Goal: Task Accomplishment & Management: Use online tool/utility

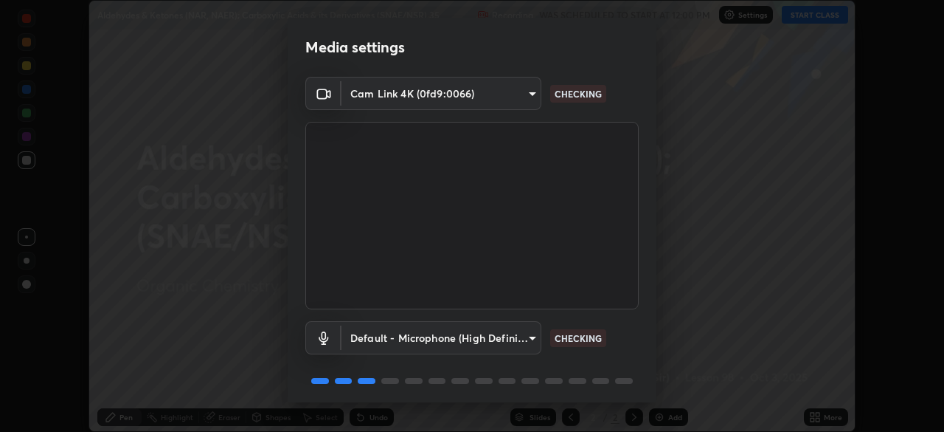
scroll to position [52, 0]
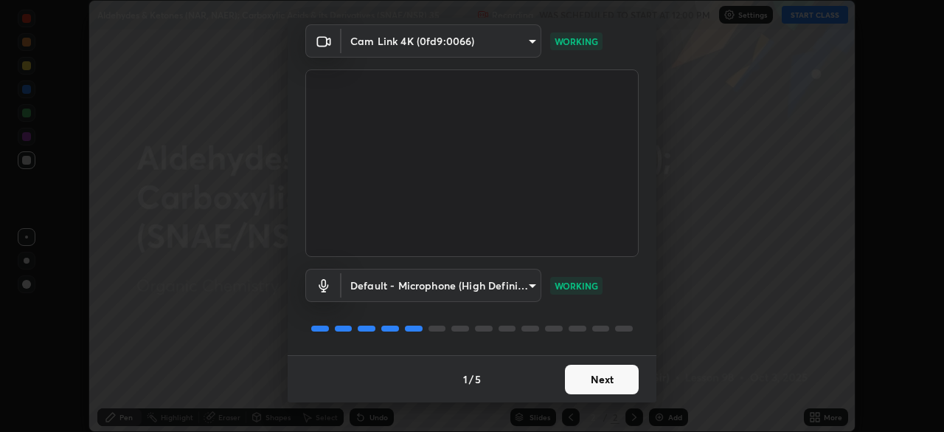
click at [589, 372] on button "Next" at bounding box center [602, 379] width 74 height 30
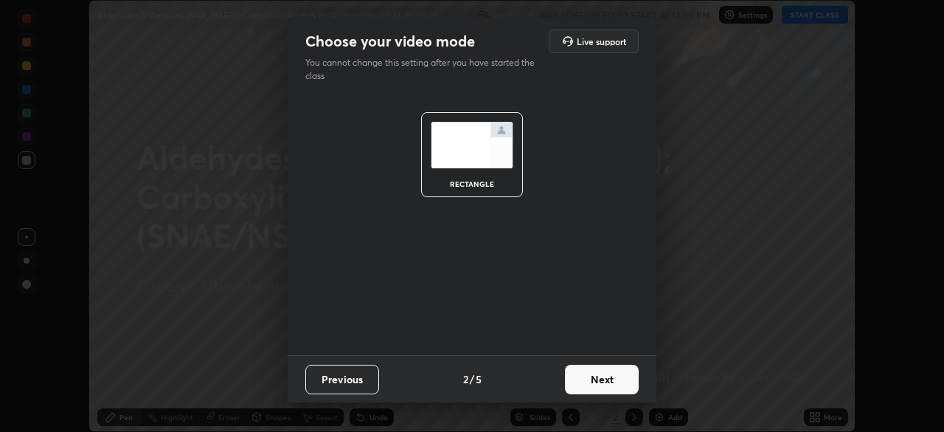
scroll to position [0, 0]
click at [599, 372] on button "Next" at bounding box center [602, 379] width 74 height 30
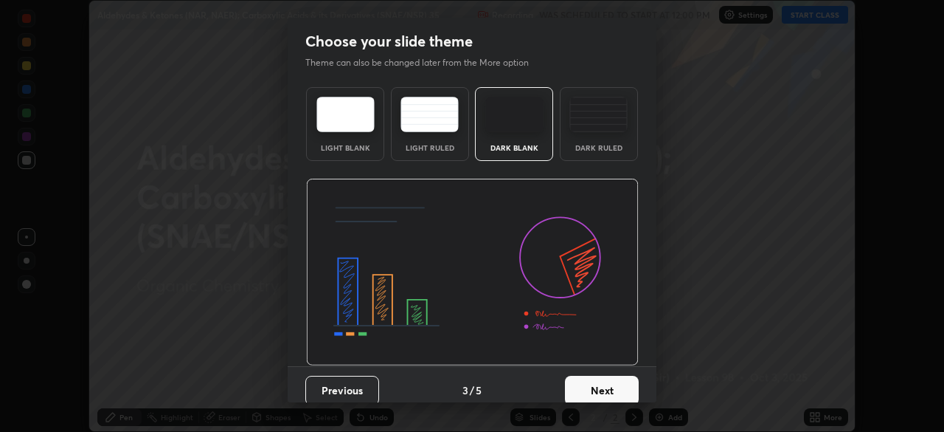
scroll to position [11, 0]
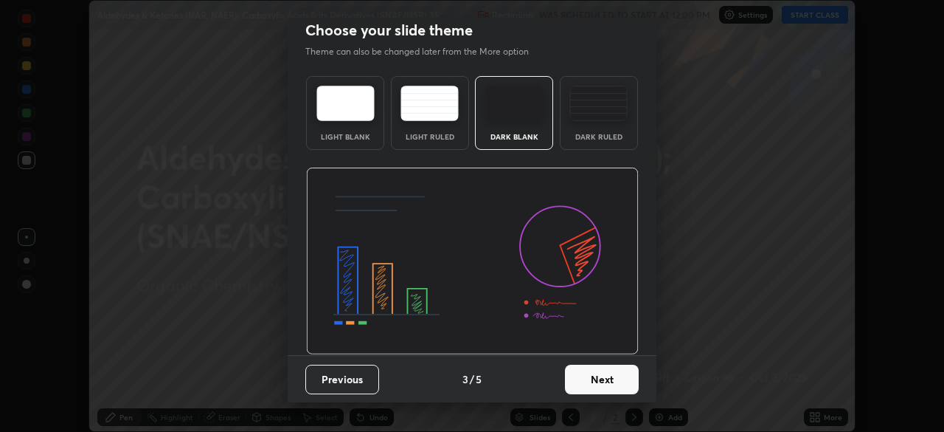
click at [583, 376] on button "Next" at bounding box center [602, 379] width 74 height 30
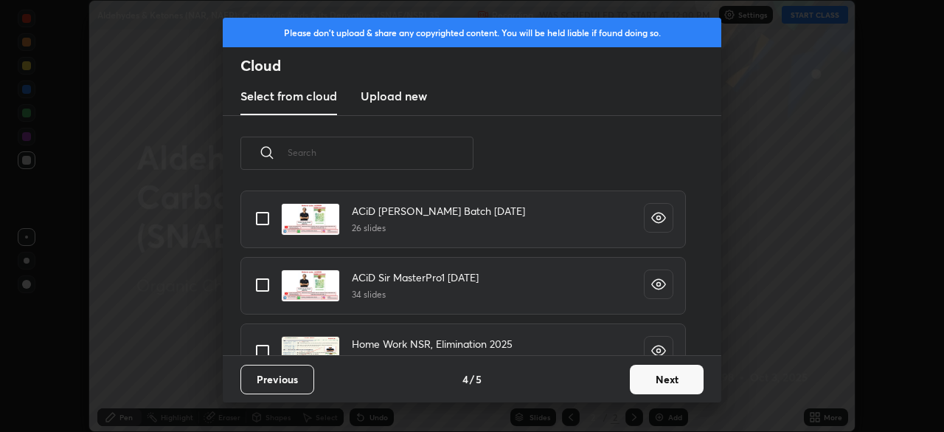
scroll to position [353, 0]
click at [259, 286] on input "grid" at bounding box center [262, 284] width 31 height 31
checkbox input "true"
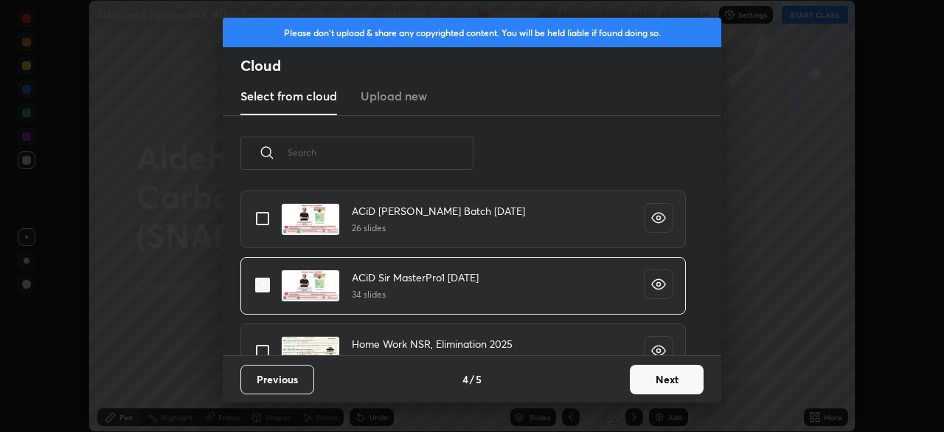
click at [657, 376] on button "Next" at bounding box center [667, 379] width 74 height 30
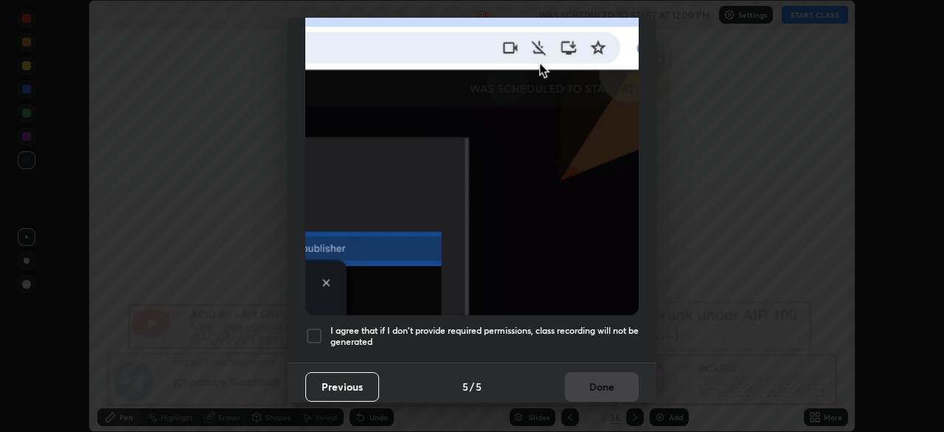
click at [316, 328] on div at bounding box center [314, 336] width 18 height 18
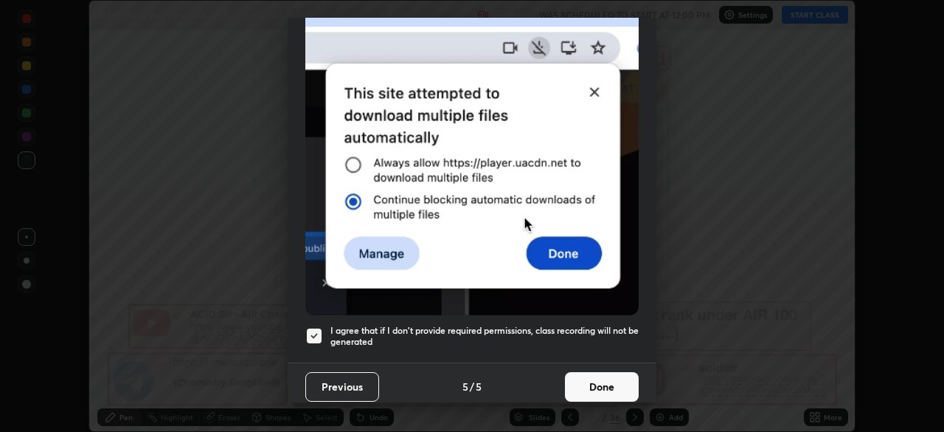
click at [581, 386] on button "Done" at bounding box center [602, 387] width 74 height 30
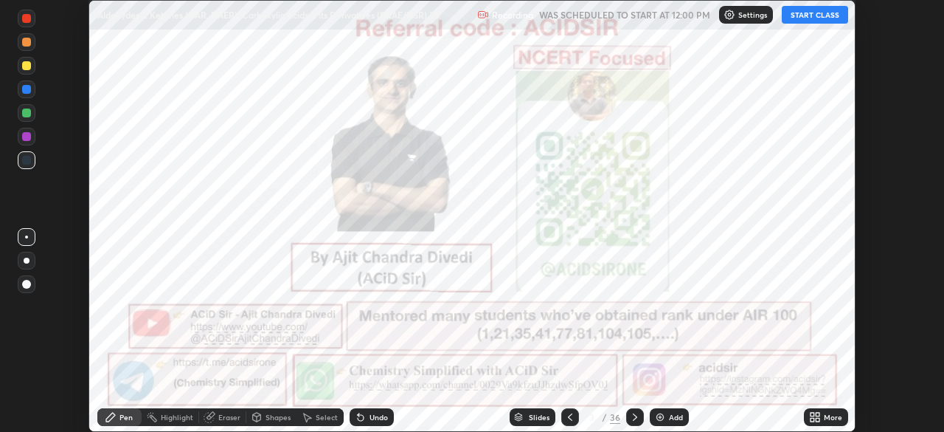
click at [816, 419] on icon at bounding box center [818, 420] width 4 height 4
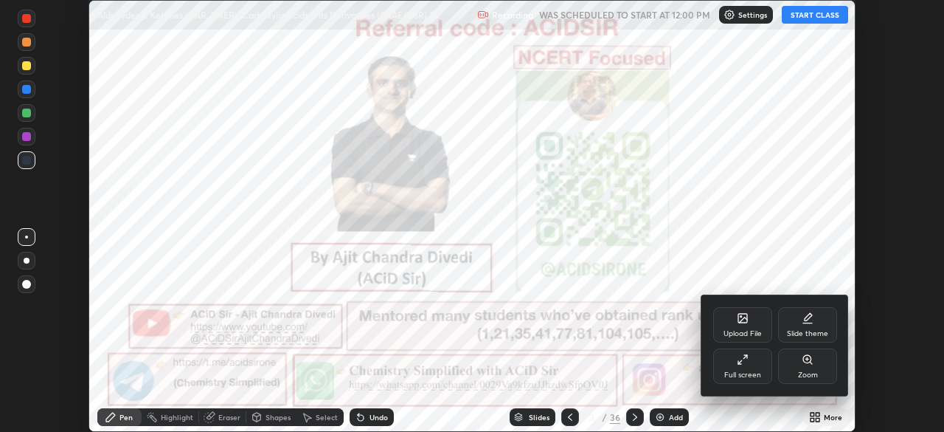
click at [748, 327] on div "Upload File" at bounding box center [742, 324] width 59 height 35
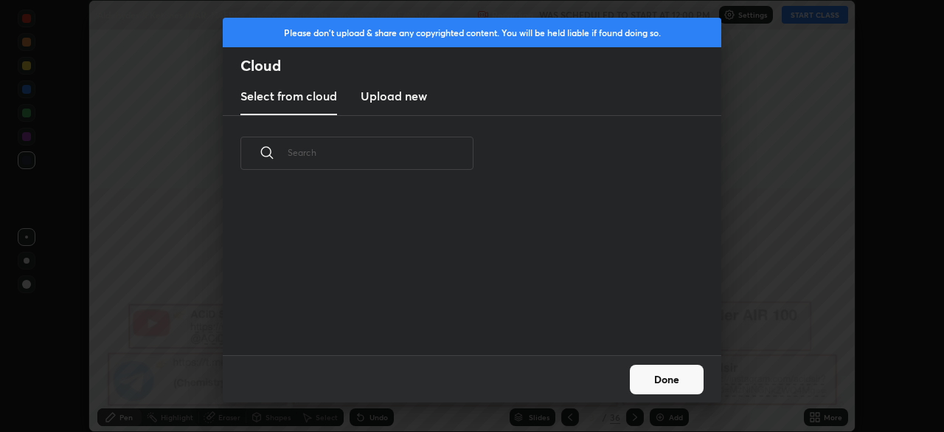
scroll to position [164, 474]
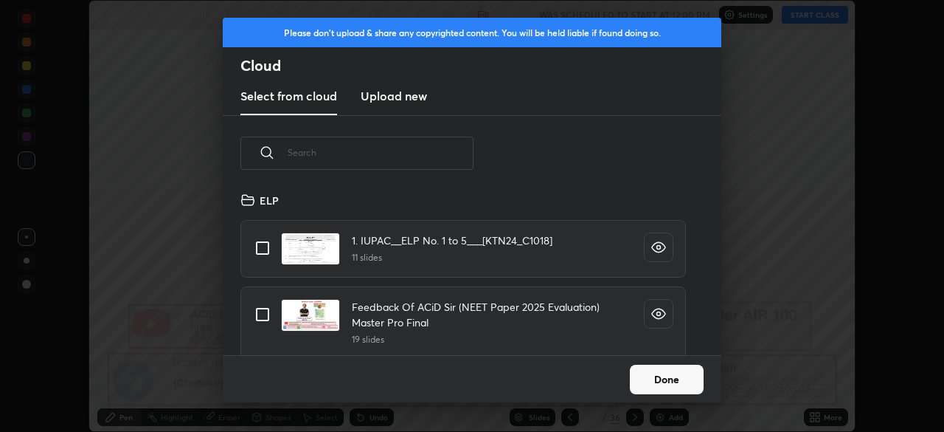
click at [502, 303] on h4 "Feedback Of ACiD Sir (NEET Paper 2025 Evaluation) Master Pro Final" at bounding box center [486, 314] width 269 height 31
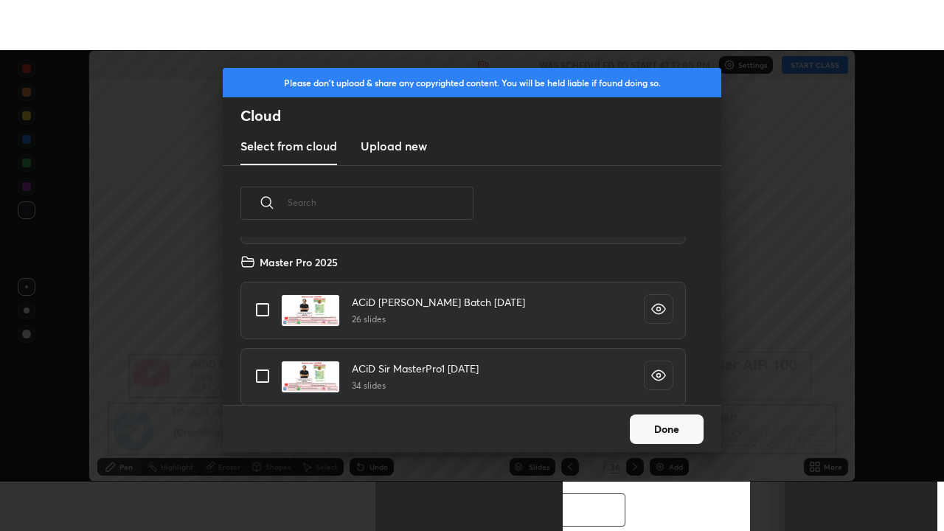
scroll to position [384, 0]
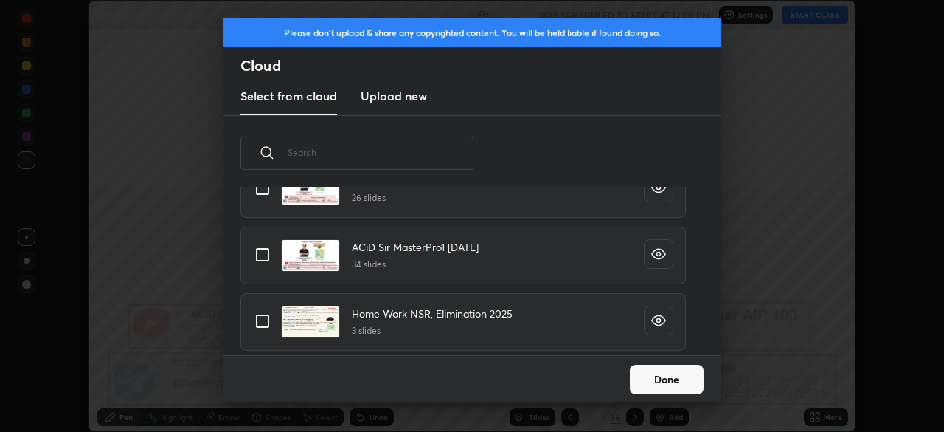
click at [260, 319] on input "grid" at bounding box center [262, 320] width 31 height 31
checkbox input "true"
click at [653, 380] on button "Done" at bounding box center [667, 379] width 74 height 30
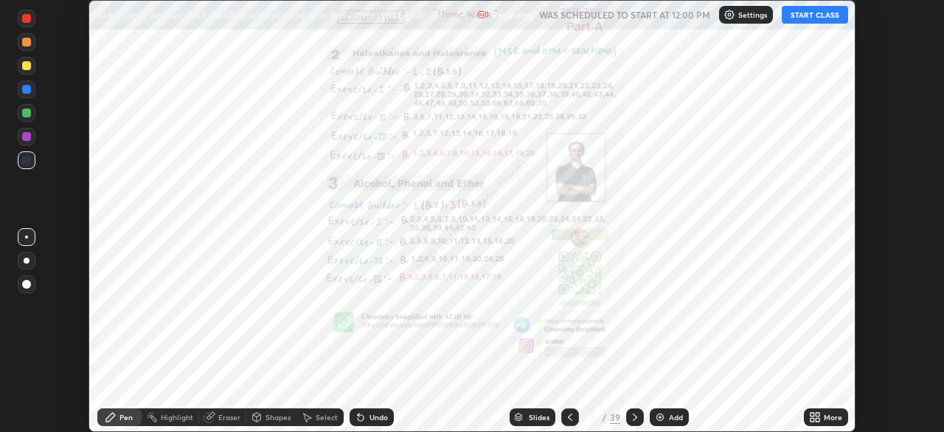
click at [569, 417] on icon at bounding box center [570, 417] width 12 height 12
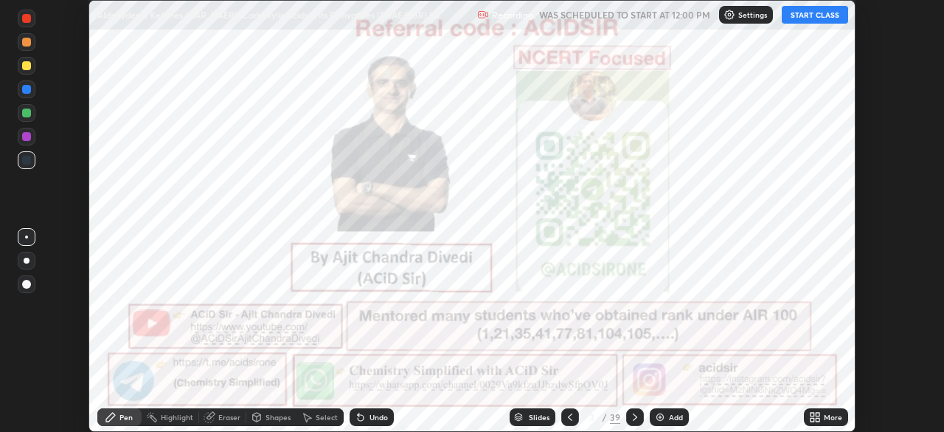
click at [829, 415] on div "More" at bounding box center [833, 416] width 18 height 7
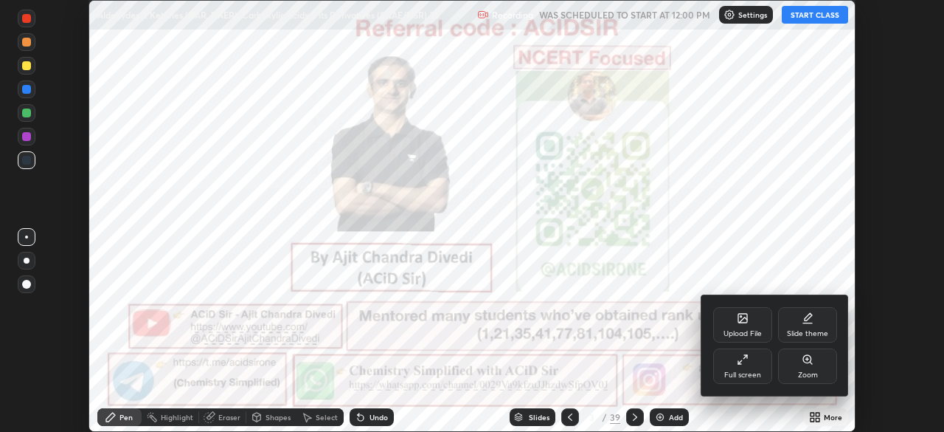
click at [574, 418] on div at bounding box center [472, 216] width 944 height 432
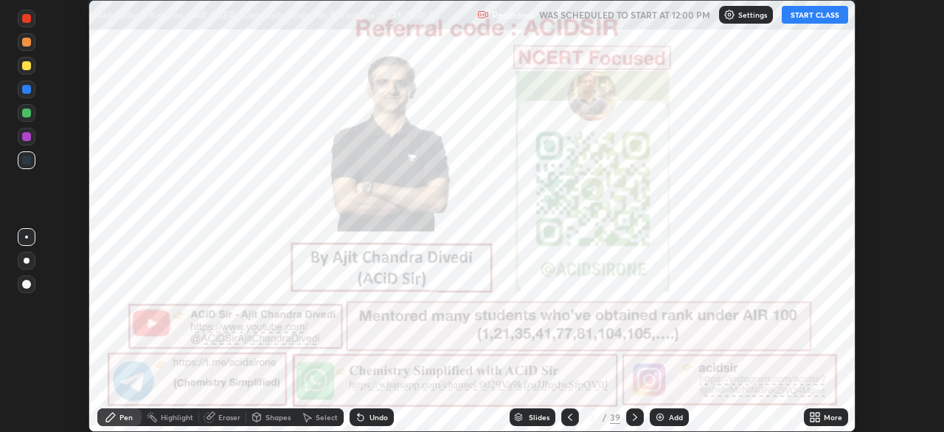
click at [569, 422] on icon at bounding box center [570, 417] width 12 height 12
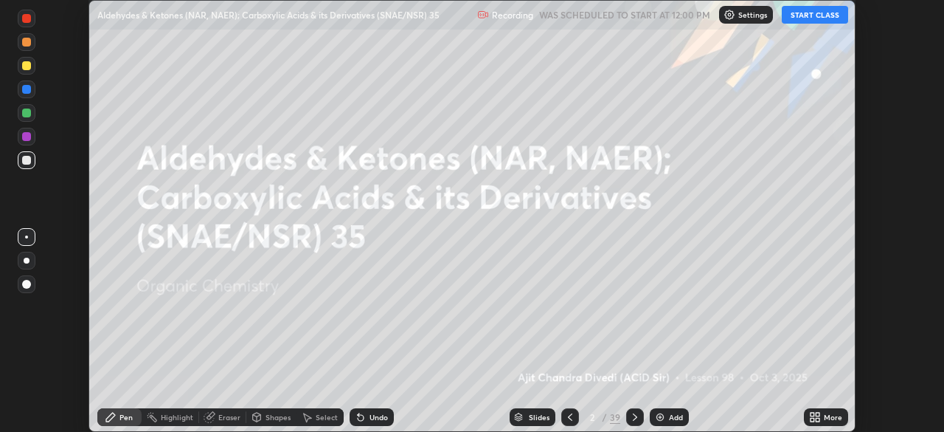
click at [818, 414] on icon at bounding box center [818, 414] width 4 height 4
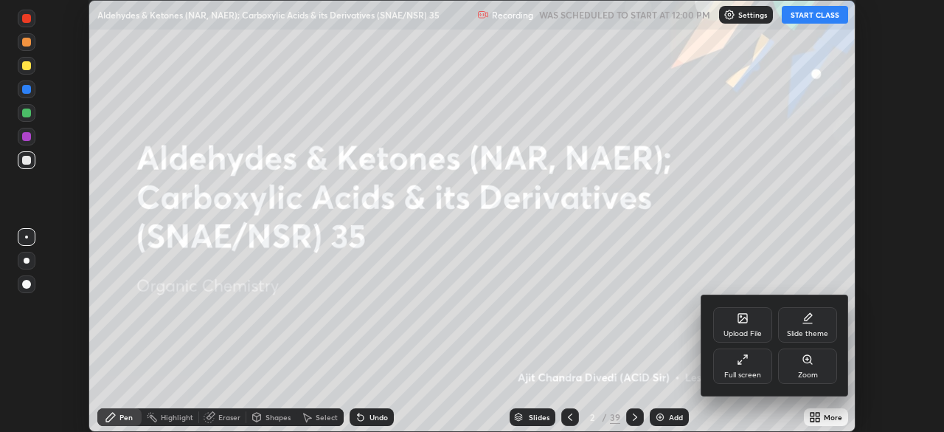
click at [754, 368] on div "Full screen" at bounding box center [742, 365] width 59 height 35
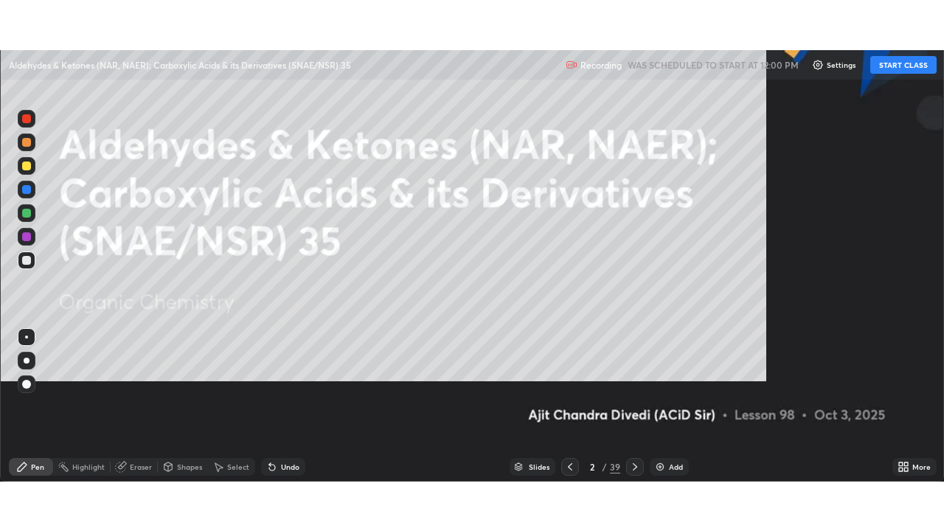
scroll to position [531, 944]
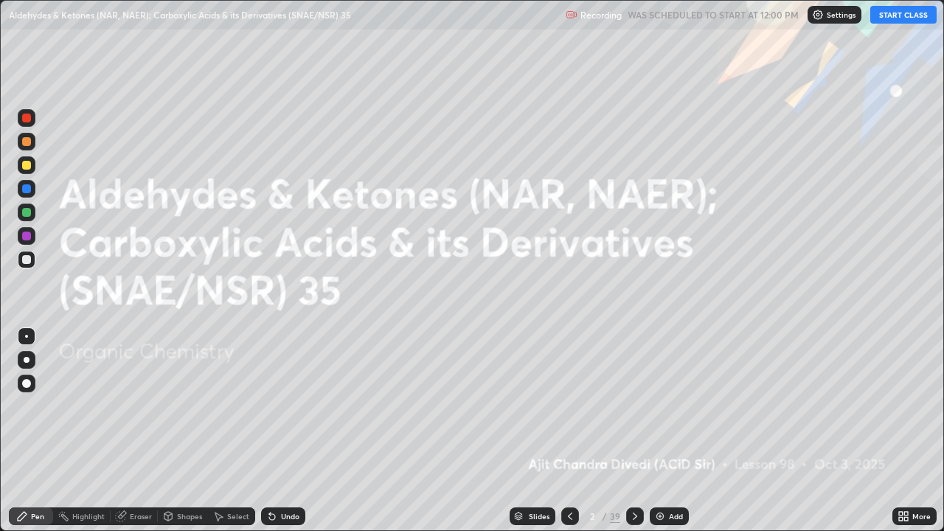
click at [891, 21] on button "START CLASS" at bounding box center [904, 15] width 66 height 18
click at [27, 360] on div at bounding box center [27, 360] width 6 height 6
click at [27, 120] on div at bounding box center [26, 118] width 9 height 9
click at [635, 431] on icon at bounding box center [635, 516] width 4 height 7
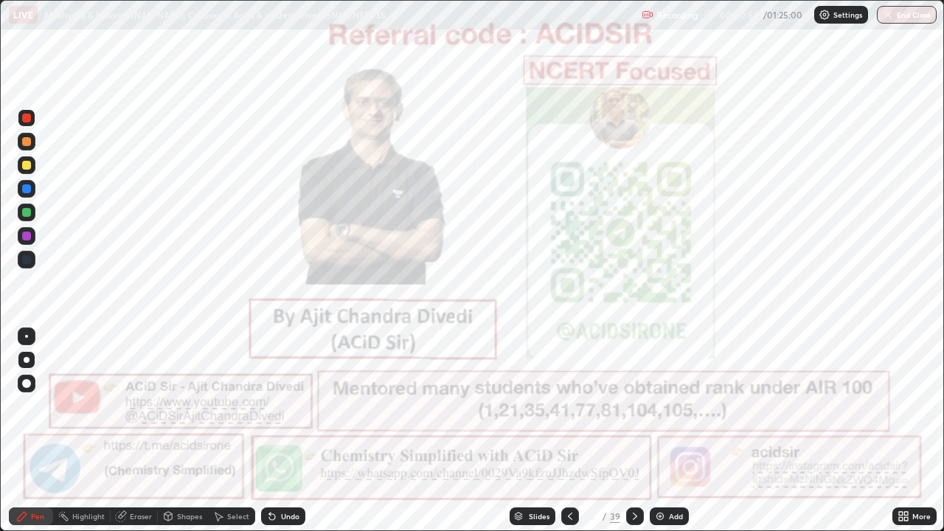
click at [640, 431] on div at bounding box center [635, 517] width 18 height 18
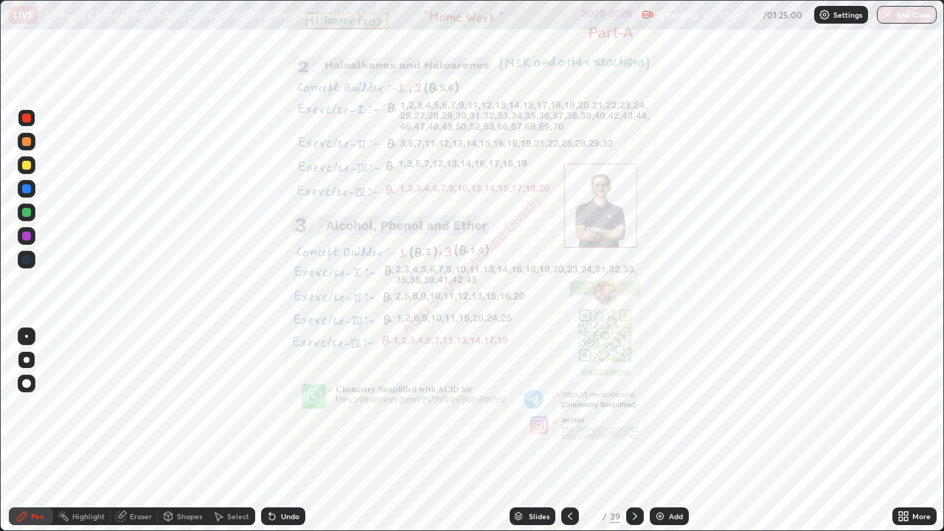
click at [633, 431] on icon at bounding box center [635, 517] width 12 height 12
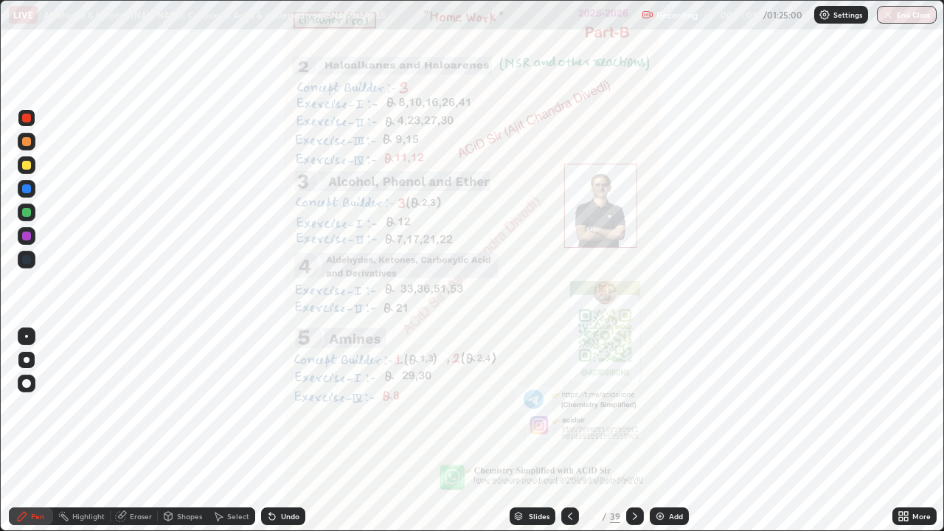
click at [635, 431] on icon at bounding box center [635, 517] width 12 height 12
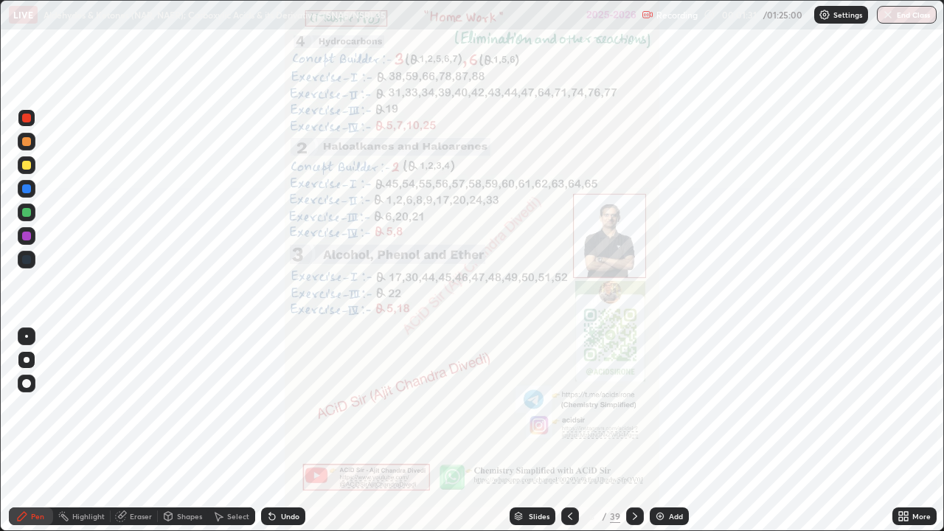
click at [634, 431] on icon at bounding box center [635, 517] width 12 height 12
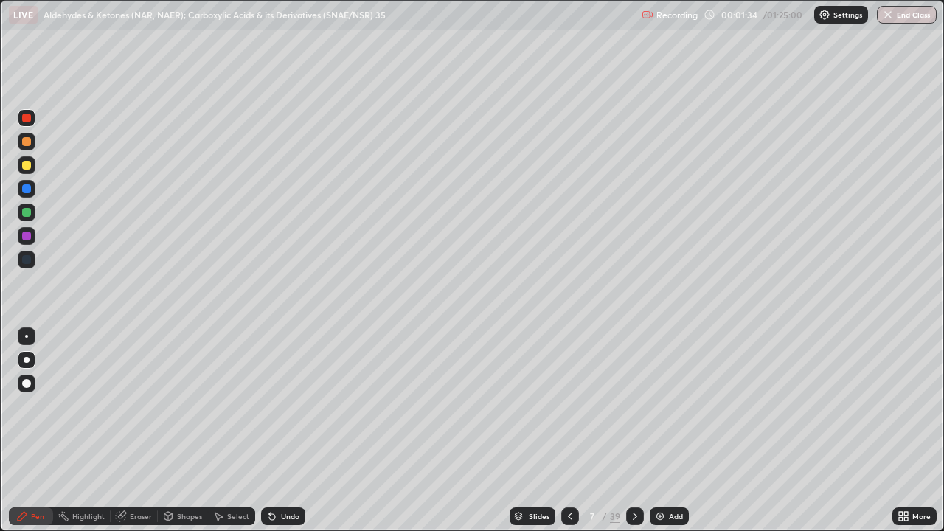
click at [27, 143] on div at bounding box center [26, 141] width 9 height 9
click at [29, 122] on div at bounding box center [26, 118] width 9 height 9
click at [24, 117] on div at bounding box center [26, 118] width 9 height 9
click at [24, 165] on div at bounding box center [26, 165] width 9 height 9
click at [288, 431] on div "Undo" at bounding box center [290, 516] width 18 height 7
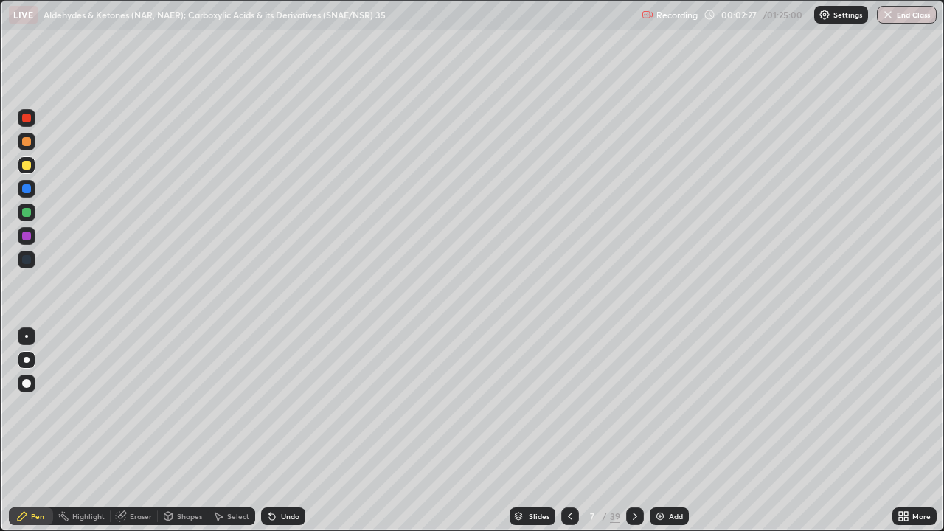
click at [27, 145] on div at bounding box center [26, 141] width 9 height 9
click at [24, 123] on div at bounding box center [27, 118] width 18 height 18
click at [26, 168] on div at bounding box center [26, 165] width 9 height 9
click at [27, 167] on div at bounding box center [26, 165] width 9 height 9
click at [27, 213] on div at bounding box center [26, 212] width 9 height 9
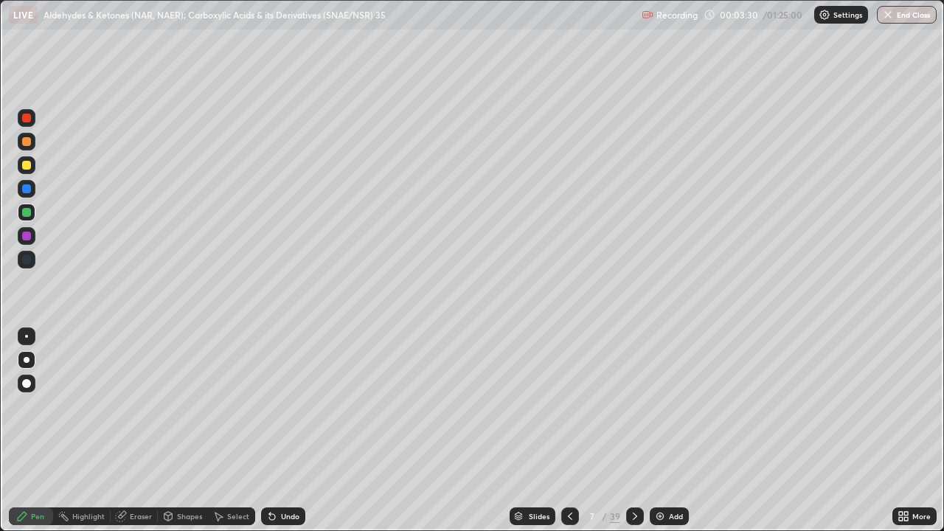
click at [25, 167] on div at bounding box center [26, 165] width 9 height 9
click at [24, 139] on div at bounding box center [26, 141] width 9 height 9
click at [89, 431] on div "Highlight" at bounding box center [88, 516] width 32 height 7
click at [32, 211] on div at bounding box center [27, 213] width 18 height 18
click at [26, 431] on icon at bounding box center [22, 517] width 12 height 12
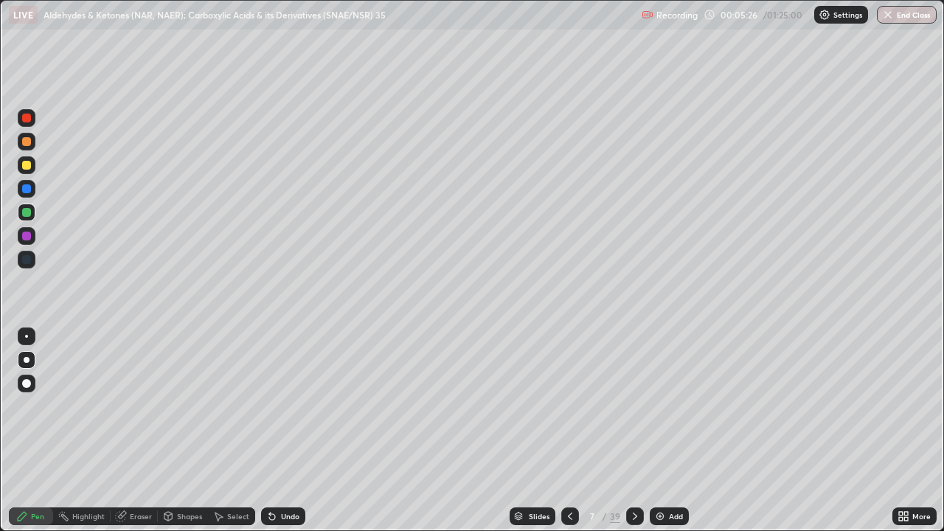
click at [287, 431] on div "Undo" at bounding box center [283, 517] width 44 height 18
click at [289, 431] on div "Undo" at bounding box center [283, 517] width 44 height 18
click at [284, 431] on div "Undo" at bounding box center [290, 516] width 18 height 7
click at [34, 118] on div at bounding box center [27, 118] width 18 height 18
click at [95, 431] on div "Highlight" at bounding box center [88, 516] width 32 height 7
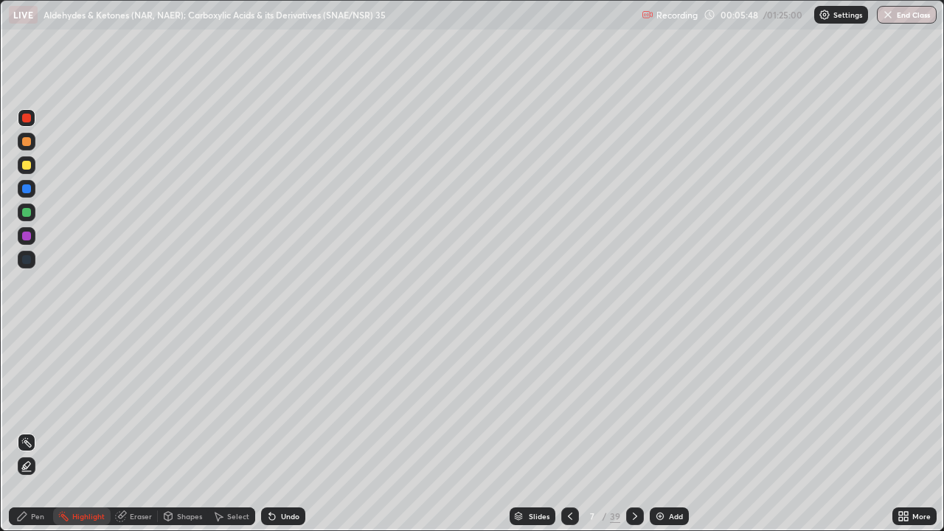
click at [224, 431] on div "Select" at bounding box center [231, 517] width 47 height 18
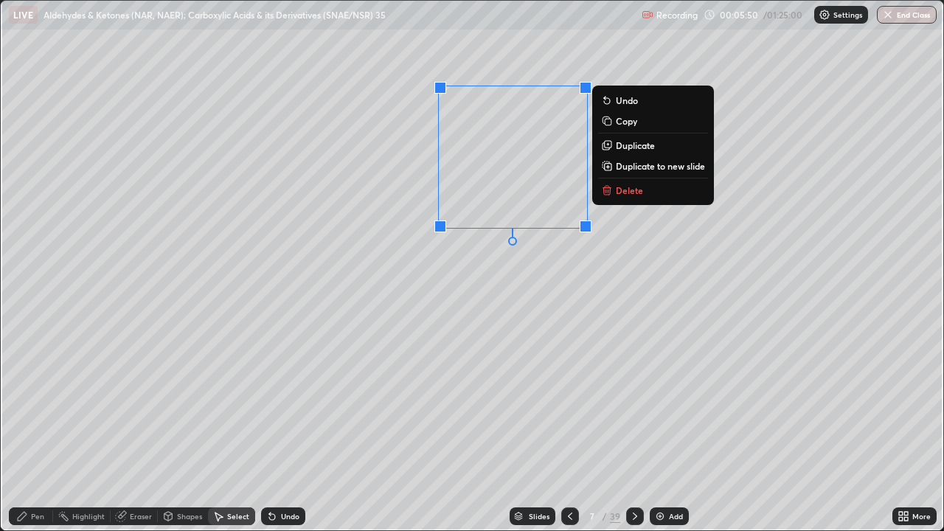
click at [635, 197] on button "Delete" at bounding box center [653, 191] width 110 height 18
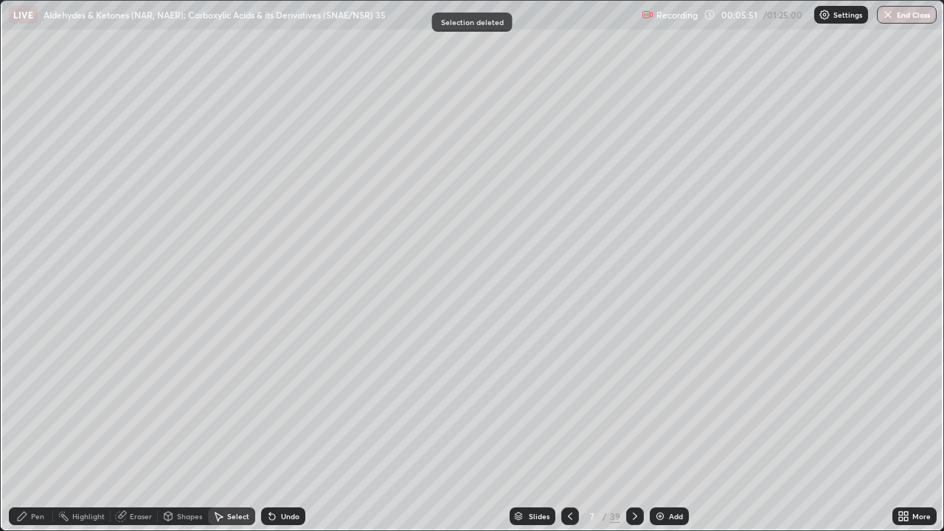
click at [35, 431] on div "Pen" at bounding box center [37, 516] width 13 height 7
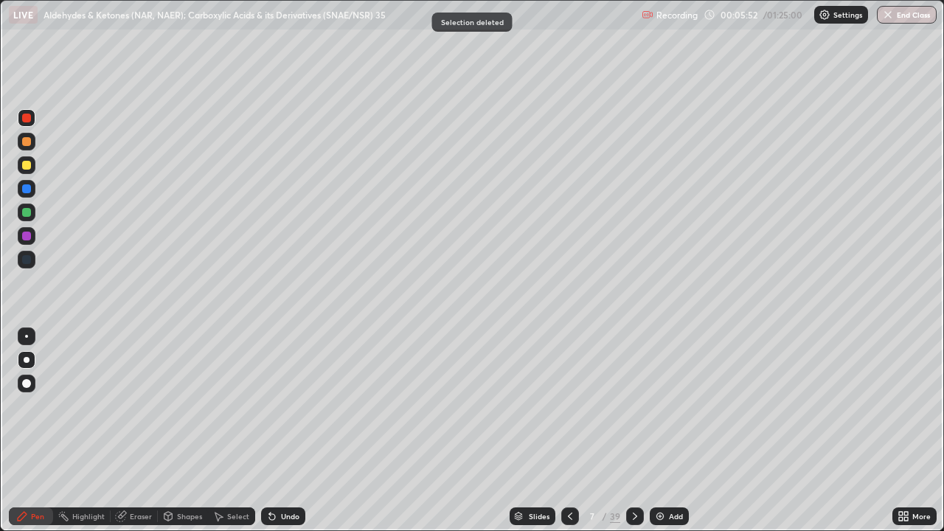
click at [21, 213] on div at bounding box center [27, 213] width 18 height 18
click at [27, 121] on div at bounding box center [26, 118] width 9 height 9
click at [72, 431] on div "Highlight" at bounding box center [88, 516] width 32 height 7
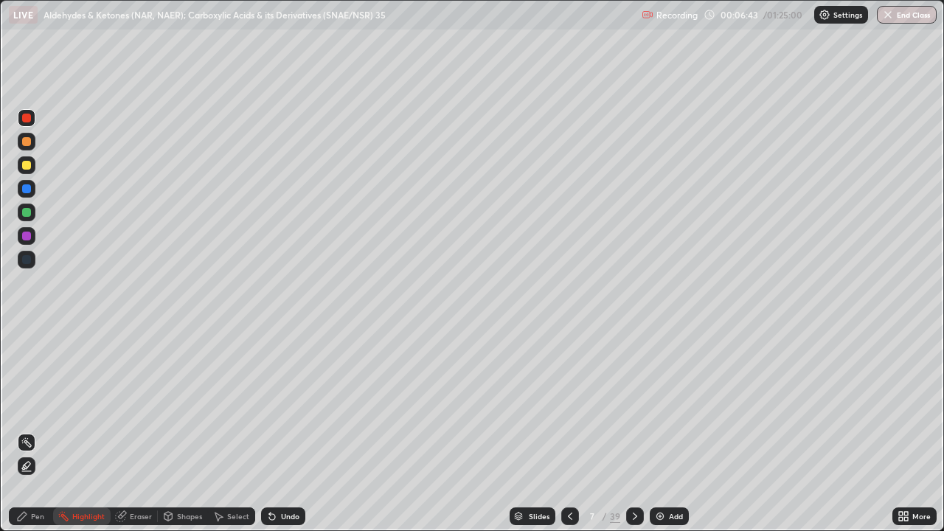
click at [27, 431] on icon at bounding box center [27, 466] width 12 height 12
click at [282, 431] on div "Undo" at bounding box center [290, 516] width 18 height 7
click at [283, 431] on div "Undo" at bounding box center [283, 517] width 44 height 18
click at [286, 431] on div "Undo" at bounding box center [283, 517] width 44 height 18
click at [288, 431] on div "Undo" at bounding box center [283, 517] width 44 height 18
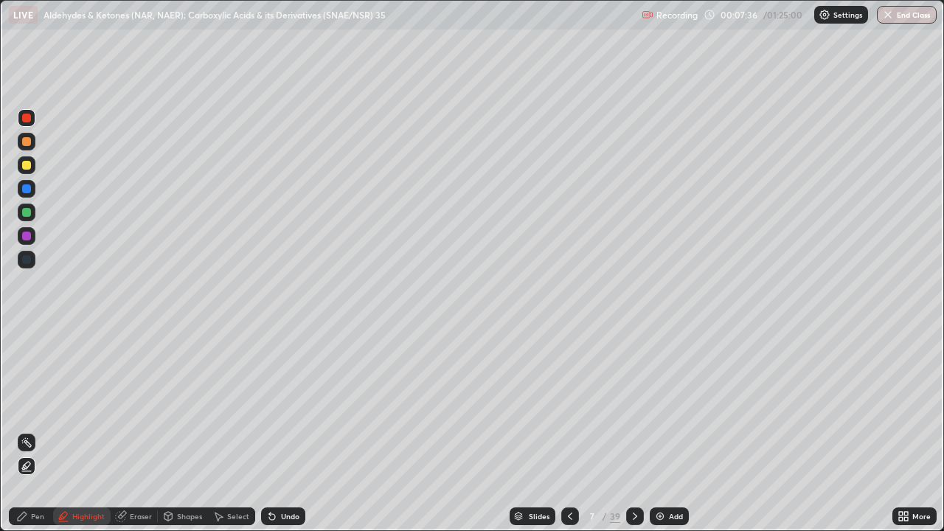
click at [23, 431] on circle at bounding box center [22, 442] width 1 height 1
click at [18, 431] on icon at bounding box center [22, 516] width 9 height 9
click at [95, 431] on div "Highlight" at bounding box center [88, 516] width 32 height 7
click at [21, 431] on icon at bounding box center [22, 516] width 9 height 9
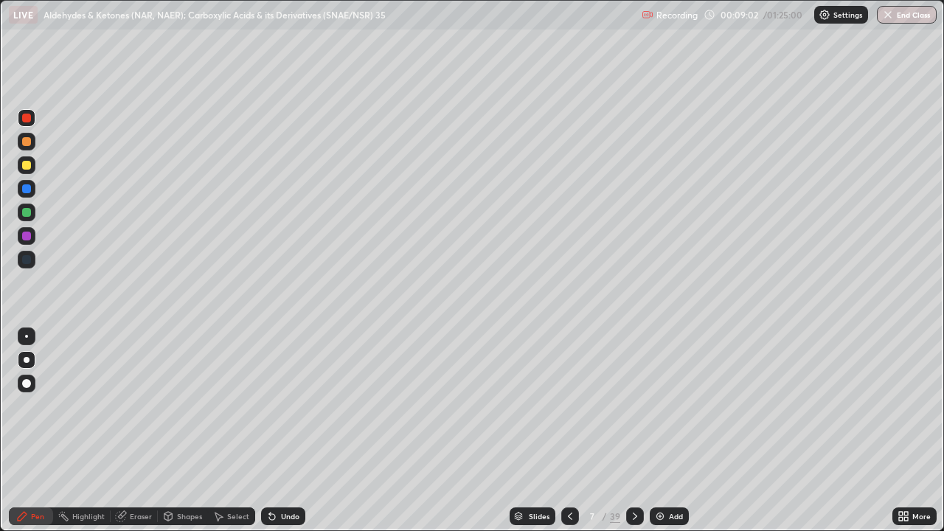
click at [24, 119] on div at bounding box center [26, 118] width 9 height 9
click at [634, 431] on icon at bounding box center [635, 517] width 12 height 12
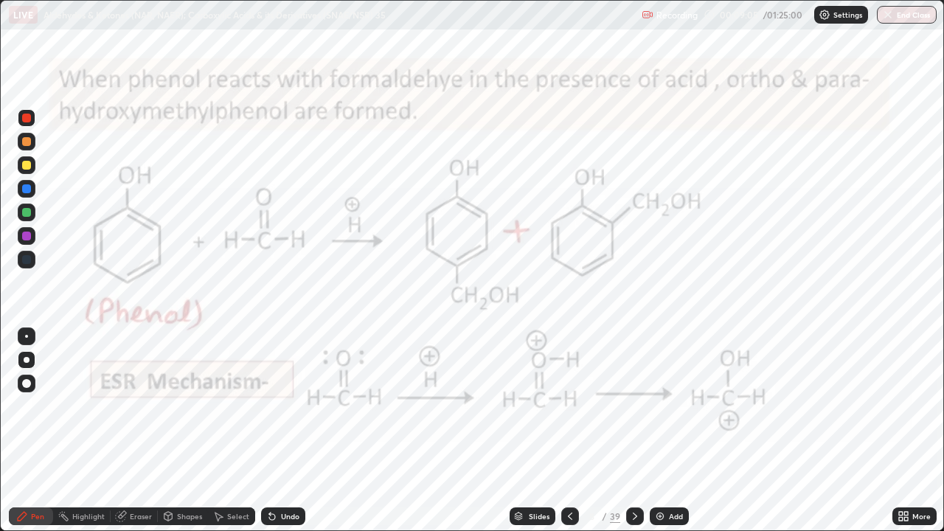
click at [75, 431] on div "Highlight" at bounding box center [88, 516] width 32 height 7
click at [21, 431] on icon at bounding box center [22, 516] width 9 height 9
click at [85, 431] on div "Highlight" at bounding box center [88, 516] width 32 height 7
click at [30, 431] on div "Pen" at bounding box center [31, 517] width 44 height 18
click at [75, 431] on div "Highlight" at bounding box center [88, 516] width 32 height 7
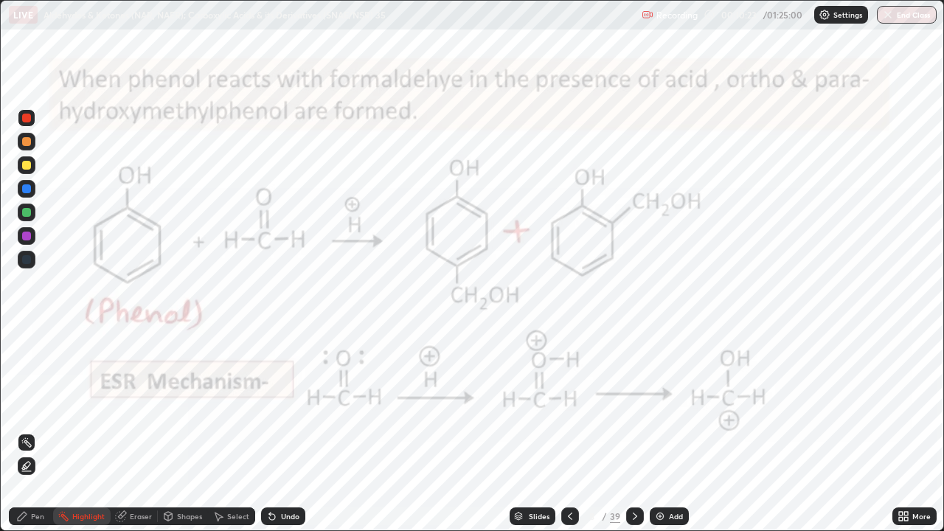
click at [562, 431] on div at bounding box center [570, 517] width 18 height 18
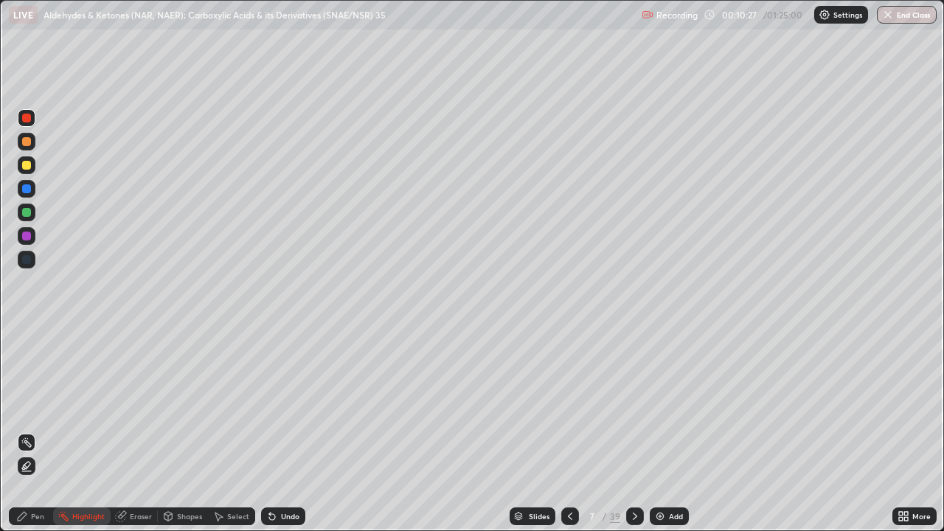
click at [635, 431] on icon at bounding box center [635, 517] width 12 height 12
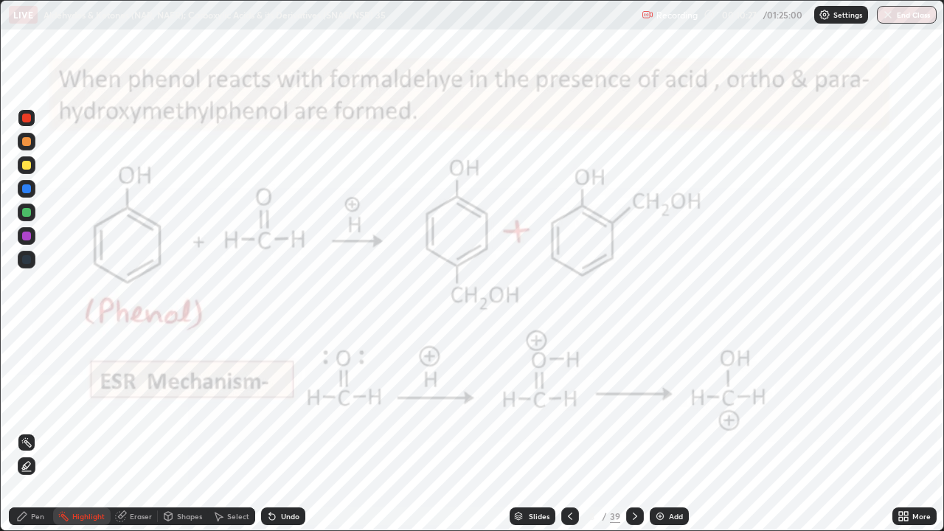
click at [639, 431] on div at bounding box center [635, 517] width 18 height 30
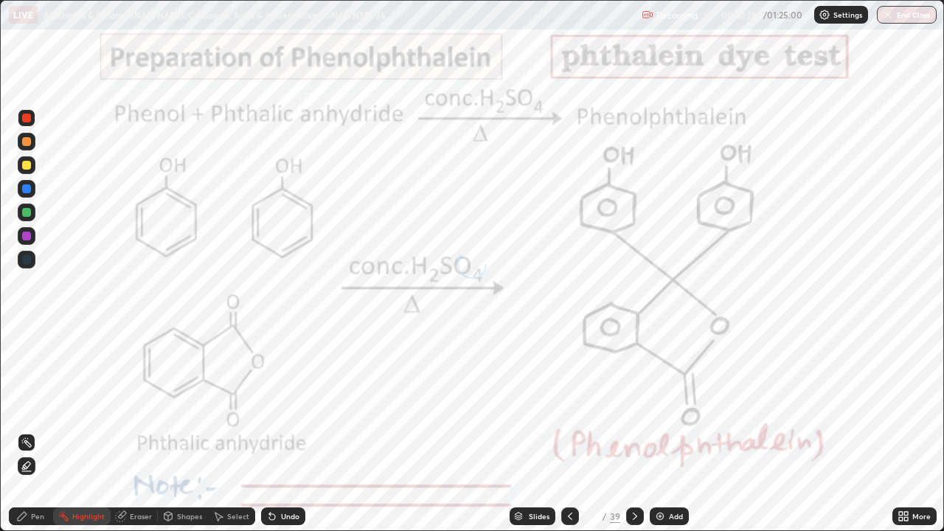
click at [569, 431] on icon at bounding box center [570, 517] width 12 height 12
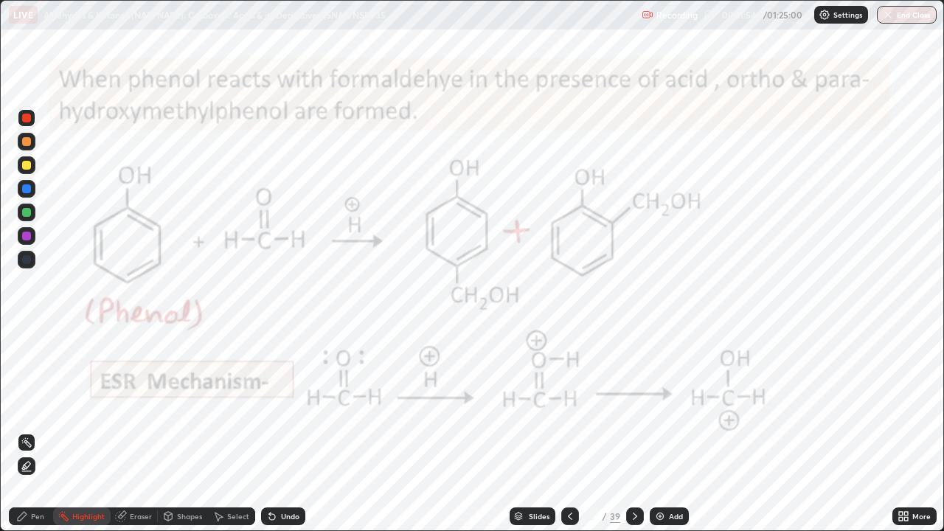
click at [21, 431] on icon at bounding box center [22, 516] width 9 height 9
click at [633, 431] on icon at bounding box center [635, 517] width 12 height 12
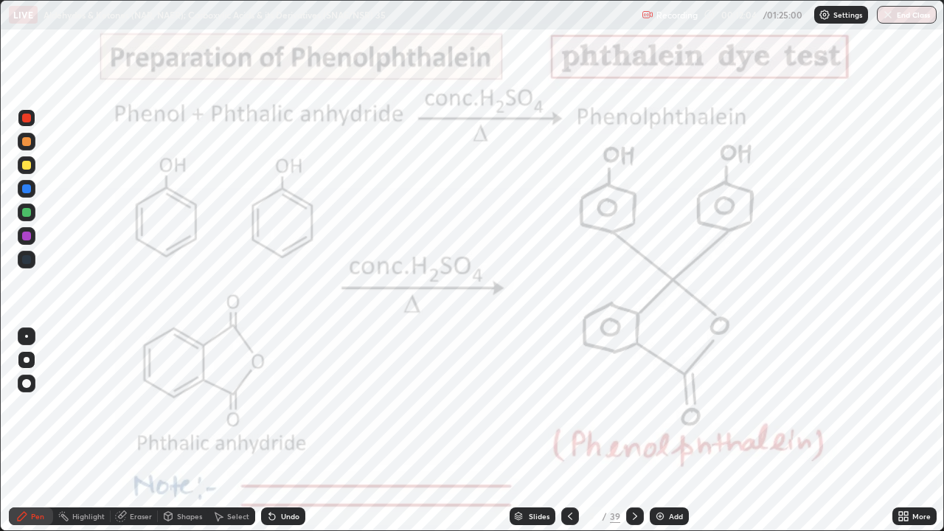
click at [25, 123] on div at bounding box center [27, 118] width 18 height 18
click at [26, 118] on div at bounding box center [26, 118] width 9 height 9
click at [193, 431] on div "Shapes" at bounding box center [189, 516] width 25 height 7
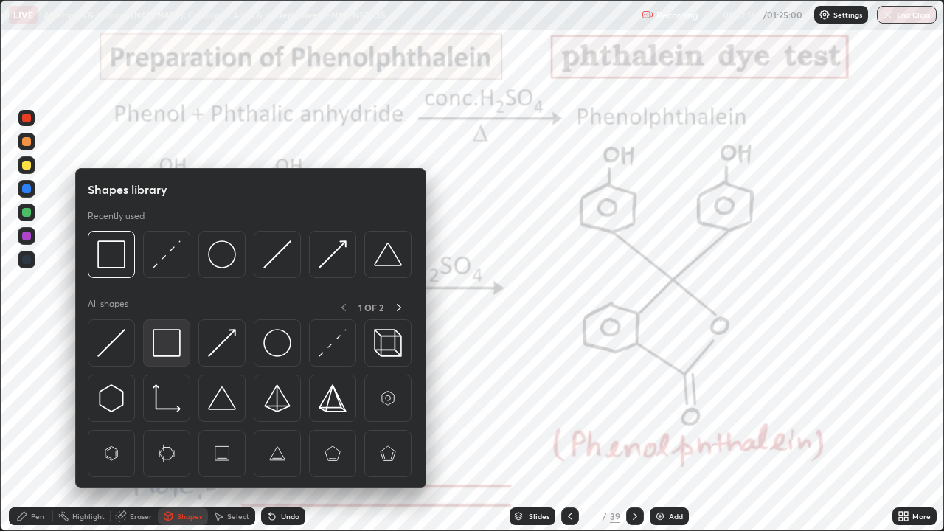
click at [166, 341] on img at bounding box center [167, 343] width 28 height 28
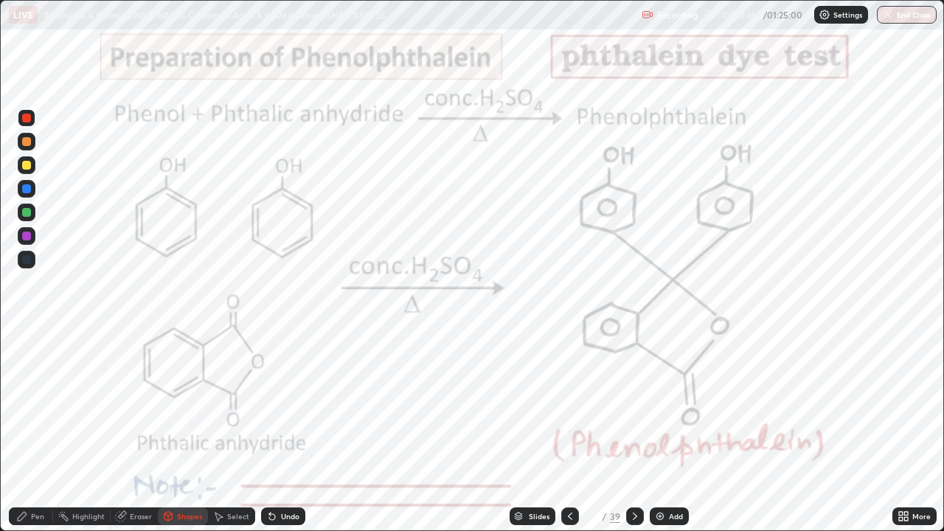
click at [83, 431] on div "Highlight" at bounding box center [88, 516] width 32 height 7
click at [15, 431] on div "Pen" at bounding box center [31, 517] width 44 height 18
click at [87, 431] on div "Highlight" at bounding box center [82, 517] width 58 height 18
click at [40, 431] on div "Pen" at bounding box center [37, 516] width 13 height 7
click at [91, 431] on div "Highlight" at bounding box center [88, 516] width 32 height 7
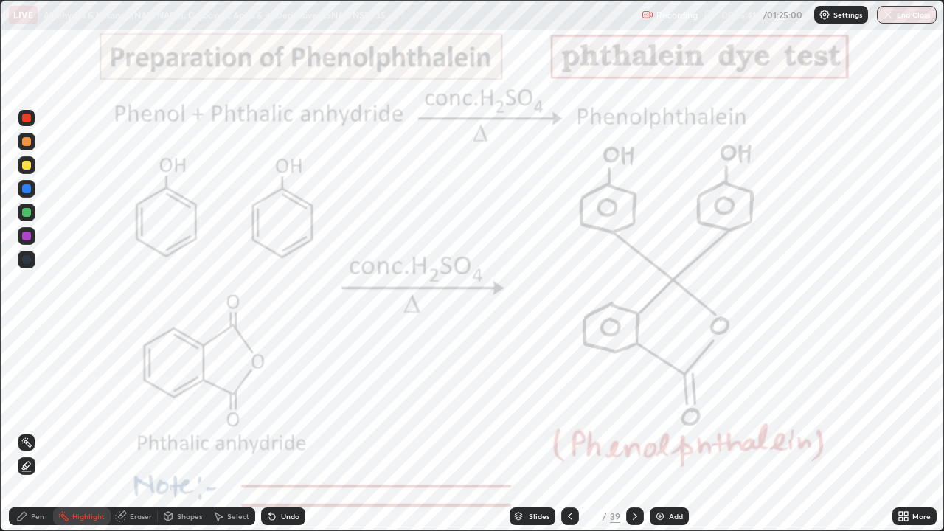
click at [34, 431] on div "Pen" at bounding box center [37, 516] width 13 height 7
click at [632, 431] on icon at bounding box center [635, 517] width 12 height 12
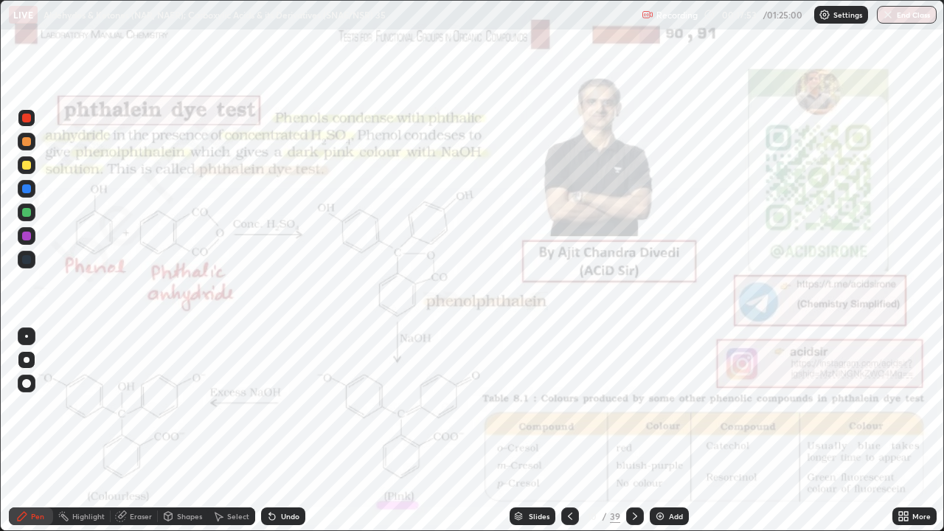
click at [64, 431] on circle at bounding box center [63, 512] width 1 height 1
click at [73, 431] on div "Highlight" at bounding box center [88, 516] width 32 height 7
click at [30, 431] on div "Pen" at bounding box center [31, 517] width 44 height 18
click at [64, 431] on rect at bounding box center [64, 517] width 7 height 7
click at [27, 431] on icon at bounding box center [22, 517] width 12 height 12
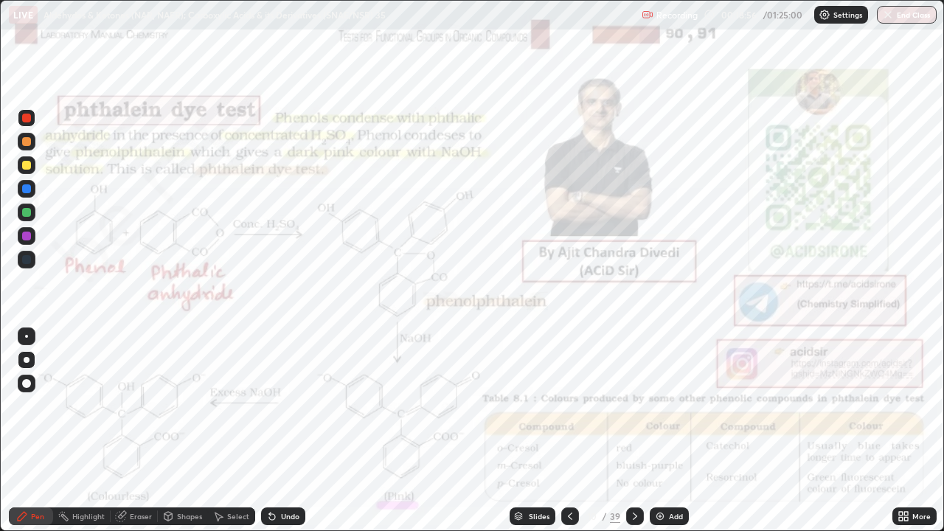
click at [274, 431] on icon at bounding box center [272, 517] width 12 height 12
click at [278, 431] on div "Undo" at bounding box center [283, 517] width 44 height 18
click at [21, 431] on icon at bounding box center [22, 516] width 9 height 9
click at [76, 431] on div "Highlight" at bounding box center [82, 517] width 58 height 18
click at [26, 431] on icon at bounding box center [22, 516] width 9 height 9
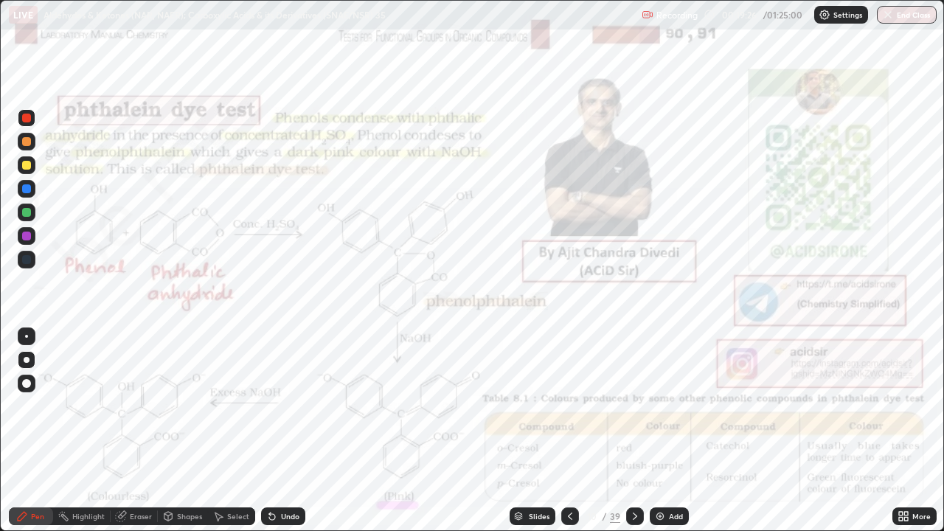
click at [626, 431] on div at bounding box center [635, 517] width 18 height 30
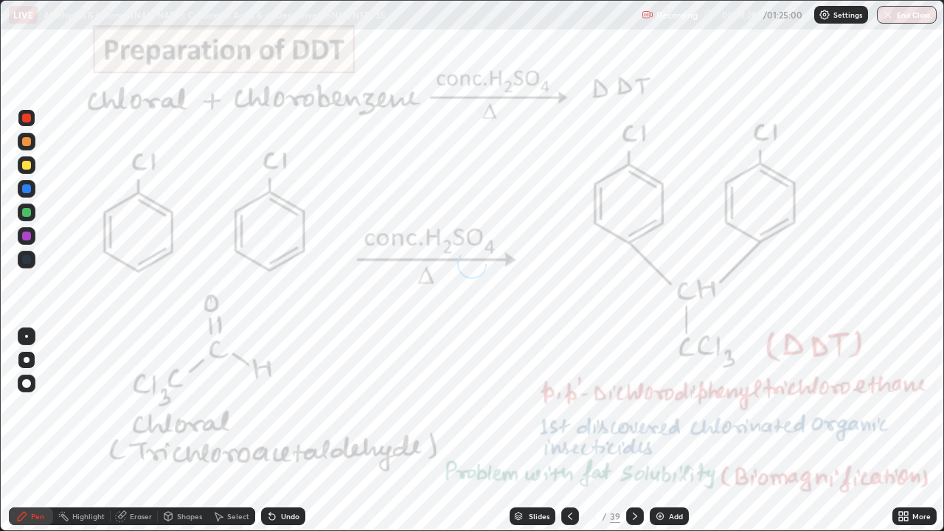
click at [626, 431] on div at bounding box center [635, 517] width 18 height 30
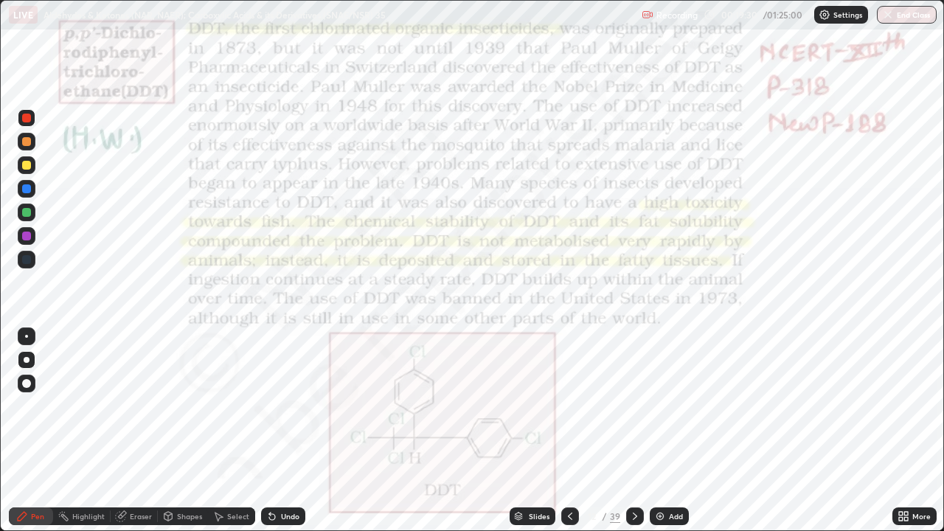
click at [567, 431] on icon at bounding box center [570, 517] width 12 height 12
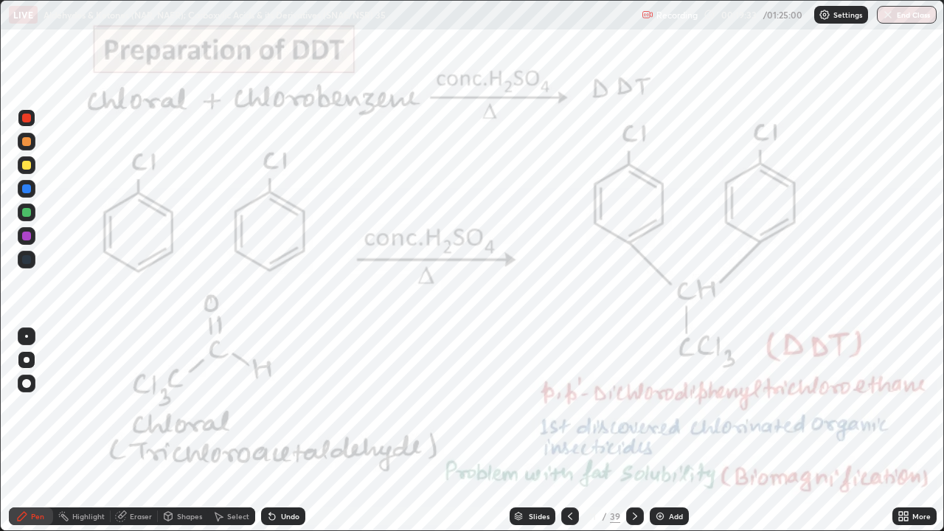
click at [141, 431] on div "Eraser" at bounding box center [141, 516] width 22 height 7
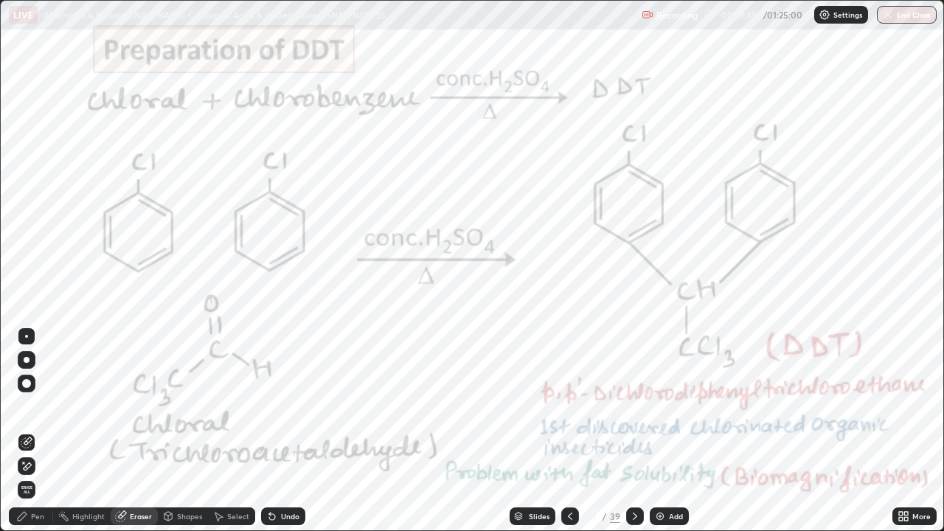
click at [568, 431] on div at bounding box center [570, 517] width 18 height 18
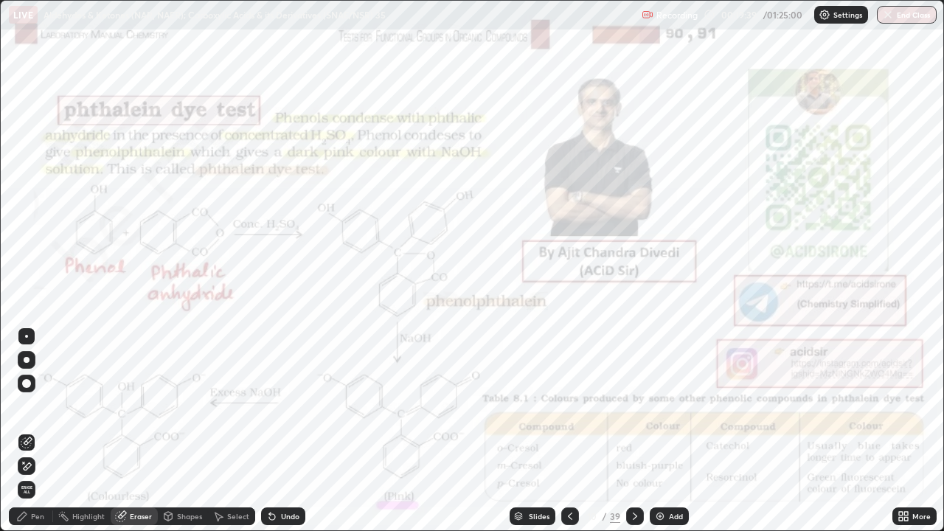
click at [35, 431] on div "Pen" at bounding box center [37, 516] width 13 height 7
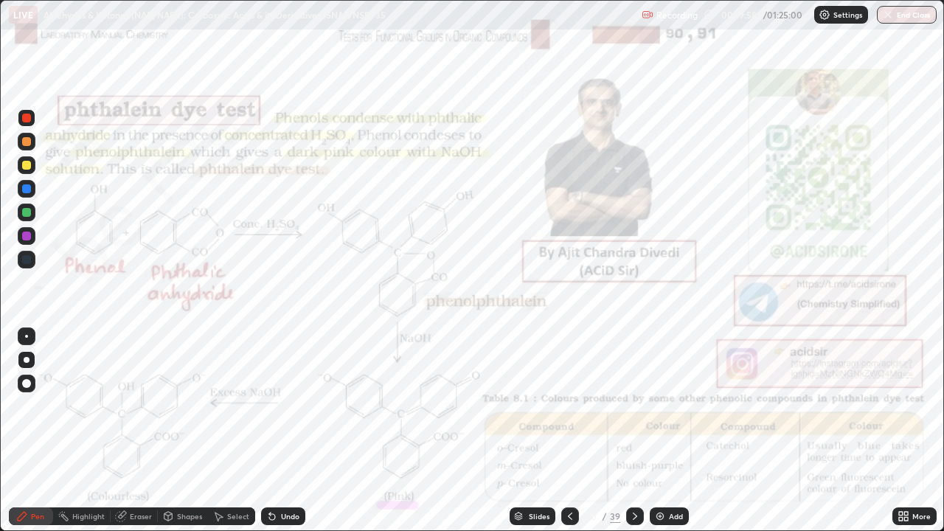
click at [77, 431] on div "Highlight" at bounding box center [88, 516] width 32 height 7
click at [14, 431] on div "Pen" at bounding box center [31, 517] width 44 height 18
click at [63, 431] on rect at bounding box center [64, 517] width 7 height 7
click at [17, 431] on icon at bounding box center [22, 517] width 12 height 12
click at [295, 431] on div "Undo" at bounding box center [283, 517] width 44 height 18
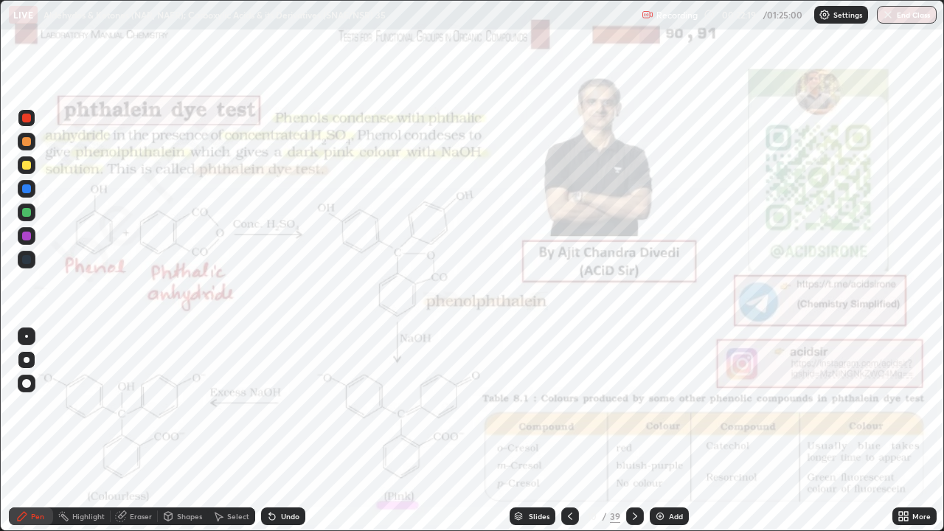
click at [94, 431] on div "Highlight" at bounding box center [88, 516] width 32 height 7
click at [60, 431] on circle at bounding box center [59, 516] width 1 height 1
click at [89, 431] on div "Highlight" at bounding box center [88, 516] width 32 height 7
click at [20, 431] on div "Pen" at bounding box center [31, 517] width 44 height 18
click at [27, 336] on div at bounding box center [26, 336] width 3 height 3
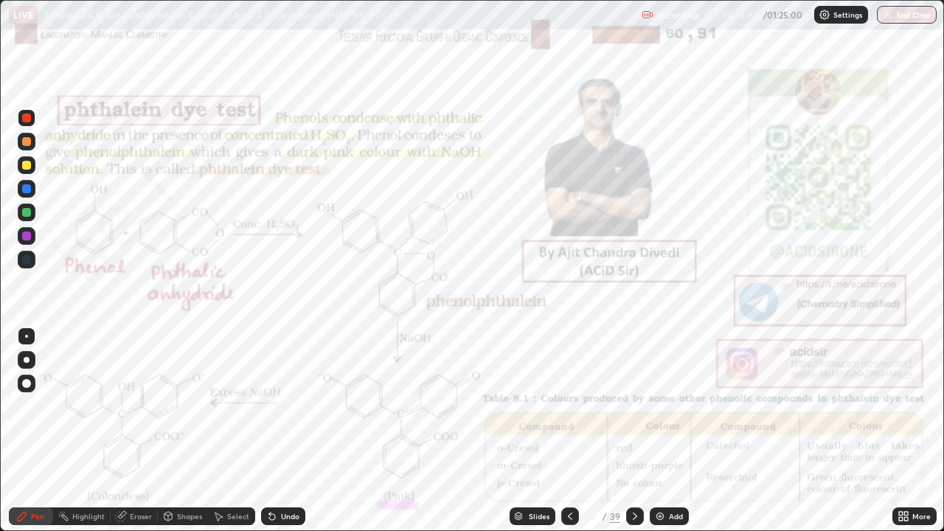
click at [64, 431] on rect at bounding box center [64, 517] width 7 height 7
click at [29, 431] on div "Pen" at bounding box center [31, 517] width 44 height 18
click at [27, 237] on div at bounding box center [26, 236] width 9 height 9
click at [75, 431] on div "Highlight" at bounding box center [88, 516] width 32 height 7
click at [27, 431] on icon at bounding box center [22, 517] width 12 height 12
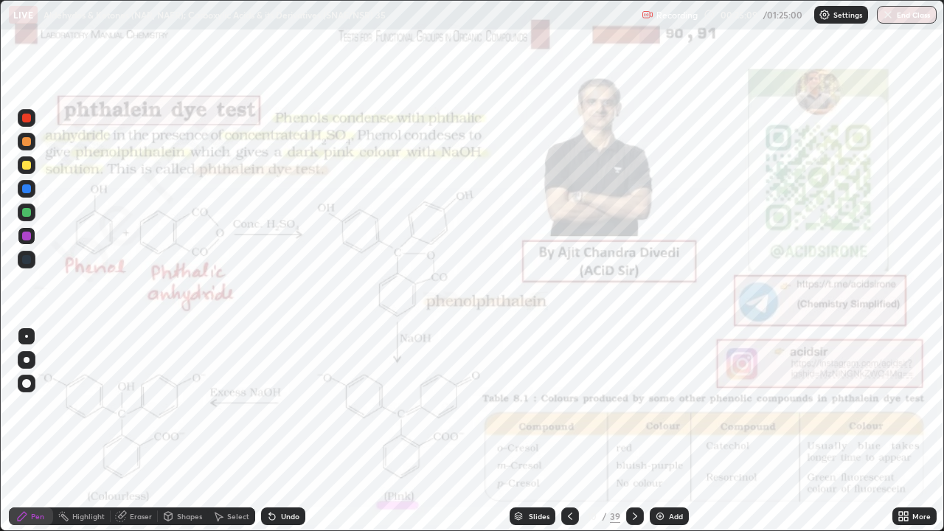
click at [77, 431] on div "Highlight" at bounding box center [88, 516] width 32 height 7
click at [21, 431] on icon at bounding box center [22, 516] width 9 height 9
click at [24, 238] on div at bounding box center [26, 236] width 9 height 9
click at [287, 431] on div "Undo" at bounding box center [290, 516] width 18 height 7
click at [285, 431] on div "Undo" at bounding box center [290, 516] width 18 height 7
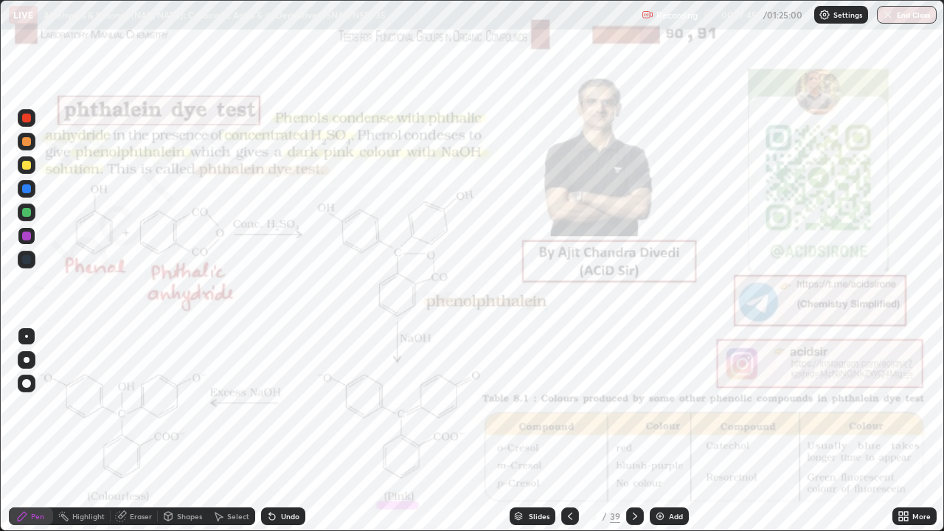
click at [286, 431] on div "Undo" at bounding box center [290, 516] width 18 height 7
click at [285, 431] on div "Undo" at bounding box center [290, 516] width 18 height 7
click at [287, 431] on div "Undo" at bounding box center [290, 516] width 18 height 7
click at [291, 431] on div "Undo" at bounding box center [283, 517] width 44 height 18
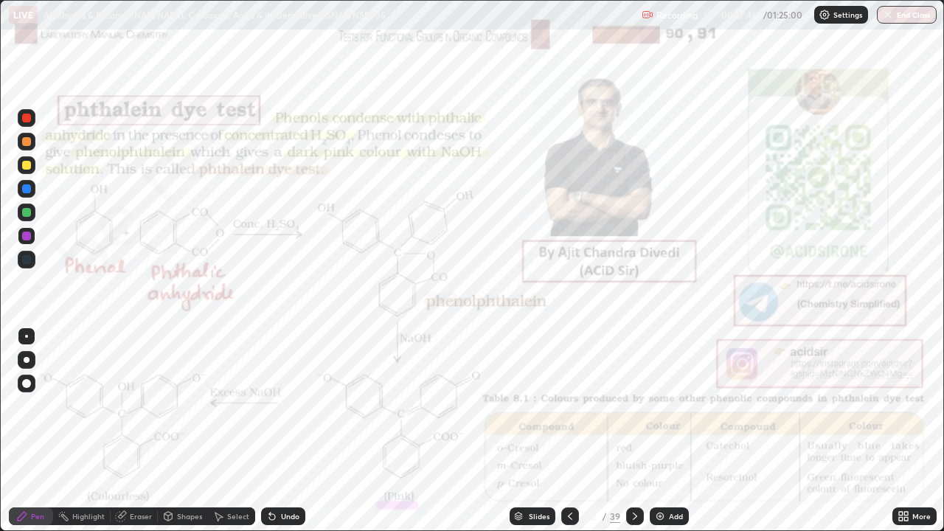
click at [293, 431] on div "Undo" at bounding box center [290, 516] width 18 height 7
click at [22, 117] on div at bounding box center [26, 118] width 9 height 9
click at [69, 431] on div "Highlight" at bounding box center [82, 517] width 58 height 18
click at [15, 431] on div "Pen" at bounding box center [31, 517] width 44 height 18
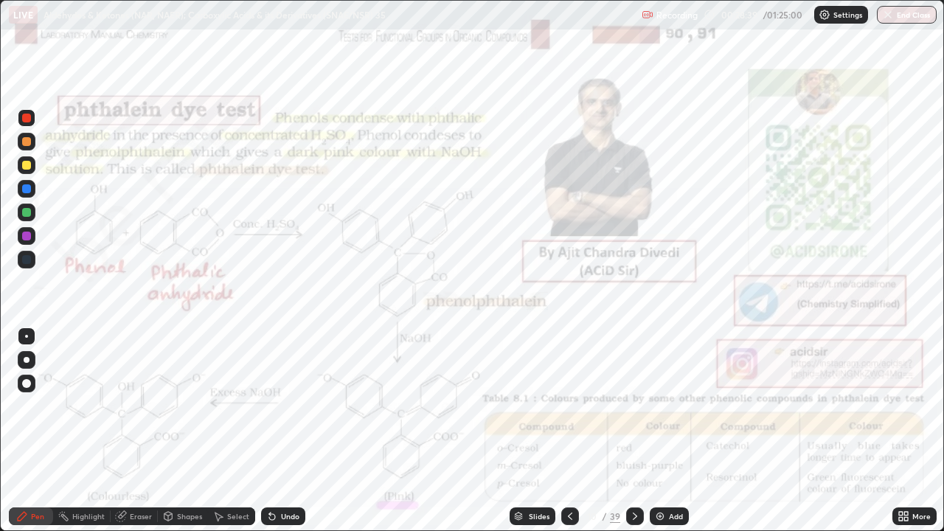
click at [15, 431] on div "Pen" at bounding box center [31, 517] width 44 height 18
click at [634, 431] on icon at bounding box center [635, 517] width 12 height 12
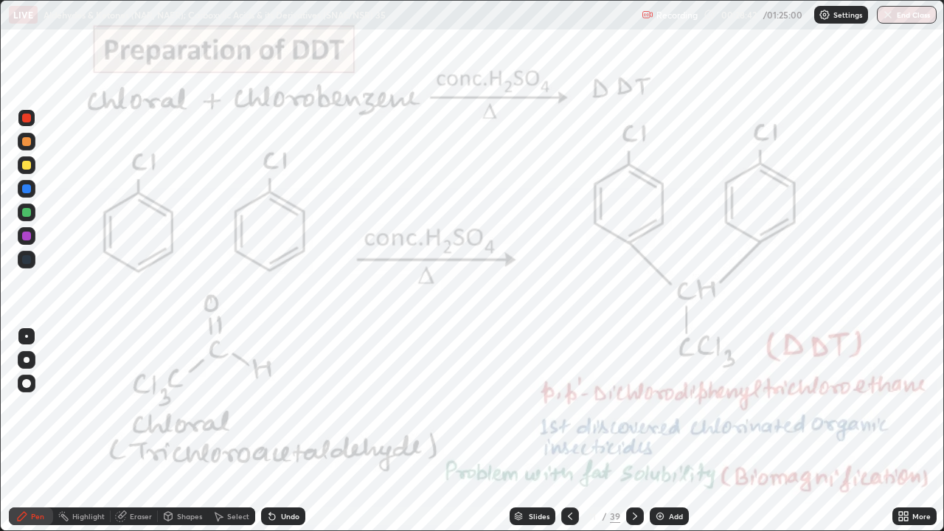
click at [24, 120] on div at bounding box center [26, 118] width 9 height 9
click at [179, 431] on div "Shapes" at bounding box center [189, 516] width 25 height 7
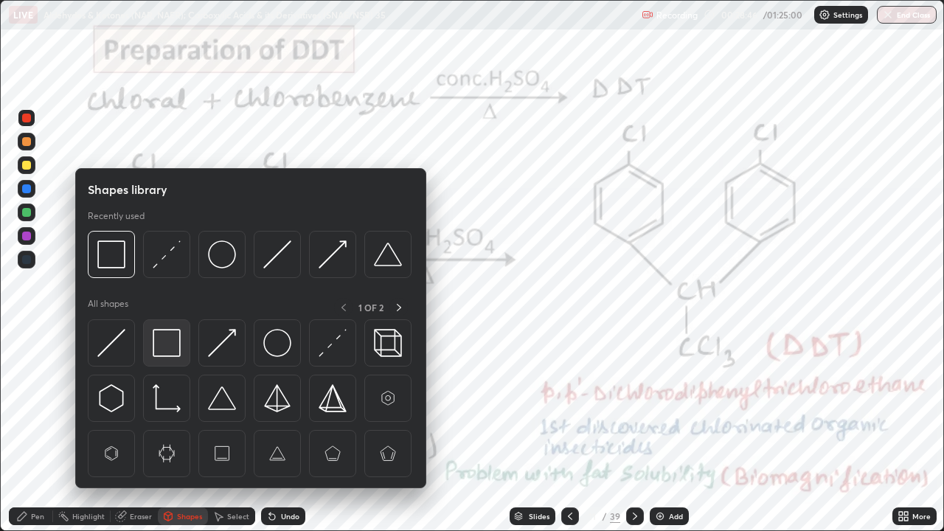
click at [165, 338] on img at bounding box center [167, 343] width 28 height 28
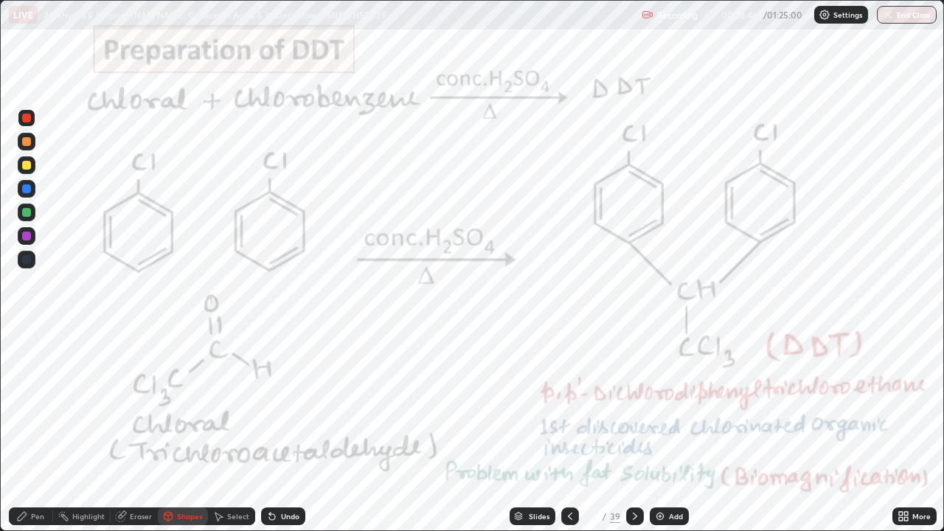
click at [27, 117] on div at bounding box center [26, 118] width 9 height 9
click at [238, 431] on div "Select" at bounding box center [238, 516] width 22 height 7
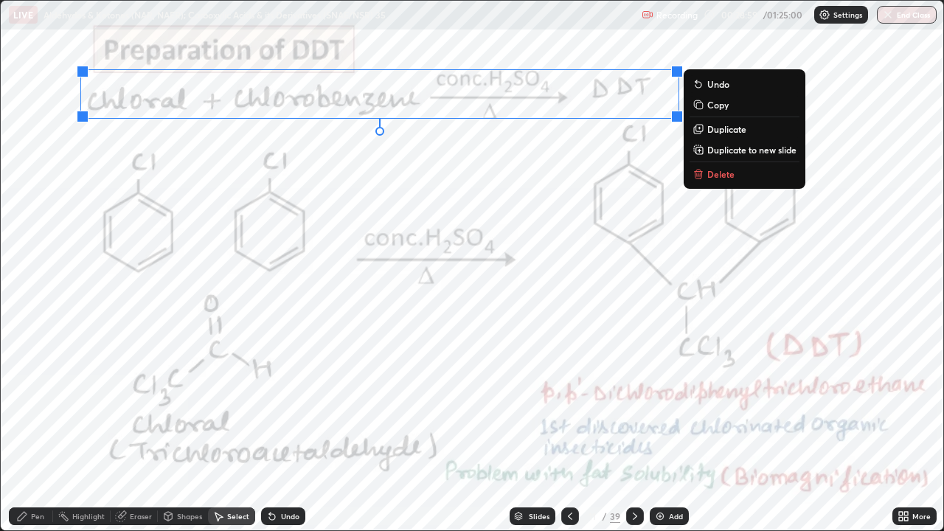
click at [28, 431] on div "Pen" at bounding box center [31, 517] width 44 height 18
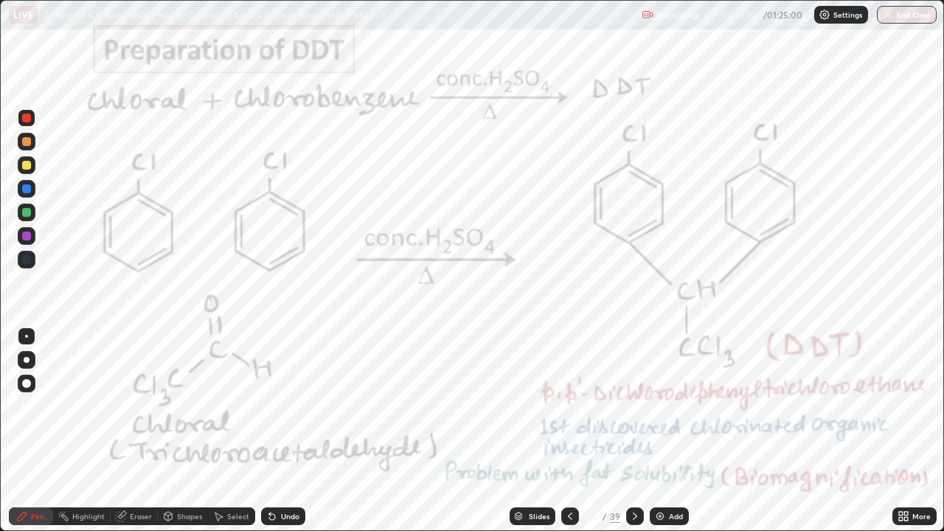
click at [26, 119] on div at bounding box center [26, 118] width 9 height 9
click at [21, 431] on icon at bounding box center [22, 516] width 9 height 9
click at [286, 431] on div "Undo" at bounding box center [290, 516] width 18 height 7
click at [287, 431] on div "Undo" at bounding box center [283, 517] width 44 height 18
click at [27, 360] on div at bounding box center [27, 360] width 6 height 6
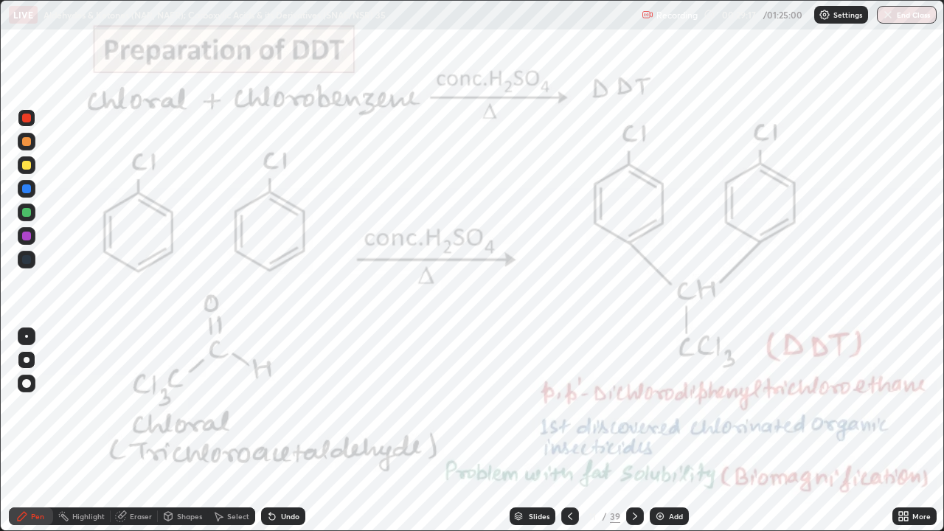
click at [285, 431] on div "Undo" at bounding box center [290, 516] width 18 height 7
click at [69, 431] on div "Highlight" at bounding box center [82, 517] width 58 height 18
click at [34, 431] on div "Pen" at bounding box center [31, 517] width 44 height 18
click at [76, 431] on div "Highlight" at bounding box center [88, 516] width 32 height 7
click at [27, 431] on icon at bounding box center [22, 517] width 12 height 12
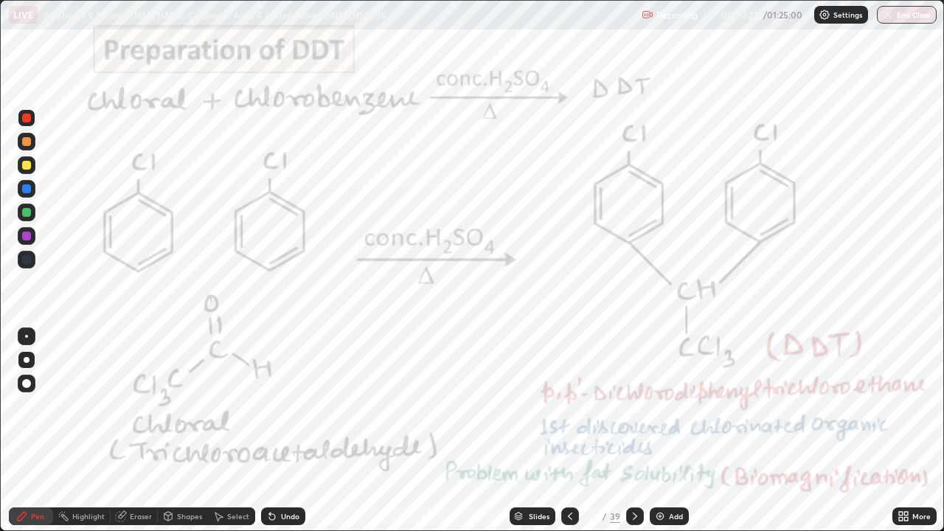
click at [35, 243] on div at bounding box center [27, 236] width 18 height 24
click at [35, 431] on div "Pen" at bounding box center [31, 517] width 44 height 18
click at [29, 120] on div at bounding box center [26, 118] width 9 height 9
click at [630, 431] on icon at bounding box center [635, 517] width 12 height 12
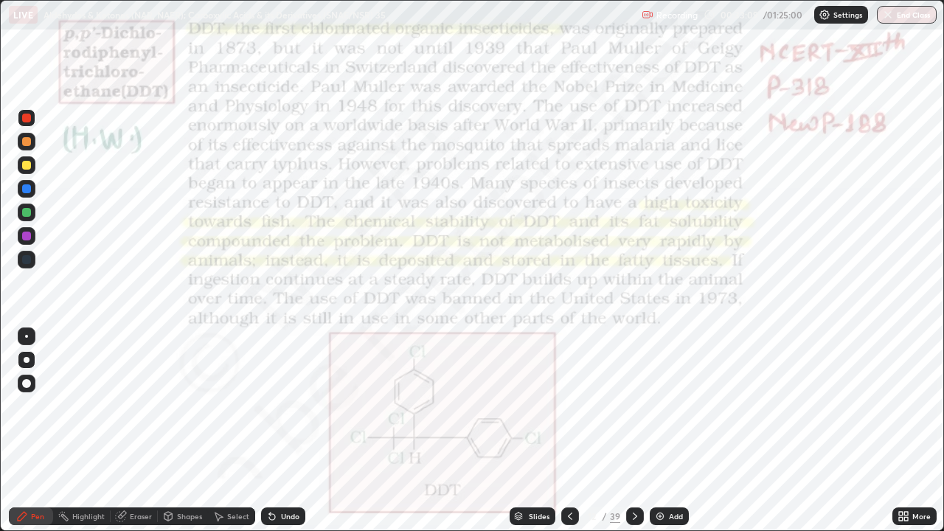
click at [569, 431] on icon at bounding box center [570, 517] width 12 height 12
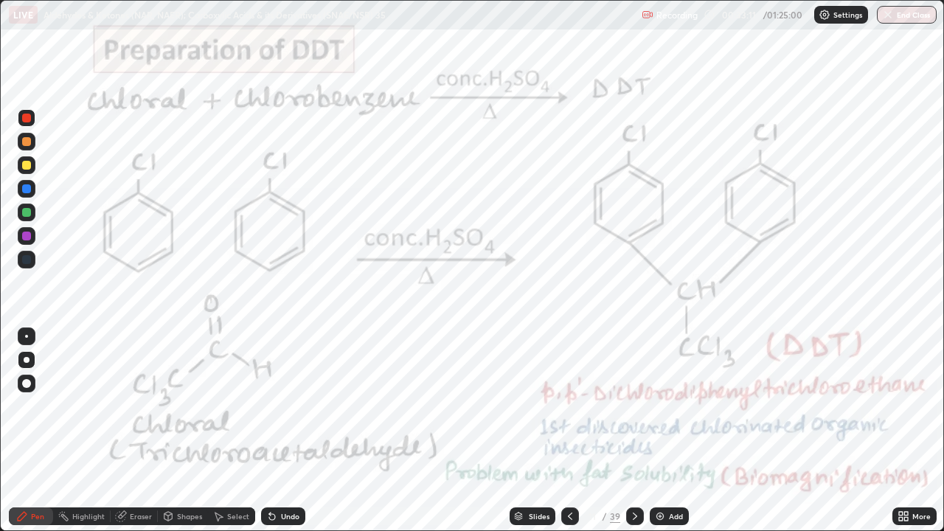
click at [633, 431] on icon at bounding box center [635, 517] width 12 height 12
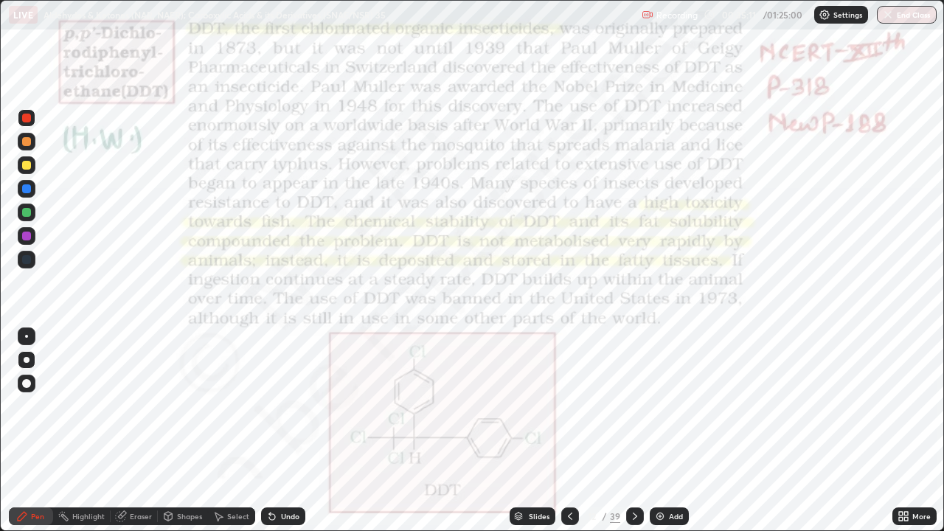
click at [561, 431] on div at bounding box center [570, 517] width 18 height 18
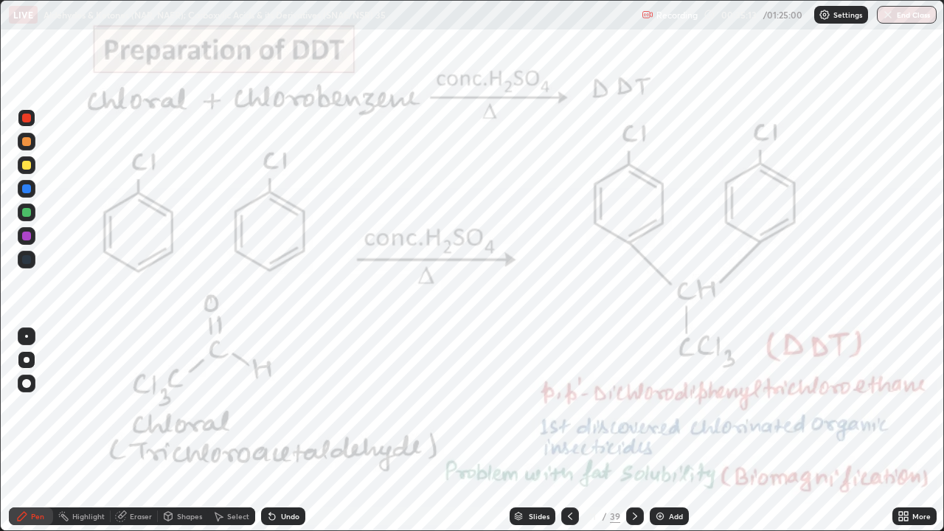
click at [633, 431] on icon at bounding box center [635, 517] width 12 height 12
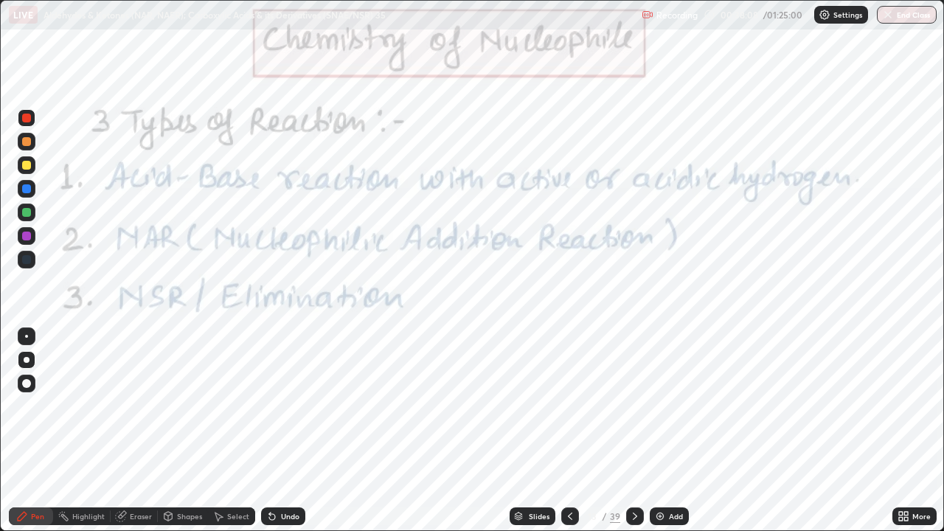
click at [286, 431] on div "Undo" at bounding box center [290, 516] width 18 height 7
click at [284, 431] on div "Undo" at bounding box center [283, 517] width 44 height 18
click at [23, 239] on div at bounding box center [26, 236] width 9 height 9
click at [29, 124] on div at bounding box center [27, 118] width 18 height 18
click at [39, 431] on div "Pen" at bounding box center [37, 516] width 13 height 7
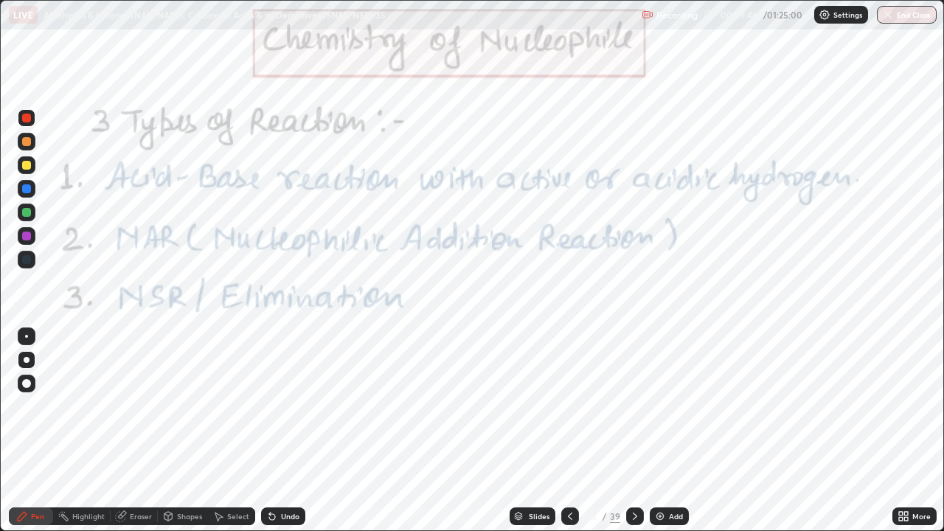
click at [632, 431] on icon at bounding box center [635, 517] width 12 height 12
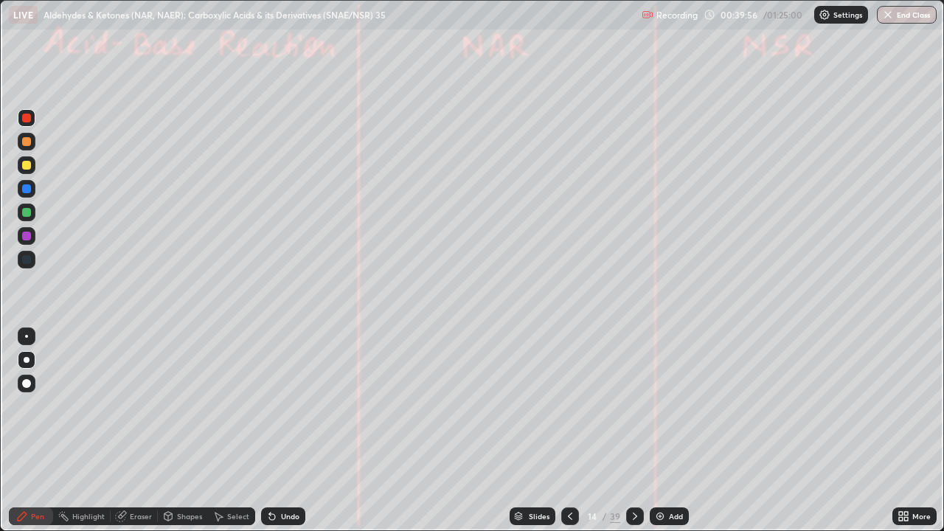
click at [25, 167] on div at bounding box center [26, 165] width 9 height 9
click at [27, 165] on div at bounding box center [26, 165] width 9 height 9
click at [27, 166] on div at bounding box center [26, 165] width 9 height 9
click at [25, 167] on div at bounding box center [26, 165] width 9 height 9
click at [24, 141] on div at bounding box center [26, 141] width 9 height 9
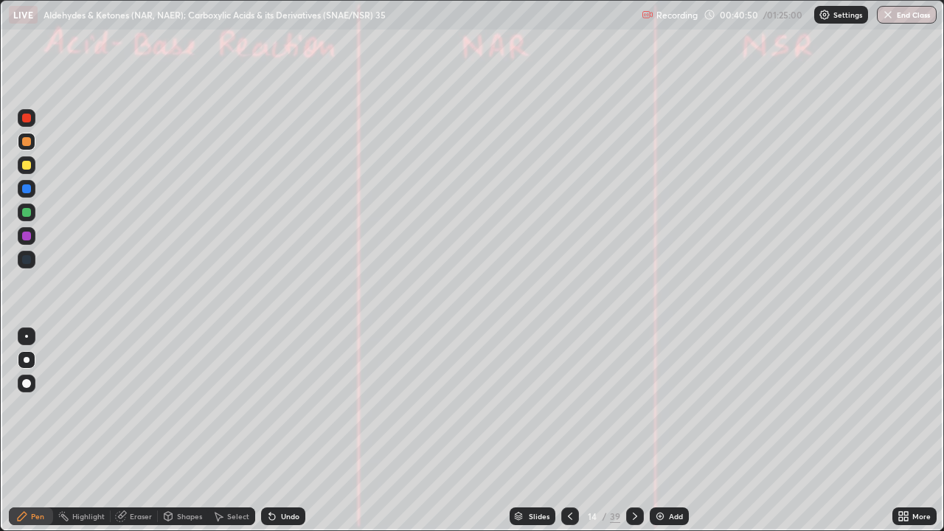
click at [293, 431] on div "Undo" at bounding box center [290, 516] width 18 height 7
click at [284, 431] on div "Undo" at bounding box center [290, 516] width 18 height 7
click at [25, 214] on div at bounding box center [26, 212] width 9 height 9
click at [27, 145] on div at bounding box center [26, 141] width 9 height 9
click at [294, 431] on div "Undo" at bounding box center [290, 516] width 18 height 7
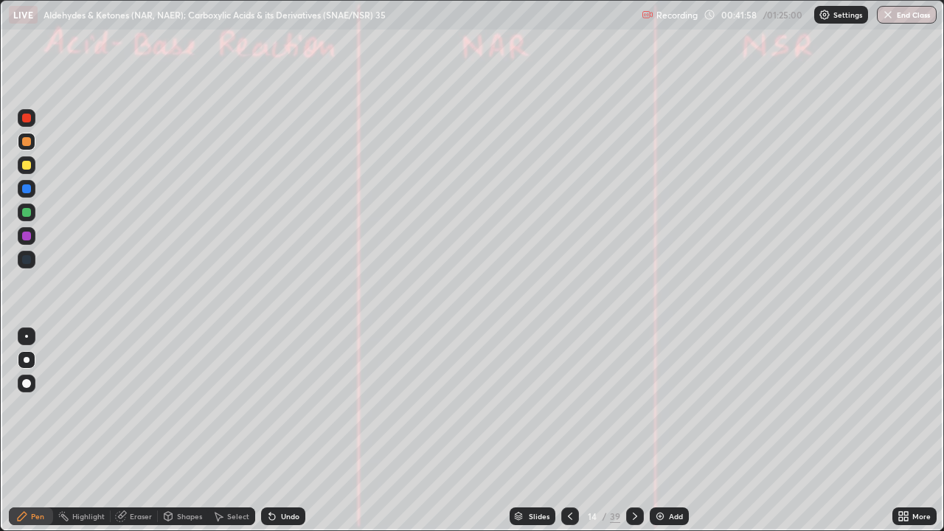
click at [289, 431] on div "Undo" at bounding box center [283, 517] width 44 height 18
click at [294, 431] on div "Undo" at bounding box center [290, 516] width 18 height 7
click at [290, 431] on div "Undo" at bounding box center [283, 517] width 44 height 18
click at [143, 431] on div "Eraser" at bounding box center [134, 517] width 47 height 18
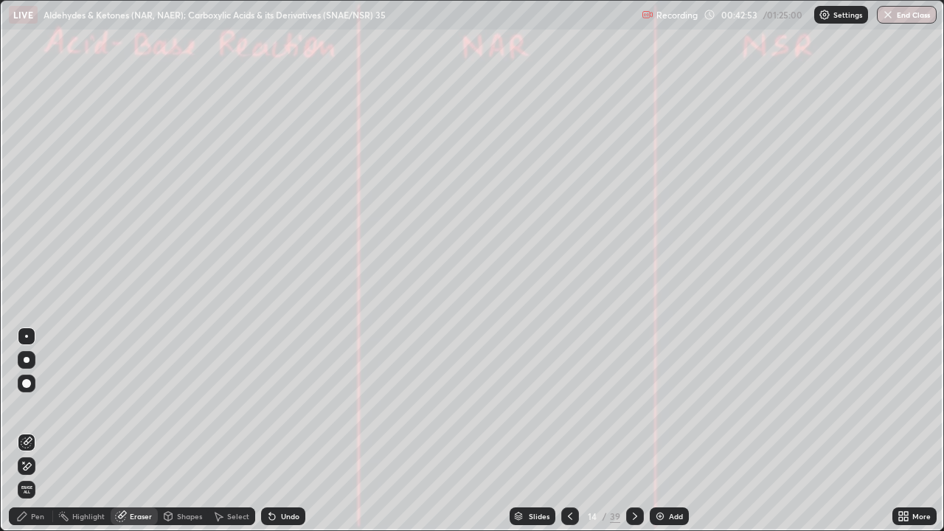
click at [30, 431] on div "Pen" at bounding box center [31, 517] width 44 height 18
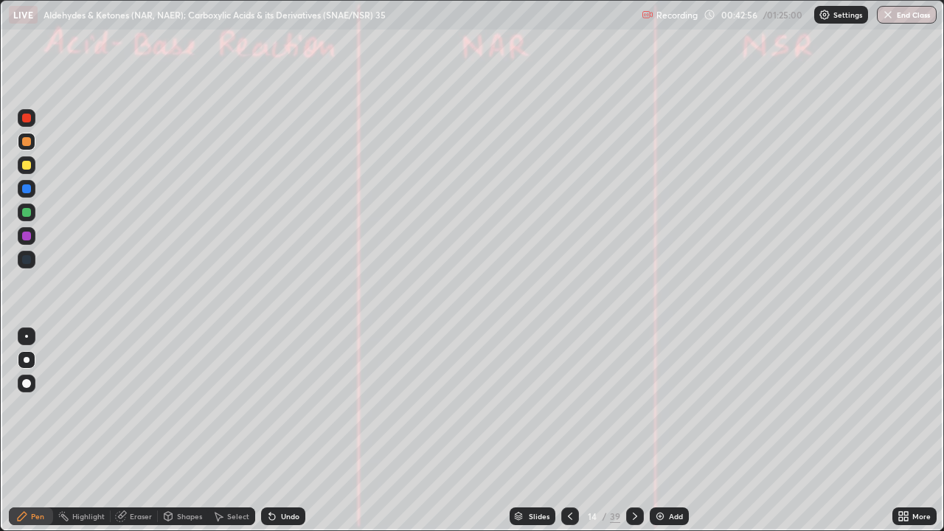
click at [32, 215] on div at bounding box center [27, 213] width 18 height 18
click at [30, 118] on div at bounding box center [26, 118] width 9 height 9
click at [23, 115] on div at bounding box center [26, 118] width 9 height 9
click at [82, 431] on div "Highlight" at bounding box center [88, 516] width 32 height 7
click at [30, 431] on div "Pen" at bounding box center [31, 517] width 44 height 18
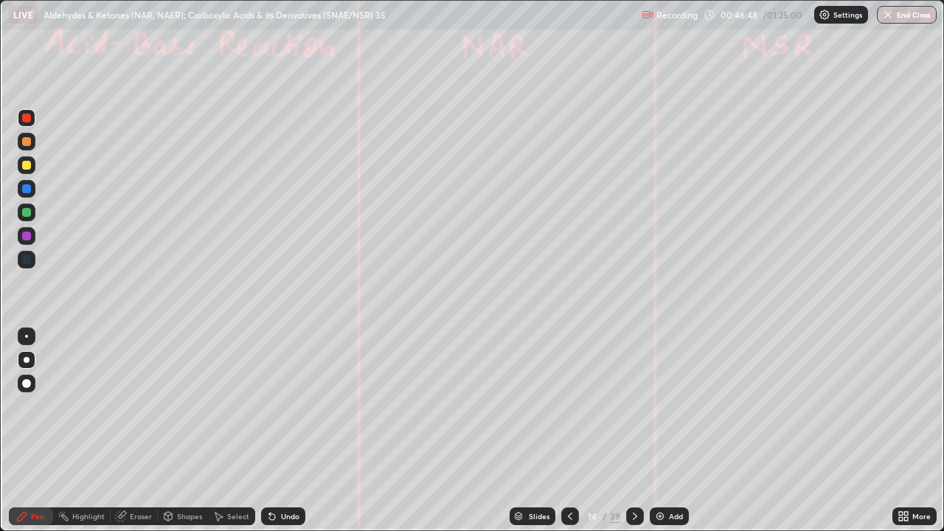
click at [27, 213] on div at bounding box center [26, 212] width 9 height 9
click at [282, 431] on div "Undo" at bounding box center [290, 516] width 18 height 7
click at [633, 431] on icon at bounding box center [635, 517] width 12 height 12
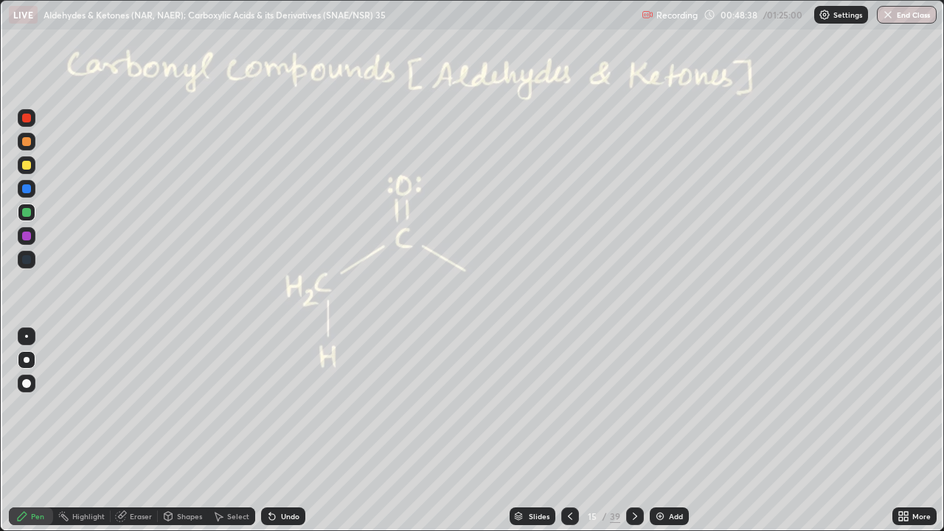
click at [25, 120] on div at bounding box center [26, 118] width 9 height 9
click at [27, 118] on div at bounding box center [26, 118] width 9 height 9
click at [83, 431] on div "Highlight" at bounding box center [88, 516] width 32 height 7
click at [28, 431] on div "Pen" at bounding box center [31, 517] width 44 height 18
click at [25, 212] on div at bounding box center [26, 212] width 9 height 9
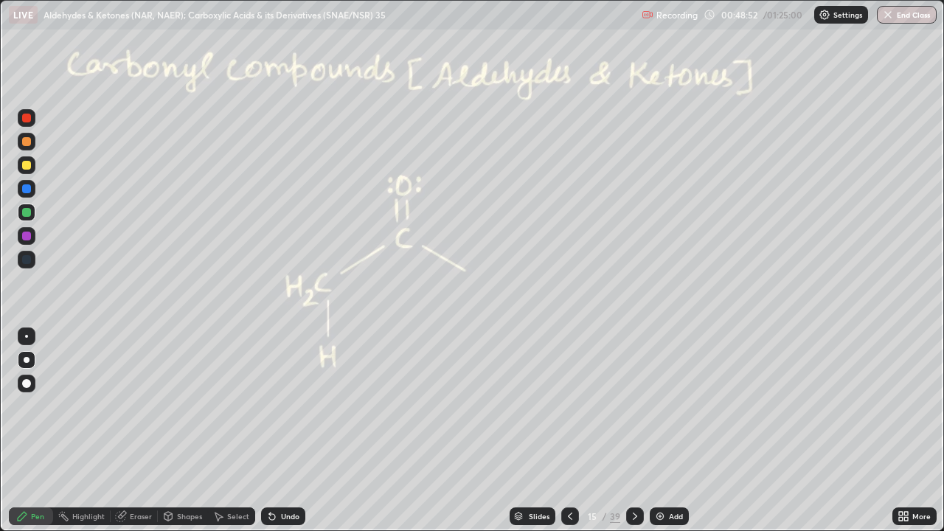
click at [30, 167] on div at bounding box center [26, 165] width 9 height 9
click at [26, 121] on div at bounding box center [26, 118] width 9 height 9
click at [24, 212] on div at bounding box center [26, 212] width 9 height 9
click at [73, 431] on div "Highlight" at bounding box center [82, 517] width 58 height 18
click at [32, 431] on div "Pen" at bounding box center [31, 517] width 44 height 18
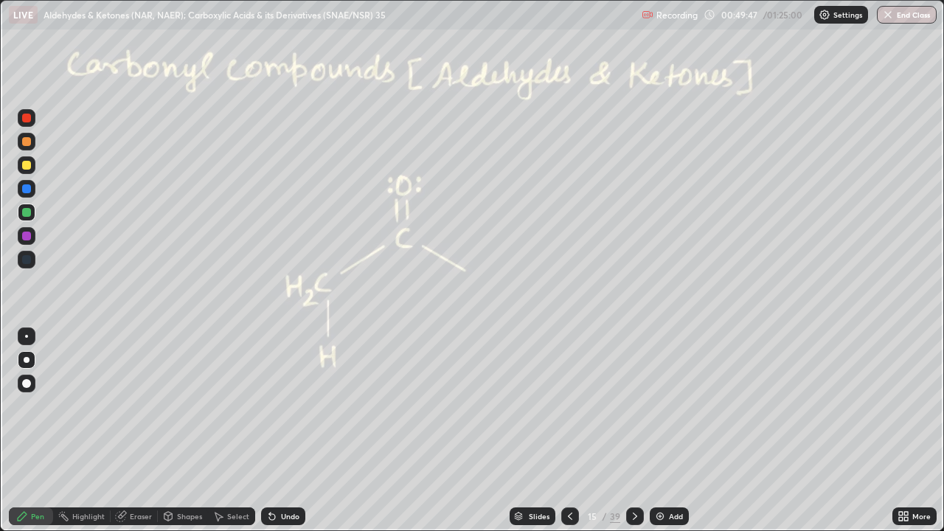
click at [24, 120] on div at bounding box center [26, 118] width 9 height 9
click at [29, 431] on div "Pen" at bounding box center [31, 517] width 44 height 18
click at [281, 431] on div "Undo" at bounding box center [290, 516] width 18 height 7
click at [190, 431] on div "Shapes" at bounding box center [189, 516] width 25 height 7
click at [145, 431] on div "Eraser" at bounding box center [141, 516] width 22 height 7
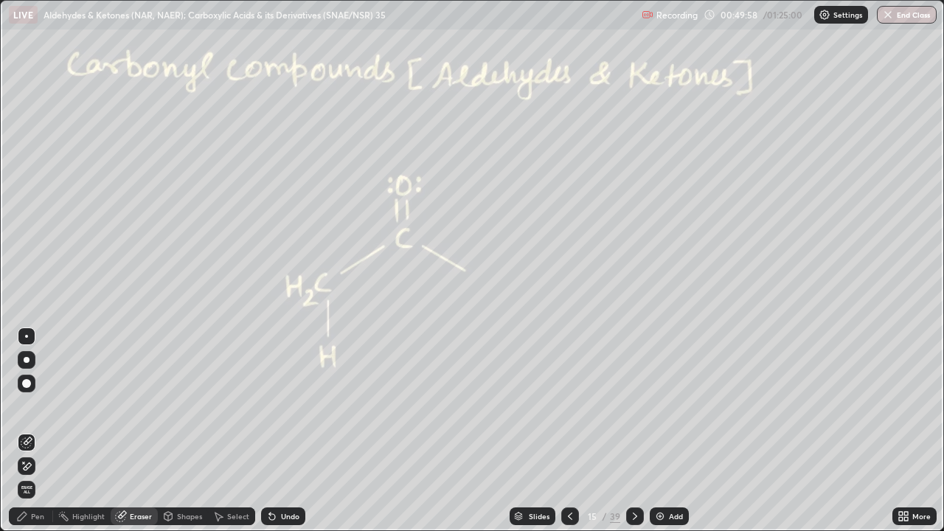
click at [31, 431] on div "Pen" at bounding box center [31, 517] width 44 height 18
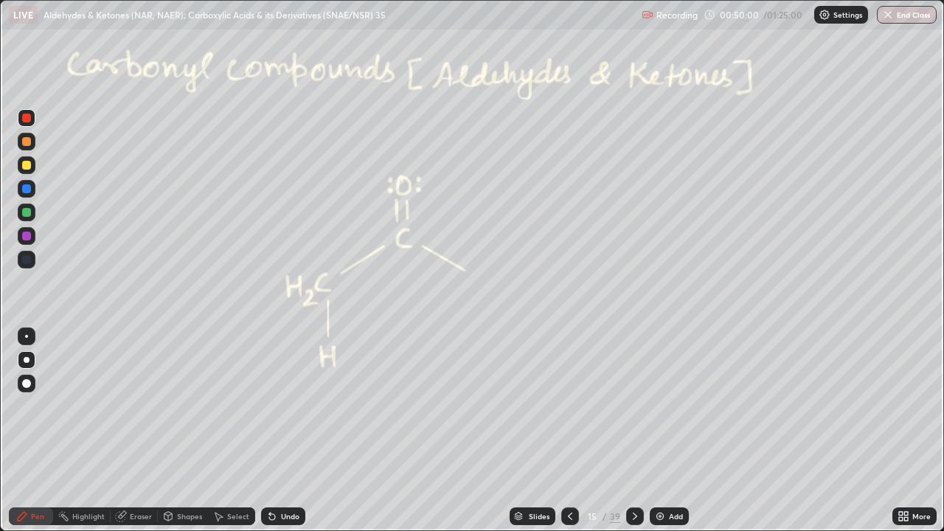
click at [24, 216] on div at bounding box center [26, 212] width 9 height 9
click at [72, 431] on div "Highlight" at bounding box center [82, 517] width 58 height 18
click at [21, 431] on icon at bounding box center [22, 517] width 12 height 12
click at [26, 118] on div at bounding box center [26, 118] width 9 height 9
click at [27, 118] on div at bounding box center [26, 118] width 9 height 9
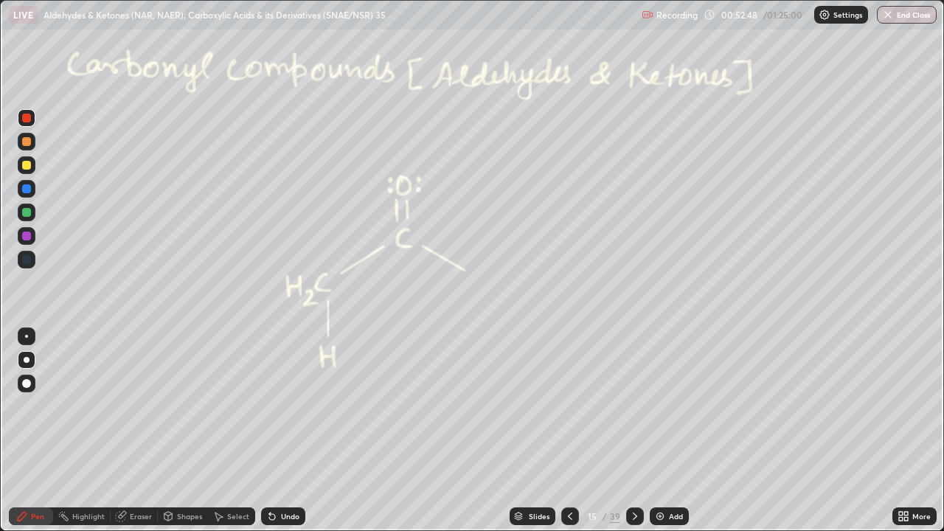
click at [25, 189] on div at bounding box center [26, 188] width 9 height 9
click at [24, 186] on div at bounding box center [26, 188] width 9 height 9
click at [24, 142] on div at bounding box center [26, 141] width 9 height 9
click at [24, 145] on div at bounding box center [26, 141] width 9 height 9
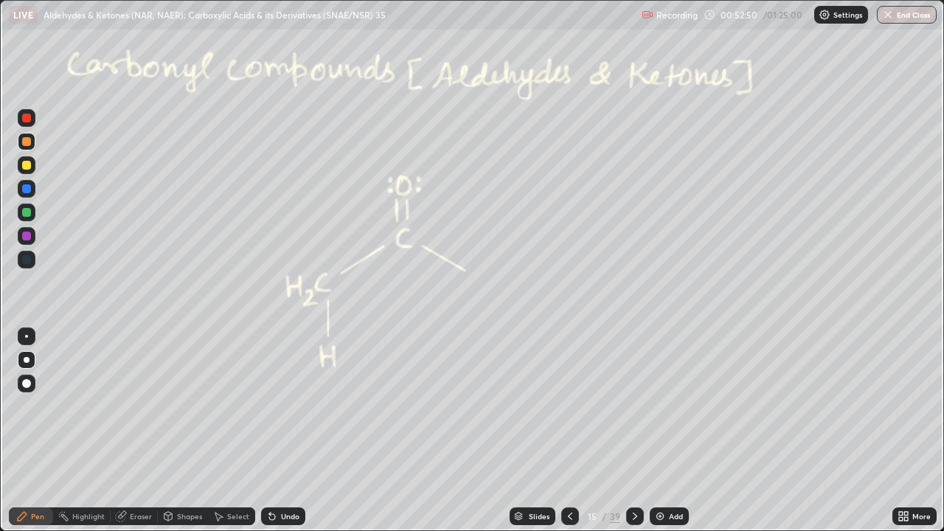
click at [24, 145] on div at bounding box center [26, 141] width 9 height 9
click at [182, 431] on div "Shapes" at bounding box center [189, 516] width 25 height 7
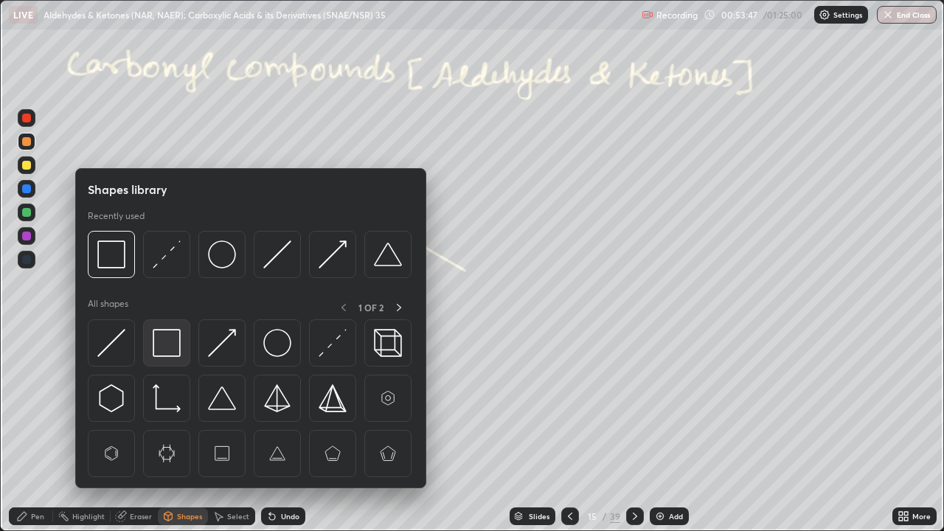
click at [167, 343] on img at bounding box center [167, 343] width 28 height 28
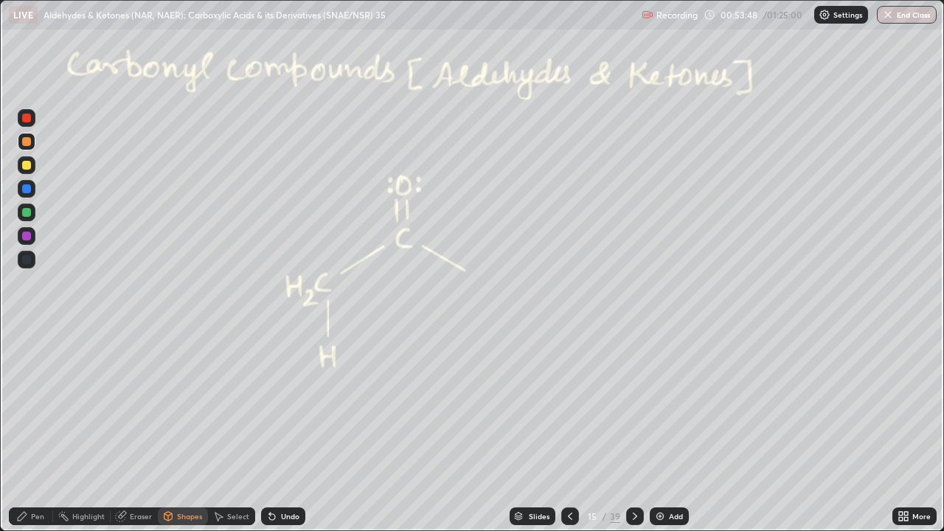
click at [24, 168] on div at bounding box center [26, 165] width 9 height 9
click at [24, 431] on icon at bounding box center [22, 517] width 12 height 12
click at [635, 431] on icon at bounding box center [635, 517] width 12 height 12
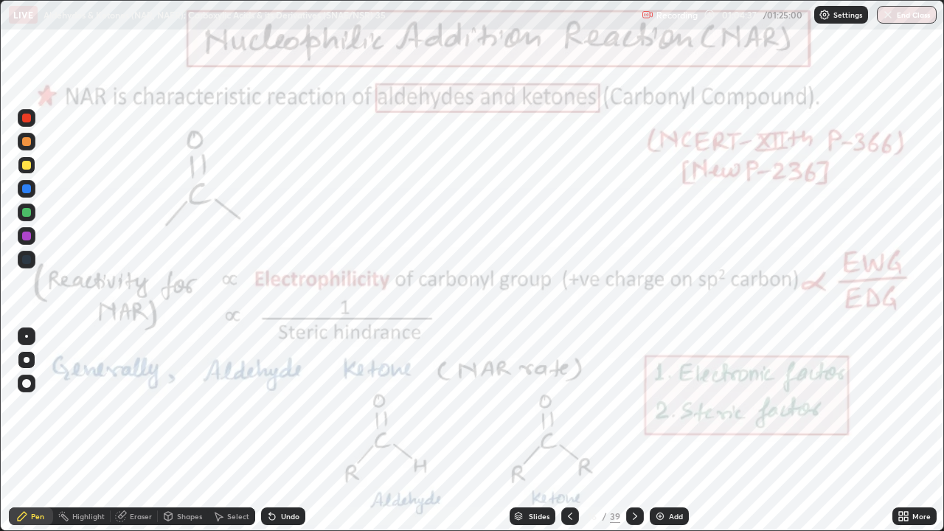
click at [71, 431] on div "Highlight" at bounding box center [82, 517] width 58 height 18
click at [24, 115] on div at bounding box center [26, 118] width 9 height 9
click at [25, 118] on div at bounding box center [26, 118] width 9 height 9
click at [26, 431] on icon at bounding box center [22, 516] width 9 height 9
click at [27, 242] on div at bounding box center [27, 236] width 18 height 18
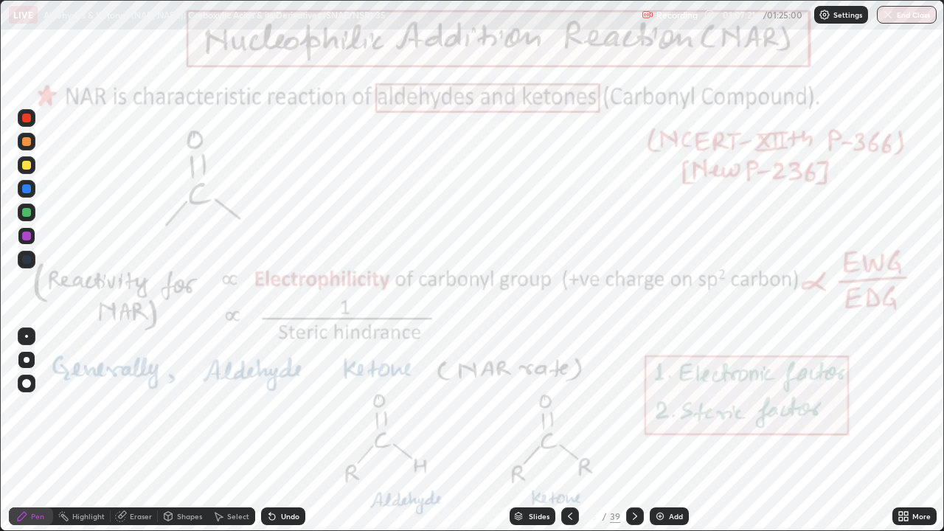
click at [24, 118] on div at bounding box center [26, 118] width 9 height 9
click at [27, 237] on div at bounding box center [26, 236] width 9 height 9
click at [71, 431] on div "Highlight" at bounding box center [82, 517] width 58 height 18
click at [36, 431] on div "Pen" at bounding box center [37, 516] width 13 height 7
click at [25, 119] on div at bounding box center [26, 118] width 9 height 9
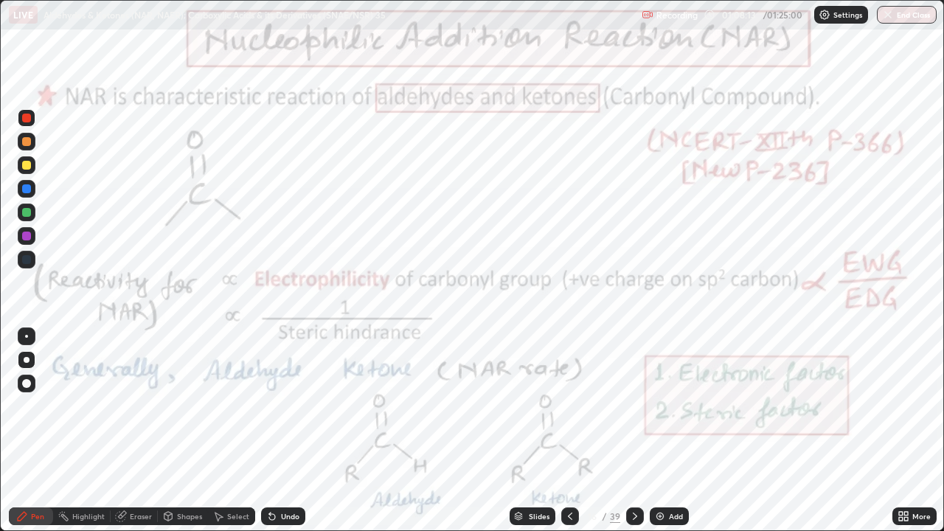
click at [75, 431] on div "Highlight" at bounding box center [88, 516] width 32 height 7
click at [23, 210] on div at bounding box center [26, 212] width 9 height 9
click at [19, 431] on icon at bounding box center [22, 517] width 12 height 12
click at [79, 431] on div "Highlight" at bounding box center [88, 516] width 32 height 7
click at [26, 431] on icon at bounding box center [22, 516] width 9 height 9
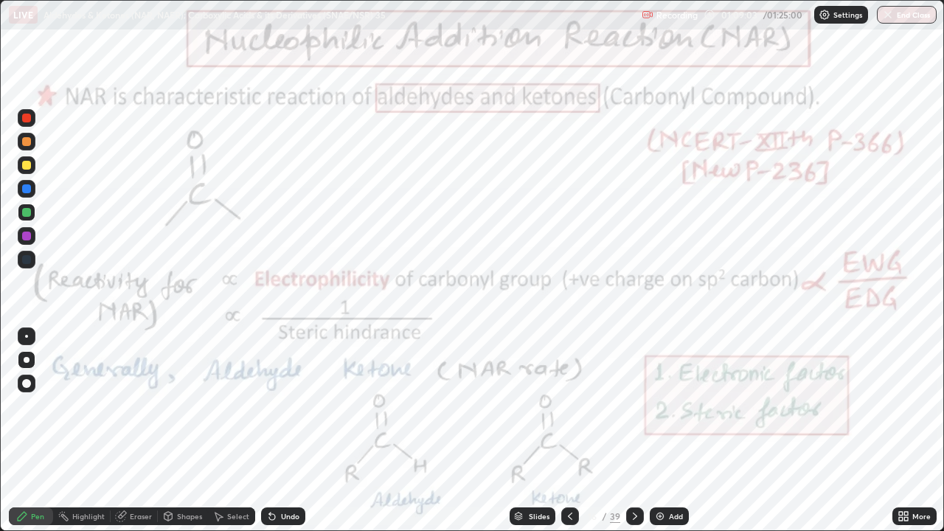
click at [72, 431] on div "Highlight" at bounding box center [82, 517] width 58 height 18
click at [17, 431] on icon at bounding box center [22, 517] width 12 height 12
click at [26, 125] on div at bounding box center [27, 118] width 18 height 18
click at [24, 120] on div at bounding box center [26, 118] width 9 height 9
click at [20, 120] on div at bounding box center [27, 118] width 18 height 18
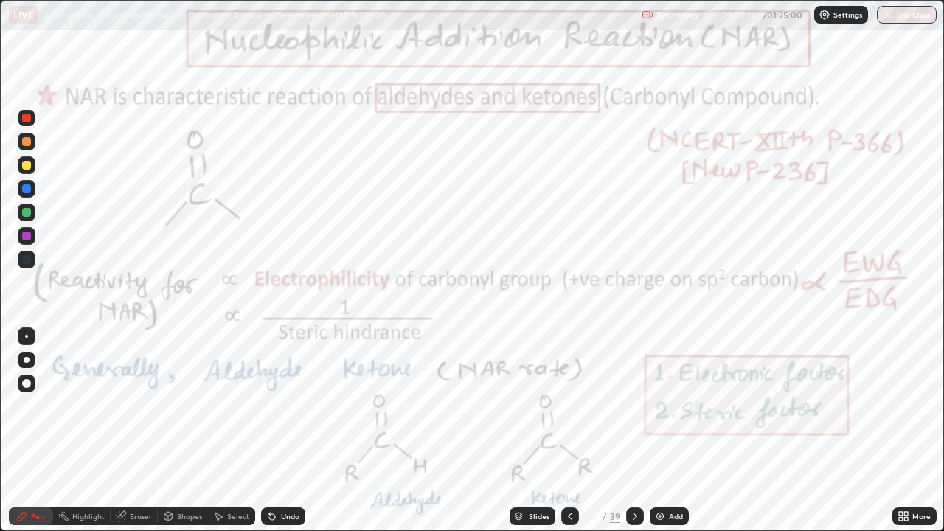
click at [20, 122] on div at bounding box center [27, 118] width 18 height 18
click at [76, 431] on div "Highlight" at bounding box center [88, 516] width 32 height 7
click at [21, 431] on icon at bounding box center [22, 516] width 9 height 9
click at [25, 210] on div at bounding box center [26, 212] width 9 height 9
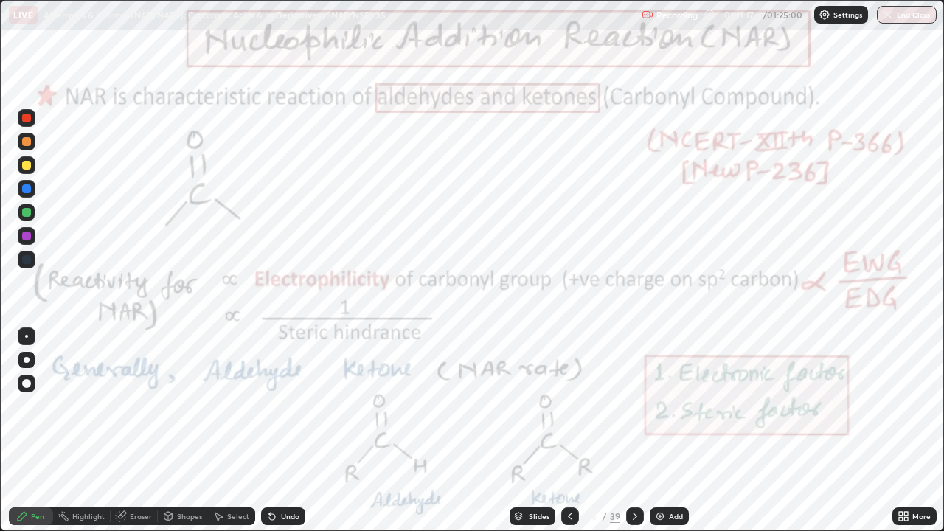
click at [30, 122] on div at bounding box center [27, 118] width 18 height 18
click at [77, 431] on div "Highlight" at bounding box center [82, 517] width 58 height 18
click at [24, 235] on div at bounding box center [26, 236] width 9 height 9
click at [26, 431] on icon at bounding box center [22, 516] width 9 height 9
click at [27, 329] on div at bounding box center [27, 337] width 18 height 18
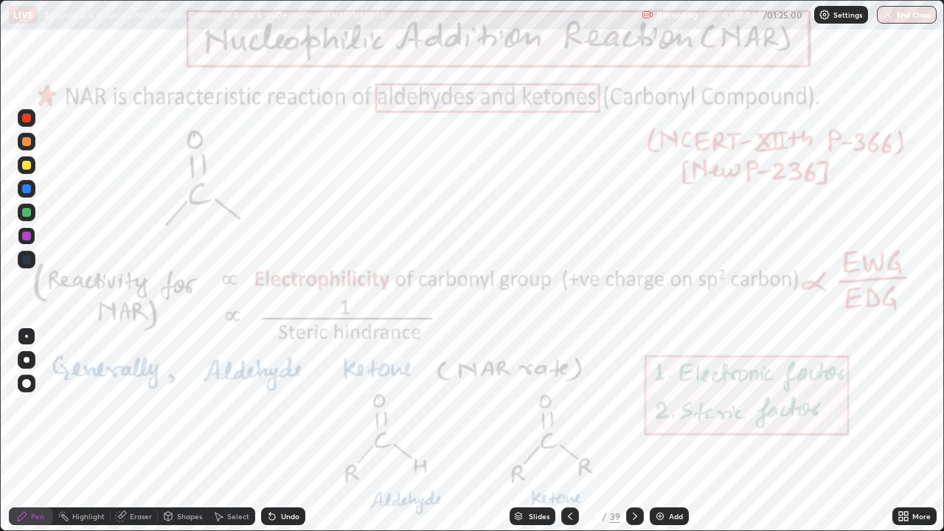
click at [282, 431] on div "Undo" at bounding box center [290, 516] width 18 height 7
click at [281, 431] on div "Undo" at bounding box center [290, 516] width 18 height 7
click at [27, 120] on div at bounding box center [26, 118] width 9 height 9
click at [632, 431] on icon at bounding box center [635, 517] width 12 height 12
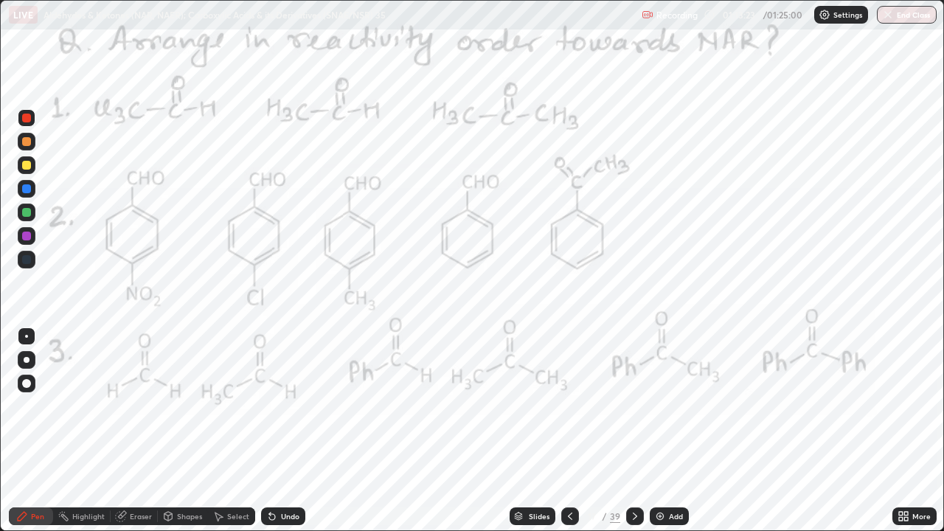
click at [27, 237] on div at bounding box center [26, 236] width 9 height 9
click at [285, 431] on div "Undo" at bounding box center [290, 516] width 18 height 7
click at [27, 360] on div at bounding box center [27, 360] width 6 height 6
click at [25, 335] on div at bounding box center [26, 336] width 3 height 3
click at [23, 117] on div at bounding box center [26, 118] width 9 height 9
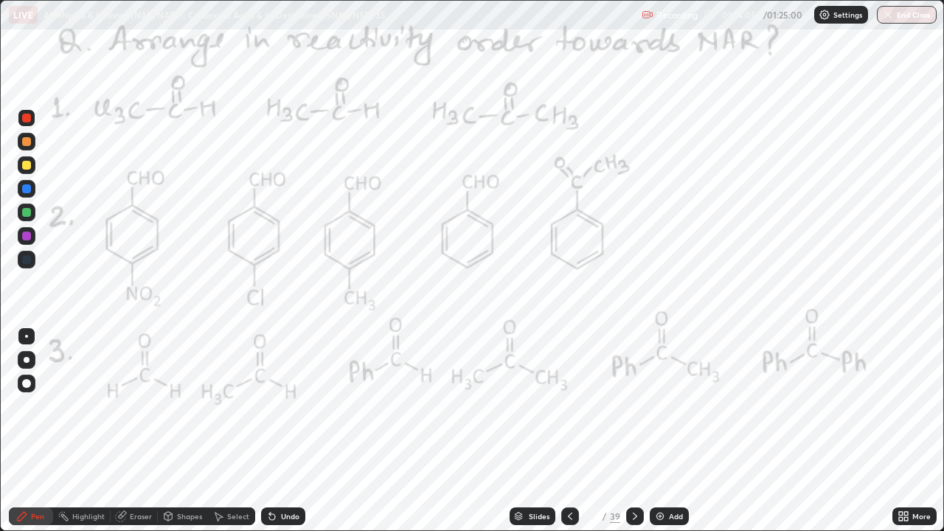
click at [26, 362] on div at bounding box center [27, 360] width 6 height 6
click at [24, 238] on div at bounding box center [26, 236] width 9 height 9
click at [24, 121] on div at bounding box center [26, 118] width 9 height 9
click at [30, 235] on div at bounding box center [26, 236] width 9 height 9
click at [30, 120] on div at bounding box center [26, 118] width 9 height 9
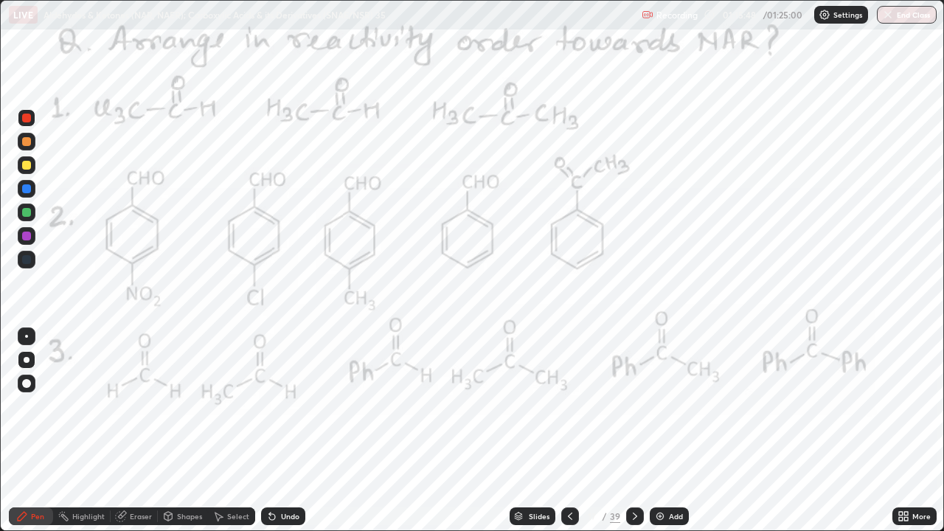
click at [27, 237] on div at bounding box center [26, 236] width 9 height 9
click at [196, 431] on div "Shapes" at bounding box center [189, 516] width 25 height 7
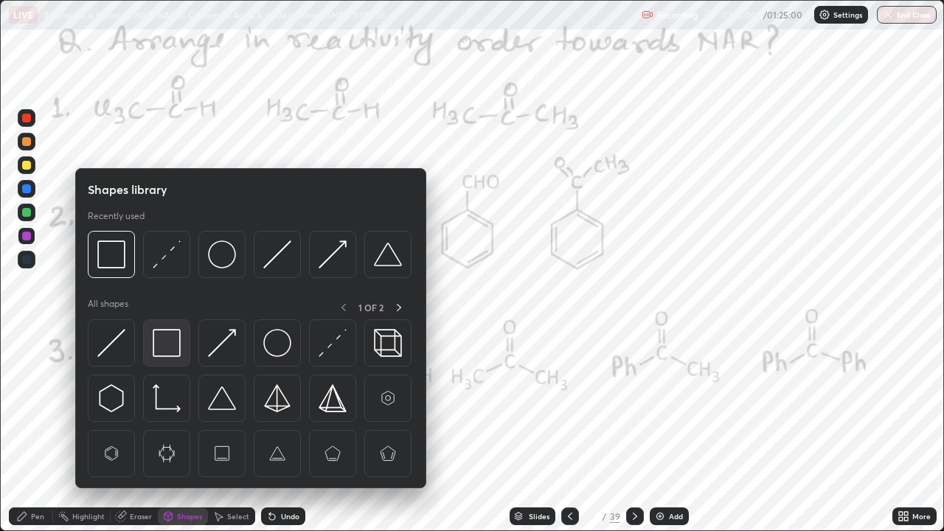
click at [167, 350] on img at bounding box center [167, 343] width 28 height 28
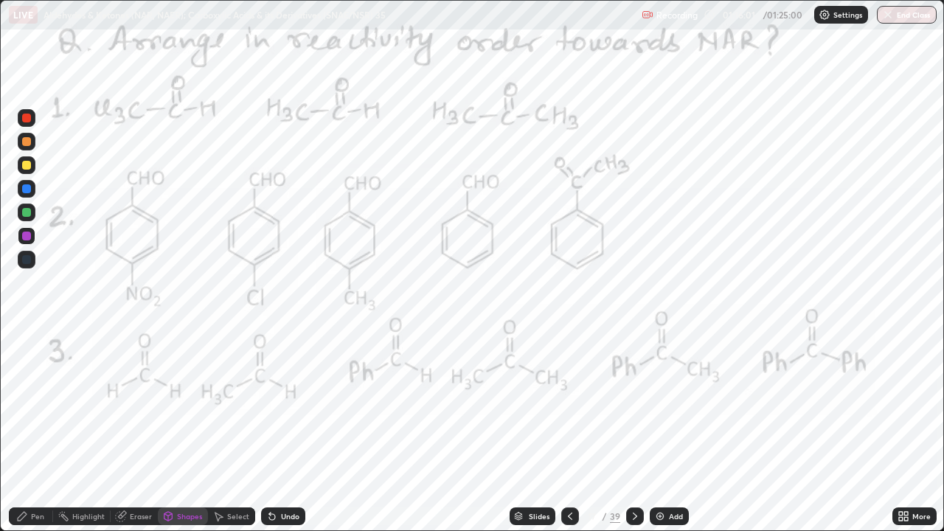
click at [28, 215] on div at bounding box center [26, 212] width 9 height 9
click at [31, 431] on div "Pen" at bounding box center [37, 516] width 13 height 7
click at [27, 238] on div at bounding box center [26, 236] width 9 height 9
click at [27, 336] on div at bounding box center [26, 336] width 3 height 3
click at [281, 431] on div "Undo" at bounding box center [290, 516] width 18 height 7
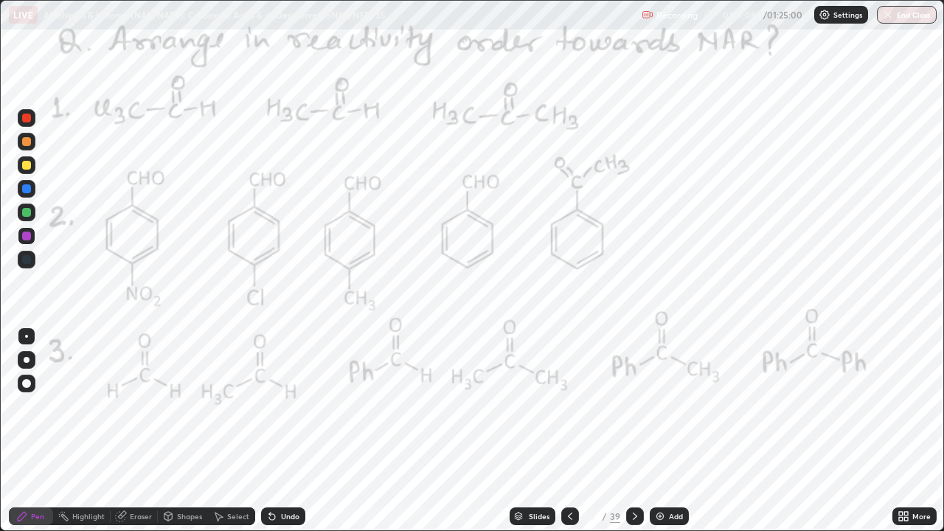
click at [27, 357] on div at bounding box center [27, 360] width 6 height 6
click at [25, 233] on div at bounding box center [26, 236] width 9 height 9
click at [27, 213] on div at bounding box center [26, 212] width 9 height 9
click at [23, 214] on div at bounding box center [26, 212] width 9 height 9
click at [23, 212] on div at bounding box center [26, 212] width 9 height 9
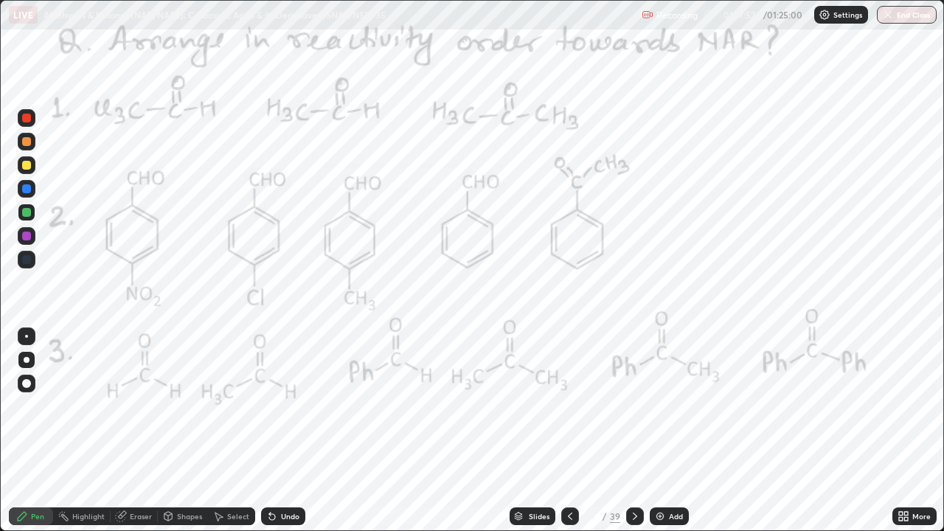
click at [27, 119] on div at bounding box center [26, 118] width 9 height 9
click at [24, 214] on div at bounding box center [26, 212] width 9 height 9
click at [302, 431] on div "Undo" at bounding box center [283, 517] width 44 height 18
click at [28, 123] on div at bounding box center [27, 118] width 18 height 18
click at [24, 237] on div at bounding box center [26, 236] width 9 height 9
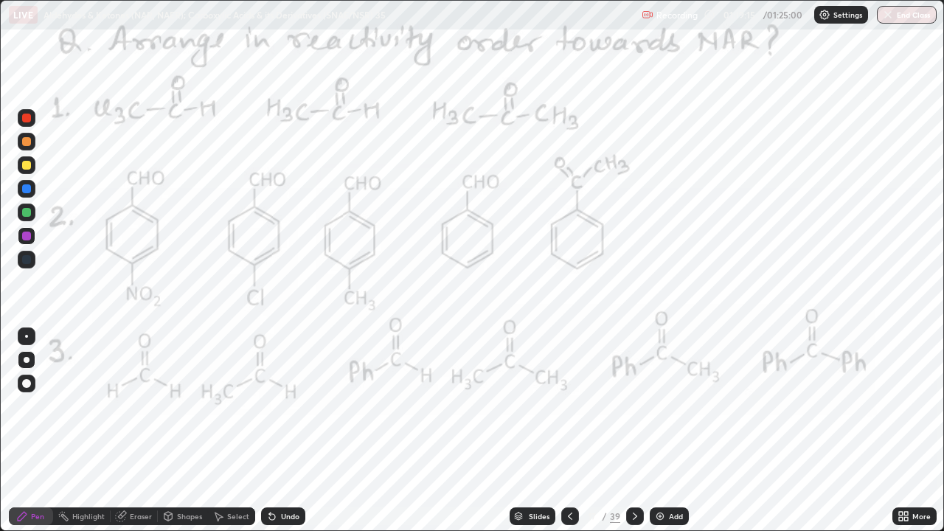
click at [25, 260] on div at bounding box center [26, 259] width 9 height 9
click at [80, 431] on div "Highlight" at bounding box center [88, 516] width 32 height 7
click at [24, 116] on div at bounding box center [26, 118] width 9 height 9
click at [22, 431] on icon at bounding box center [22, 516] width 9 height 9
click at [27, 237] on div at bounding box center [26, 236] width 9 height 9
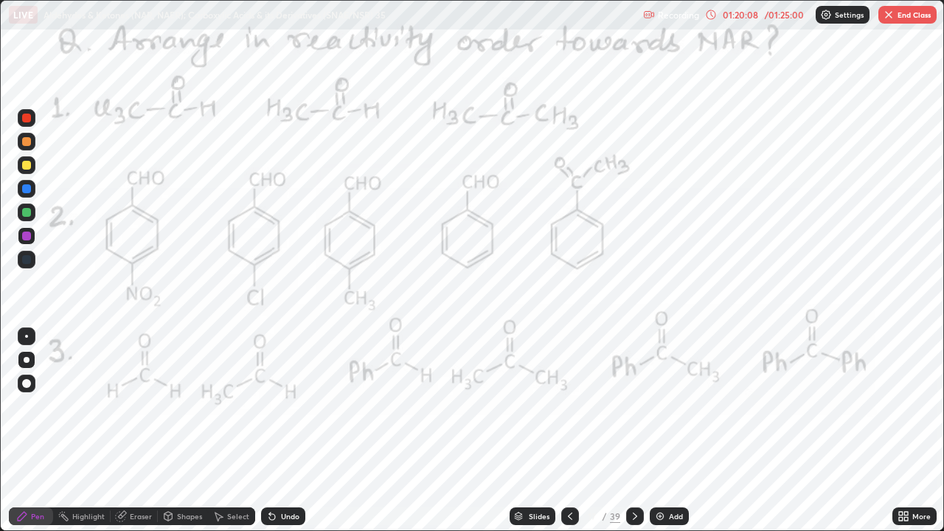
click at [29, 117] on div at bounding box center [26, 118] width 9 height 9
click at [177, 431] on div "Shapes" at bounding box center [189, 516] width 25 height 7
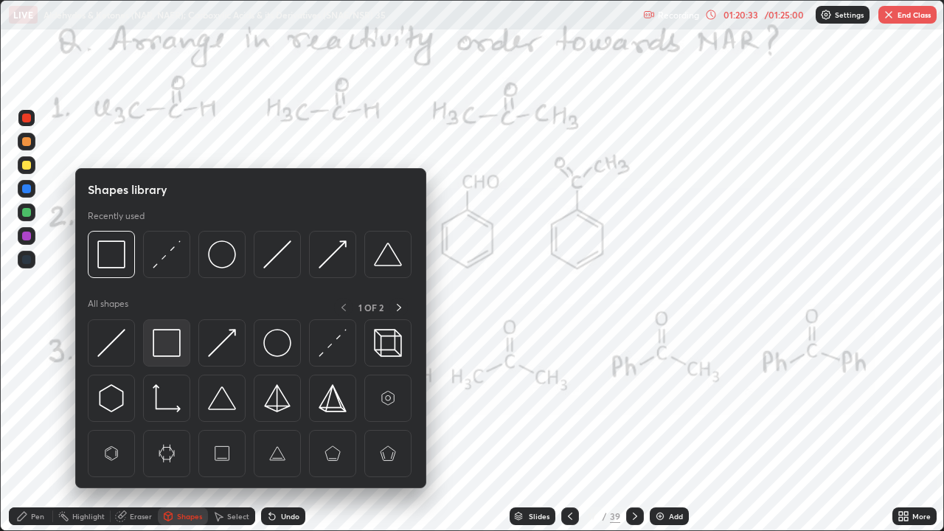
click at [159, 348] on img at bounding box center [167, 343] width 28 height 28
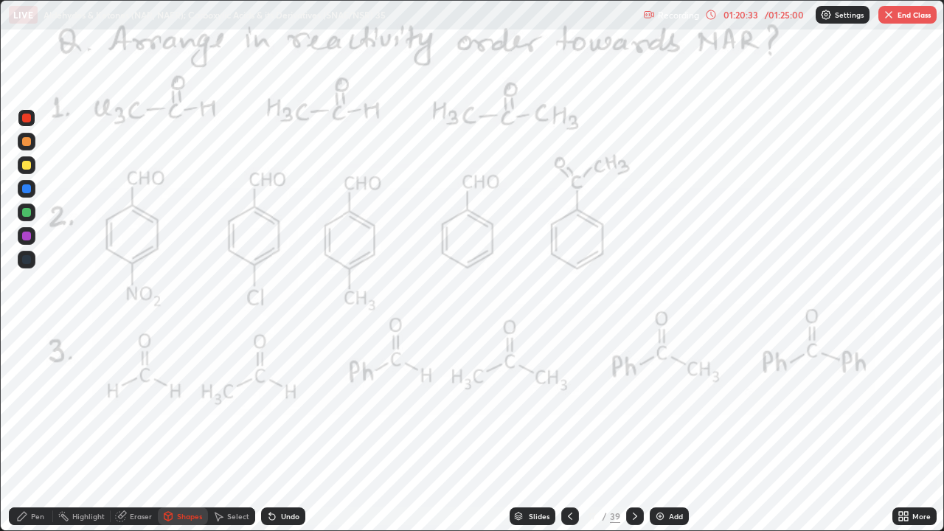
click at [26, 215] on div at bounding box center [26, 212] width 9 height 9
click at [29, 119] on div at bounding box center [26, 118] width 9 height 9
click at [31, 431] on div "Pen" at bounding box center [37, 516] width 13 height 7
click at [635, 431] on icon at bounding box center [635, 517] width 12 height 12
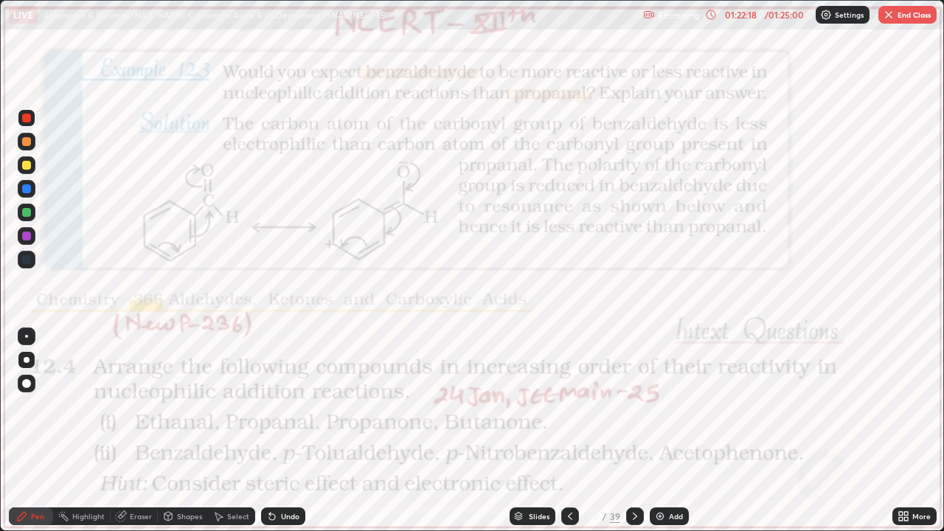
click at [759, 15] on div "01:22:18" at bounding box center [740, 14] width 41 height 9
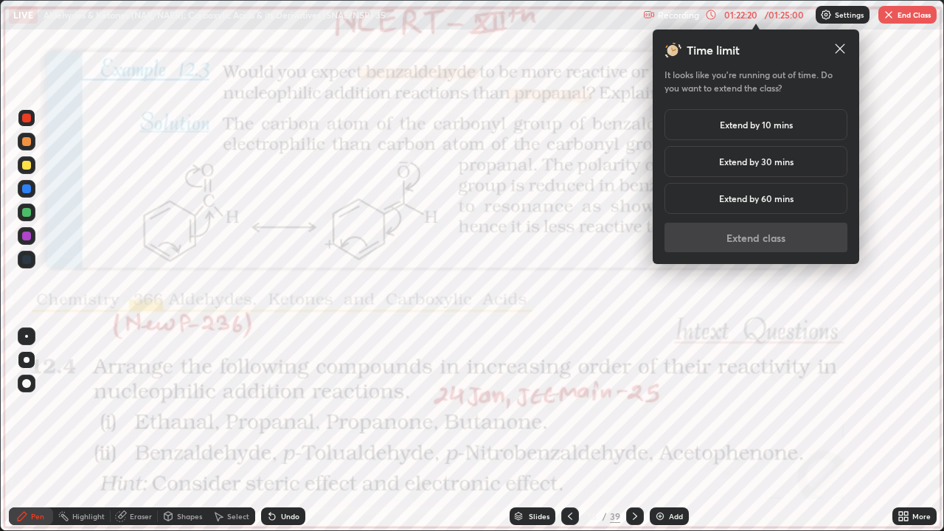
click at [755, 157] on h5 "Extend by 30 mins" at bounding box center [756, 161] width 75 height 13
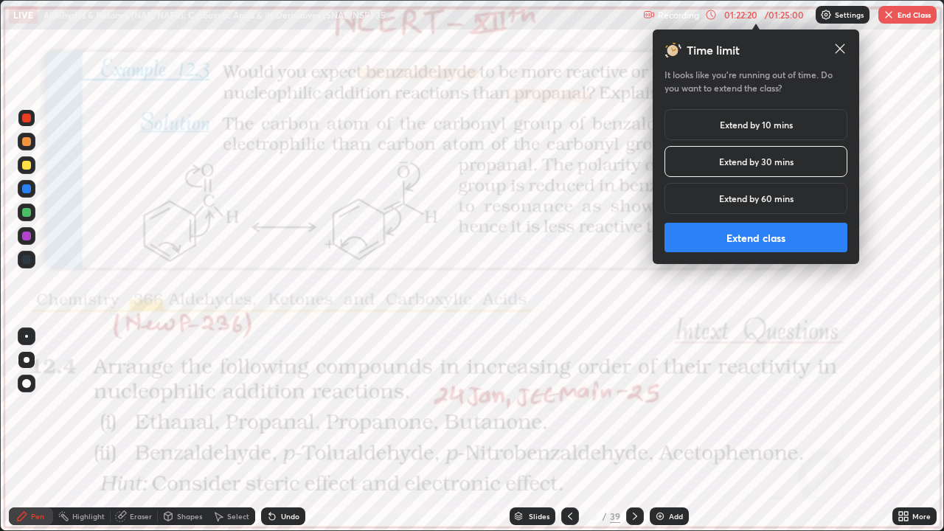
click at [747, 235] on button "Extend class" at bounding box center [756, 238] width 183 height 30
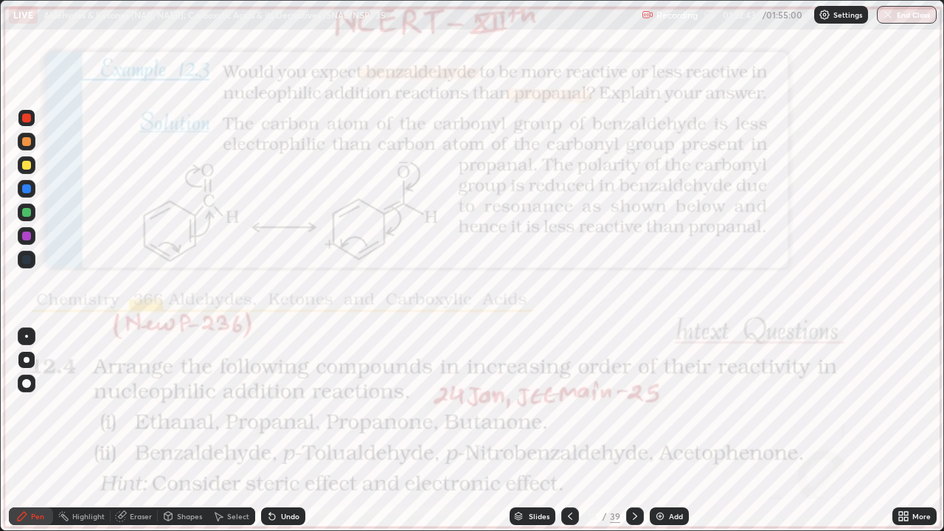
click at [15, 431] on div "Pen" at bounding box center [31, 517] width 44 height 18
click at [25, 238] on div at bounding box center [26, 236] width 9 height 9
click at [24, 188] on div at bounding box center [26, 188] width 9 height 9
click at [275, 431] on div "Undo" at bounding box center [283, 517] width 44 height 18
click at [279, 431] on div "Undo" at bounding box center [283, 517] width 44 height 18
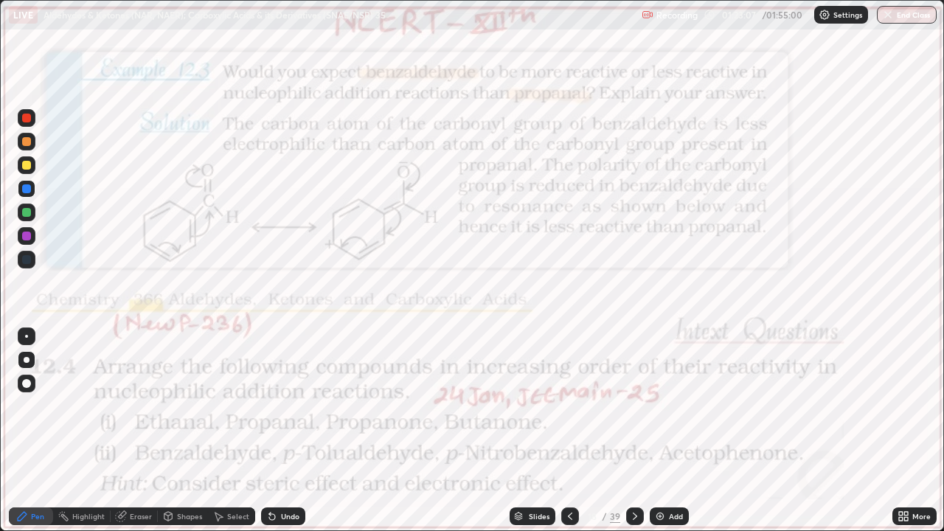
click at [281, 431] on div "Undo" at bounding box center [283, 517] width 44 height 18
click at [285, 431] on div "Undo" at bounding box center [283, 517] width 44 height 18
click at [288, 431] on div "Undo" at bounding box center [283, 517] width 44 height 18
click at [23, 120] on div at bounding box center [26, 118] width 9 height 9
click at [627, 431] on div at bounding box center [635, 517] width 18 height 18
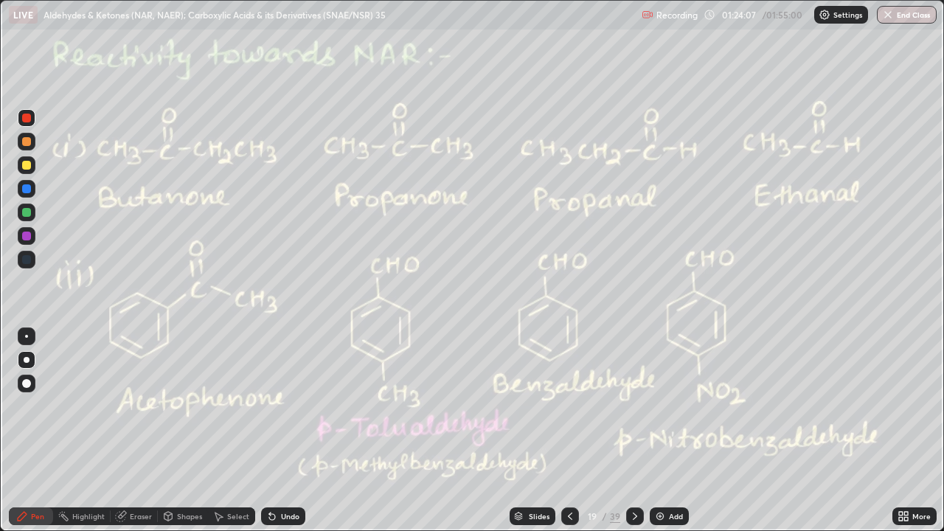
click at [569, 431] on icon at bounding box center [570, 517] width 12 height 12
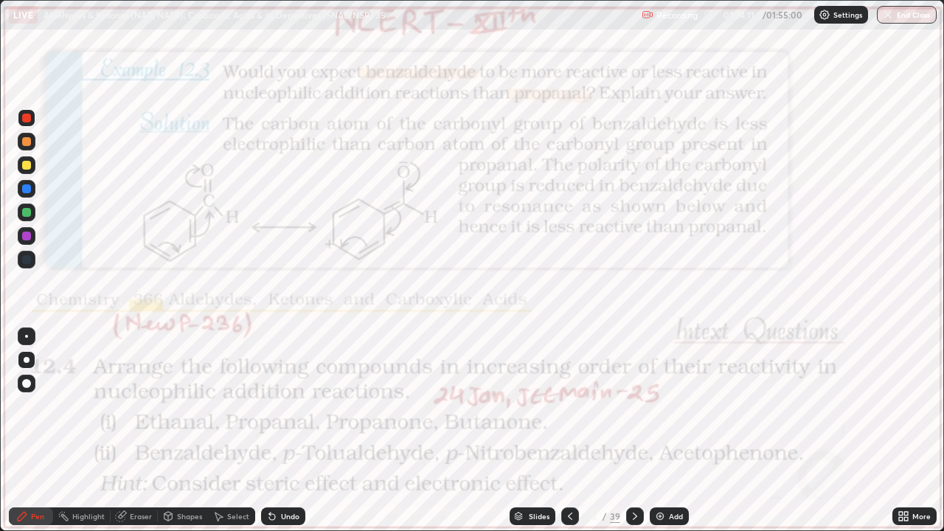
click at [91, 431] on div "Highlight" at bounding box center [88, 516] width 32 height 7
click at [20, 431] on icon at bounding box center [22, 517] width 12 height 12
click at [21, 117] on div at bounding box center [27, 118] width 18 height 18
click at [26, 357] on div at bounding box center [27, 360] width 6 height 6
click at [27, 336] on div at bounding box center [26, 336] width 3 height 3
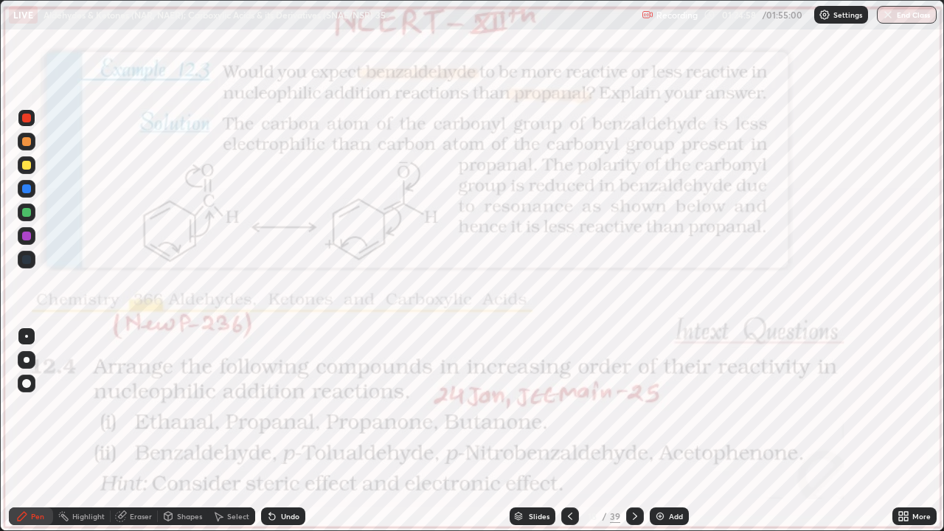
click at [26, 188] on div at bounding box center [26, 188] width 9 height 9
click at [77, 431] on div "Highlight" at bounding box center [88, 516] width 32 height 7
click at [73, 431] on div "Highlight" at bounding box center [88, 516] width 32 height 7
click at [27, 431] on div "Pen" at bounding box center [31, 517] width 44 height 18
click at [22, 118] on div at bounding box center [26, 118] width 9 height 9
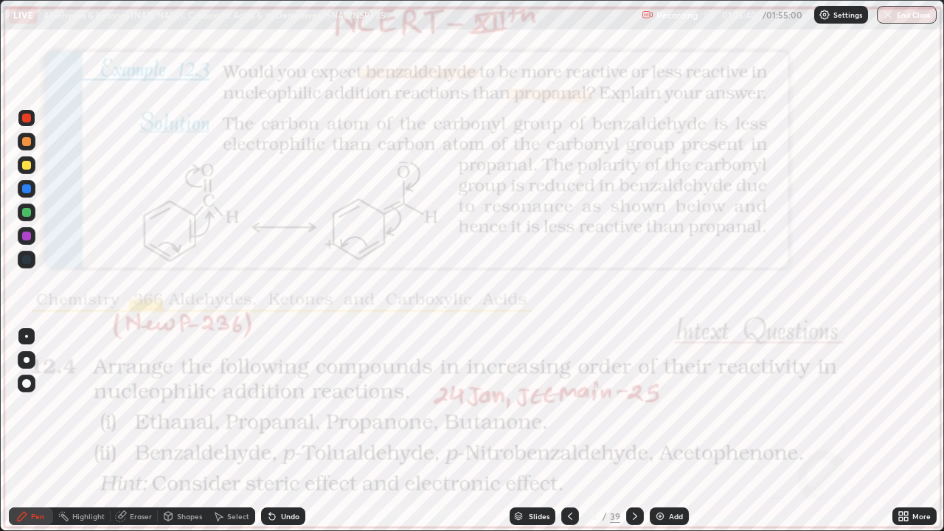
click at [26, 232] on div at bounding box center [26, 236] width 9 height 9
click at [27, 120] on div at bounding box center [26, 118] width 9 height 9
click at [627, 431] on div at bounding box center [635, 517] width 18 height 18
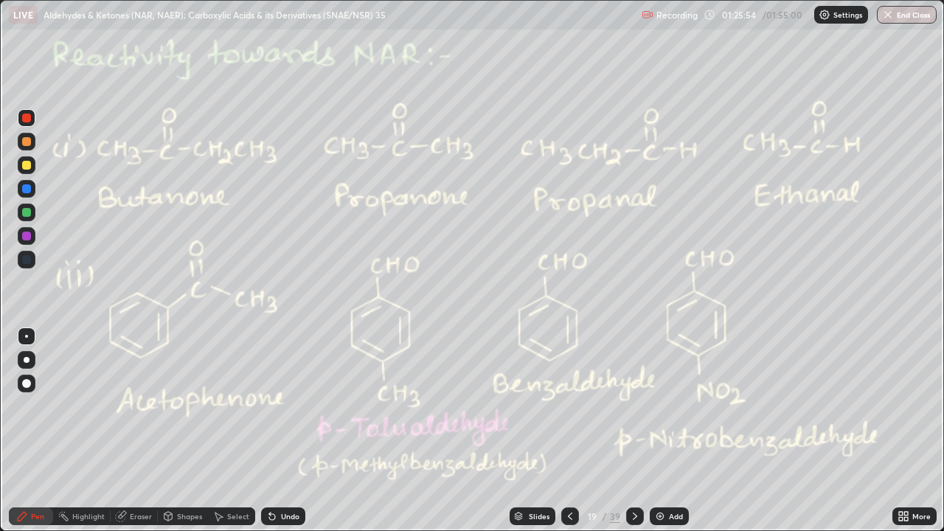
click at [24, 115] on div at bounding box center [26, 118] width 9 height 9
click at [24, 359] on div at bounding box center [27, 360] width 6 height 6
click at [26, 213] on div at bounding box center [26, 212] width 9 height 9
click at [284, 431] on div "Undo" at bounding box center [290, 516] width 18 height 7
click at [282, 431] on div "Undo" at bounding box center [283, 517] width 44 height 18
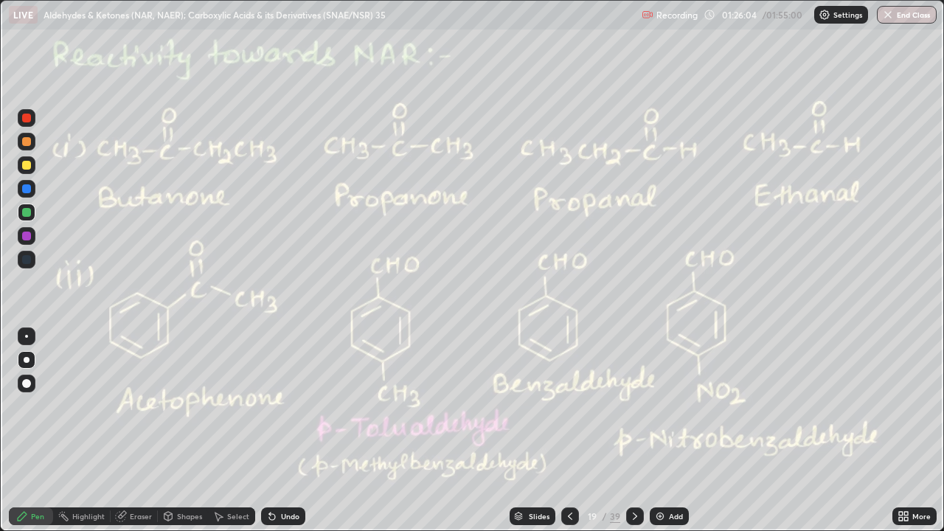
click at [263, 431] on div "Undo" at bounding box center [283, 517] width 44 height 18
click at [26, 235] on div at bounding box center [26, 236] width 9 height 9
click at [26, 236] on div at bounding box center [26, 236] width 9 height 9
click at [27, 214] on div at bounding box center [26, 212] width 9 height 9
click at [26, 115] on div at bounding box center [26, 118] width 9 height 9
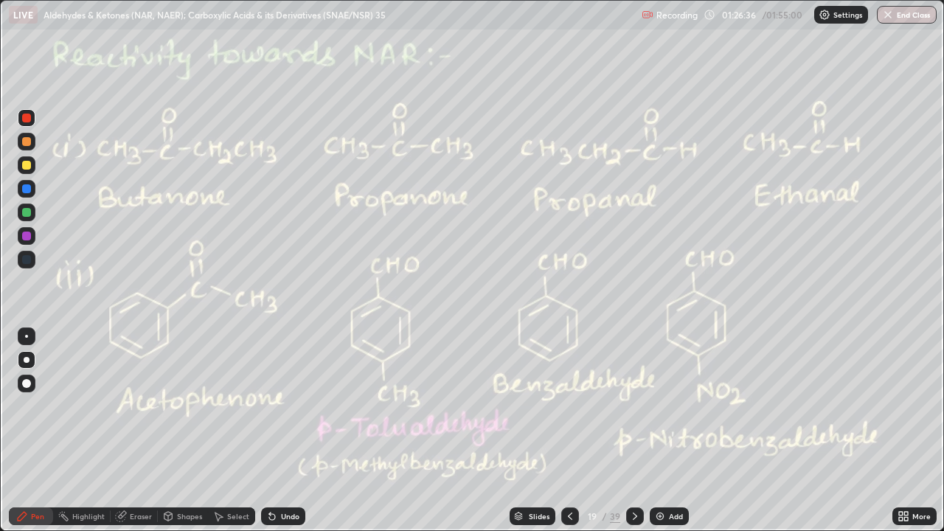
click at [76, 431] on div "Highlight" at bounding box center [88, 516] width 32 height 7
click at [568, 431] on icon at bounding box center [570, 516] width 4 height 7
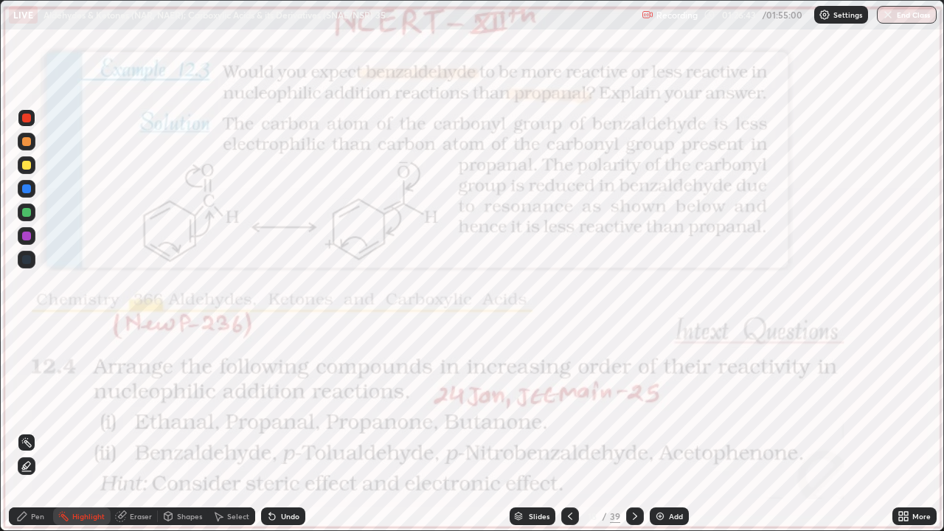
click at [0, 370] on div "Setting up your live class" at bounding box center [472, 265] width 944 height 531
click at [634, 431] on icon at bounding box center [635, 517] width 12 height 12
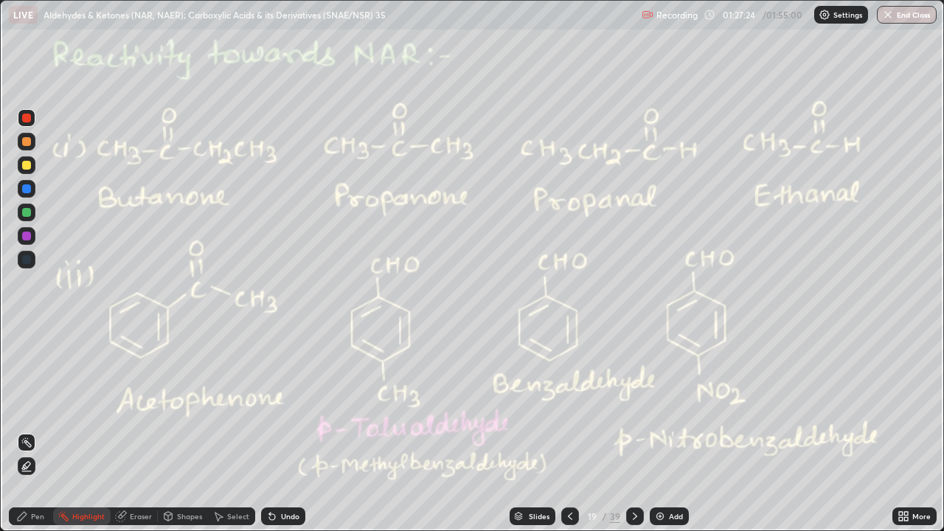
click at [21, 431] on icon at bounding box center [22, 516] width 9 height 9
click at [24, 214] on div at bounding box center [26, 212] width 9 height 9
click at [27, 115] on div at bounding box center [26, 118] width 9 height 9
click at [569, 431] on icon at bounding box center [570, 517] width 12 height 12
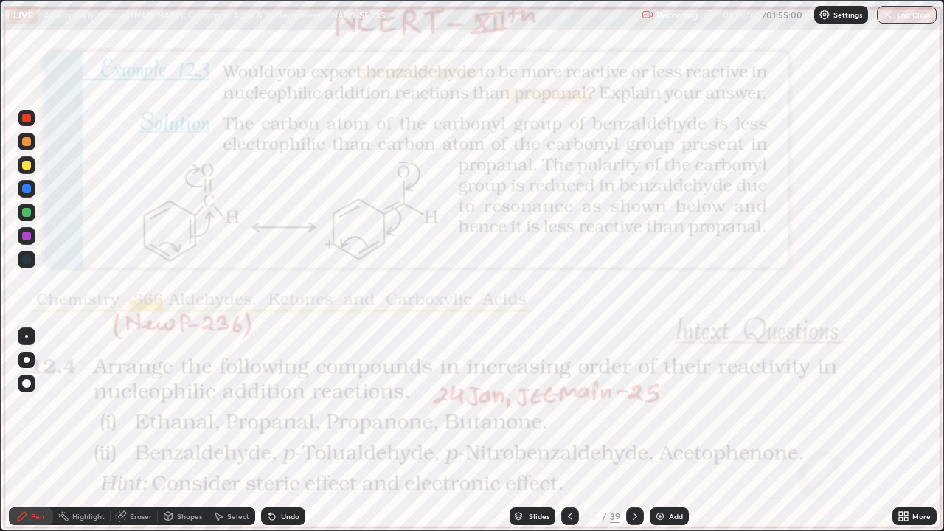
click at [635, 431] on icon at bounding box center [635, 517] width 12 height 12
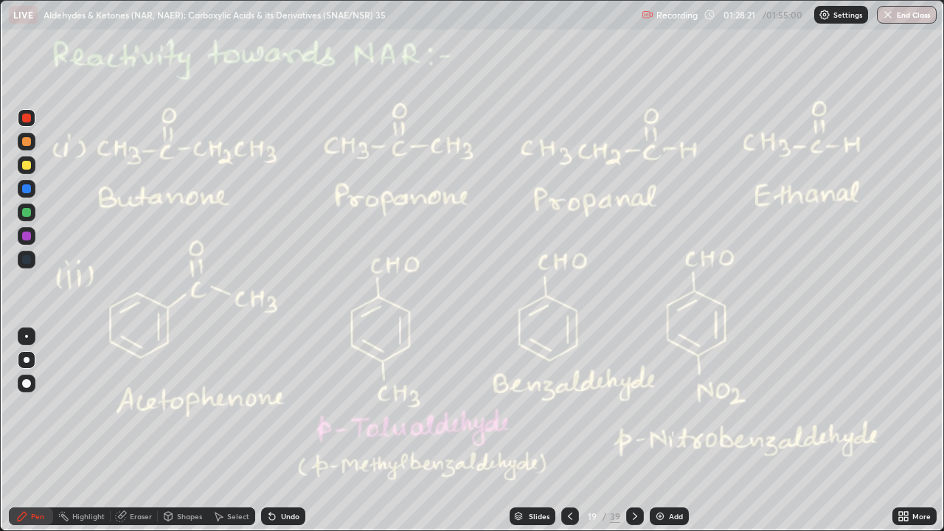
click at [570, 431] on icon at bounding box center [570, 517] width 12 height 12
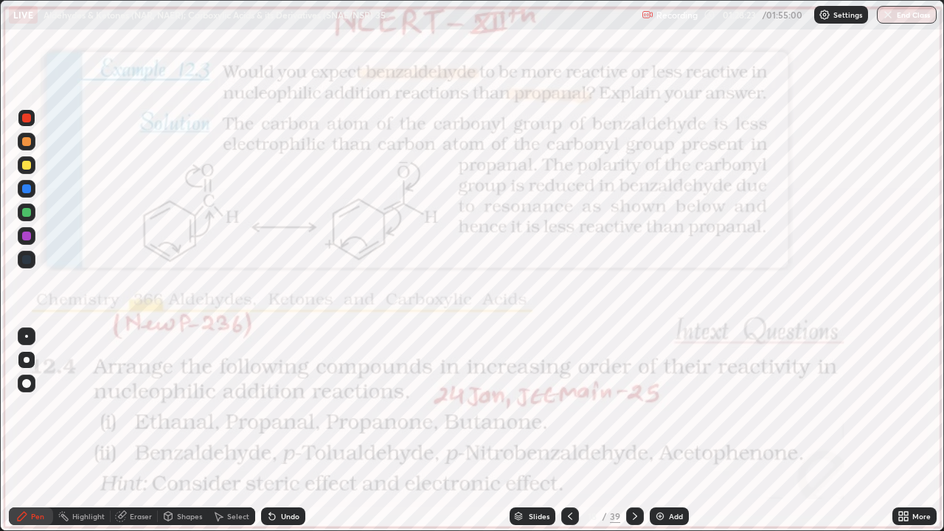
click at [640, 431] on div at bounding box center [635, 517] width 18 height 18
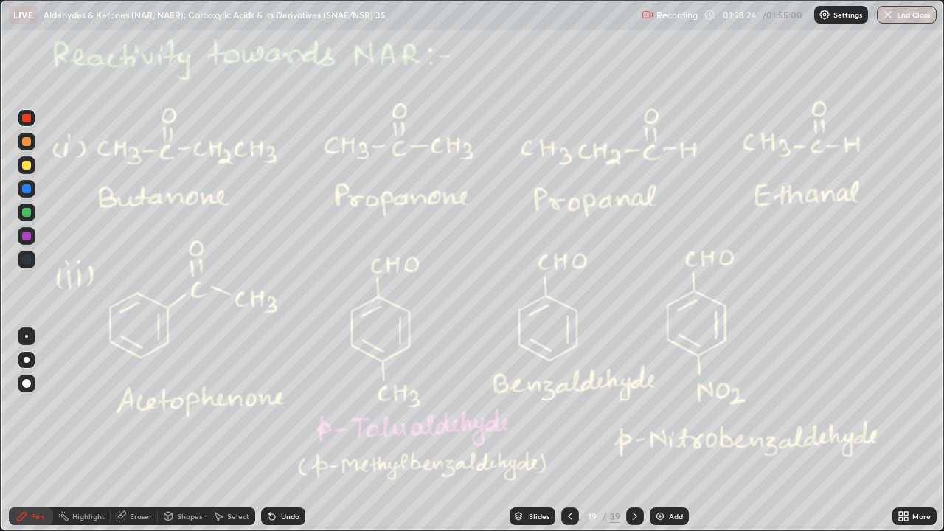
click at [633, 431] on icon at bounding box center [635, 517] width 12 height 12
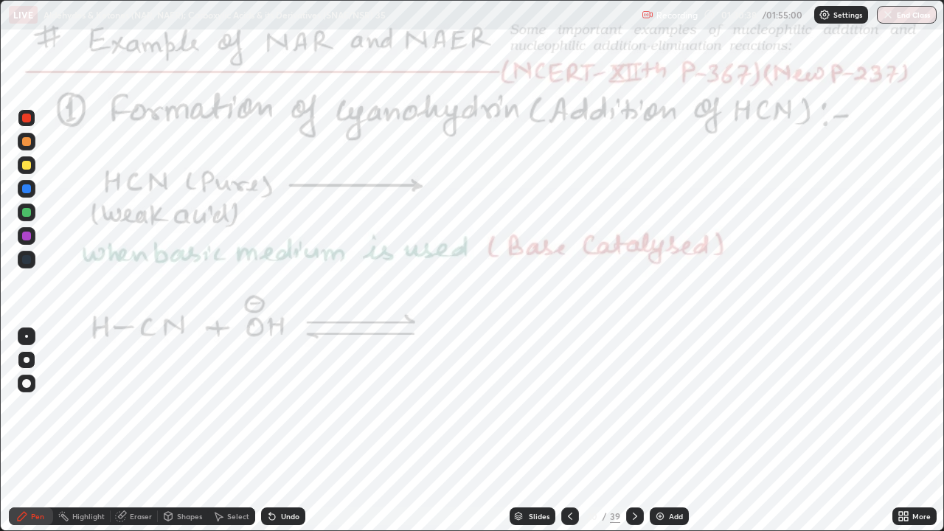
click at [24, 238] on div at bounding box center [26, 236] width 9 height 9
click at [24, 122] on div at bounding box center [26, 118] width 9 height 9
click at [65, 431] on rect at bounding box center [64, 517] width 7 height 7
click at [15, 431] on div "Pen" at bounding box center [31, 517] width 44 height 18
click at [26, 238] on div at bounding box center [26, 236] width 9 height 9
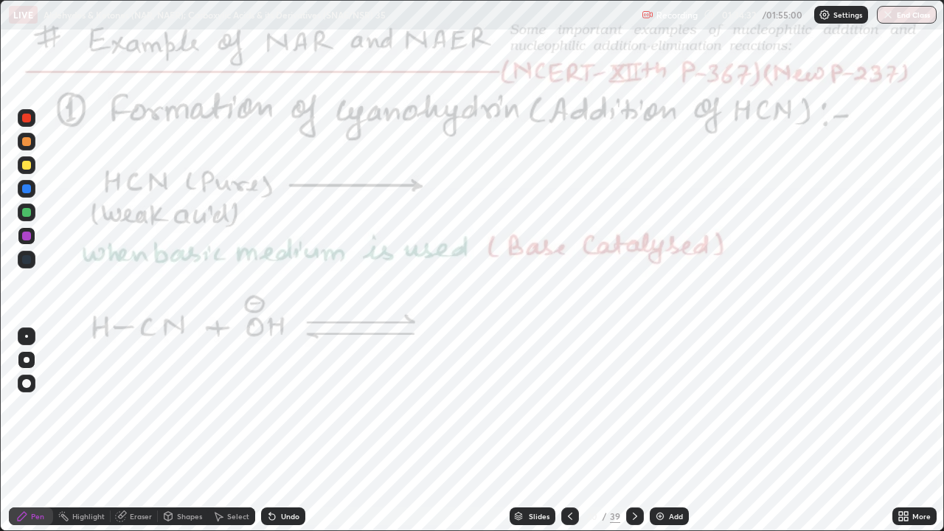
click at [24, 236] on div at bounding box center [26, 236] width 9 height 9
click at [276, 431] on div "Undo" at bounding box center [283, 517] width 44 height 18
click at [96, 431] on div "Highlight" at bounding box center [88, 516] width 32 height 7
click at [635, 431] on icon at bounding box center [635, 517] width 12 height 12
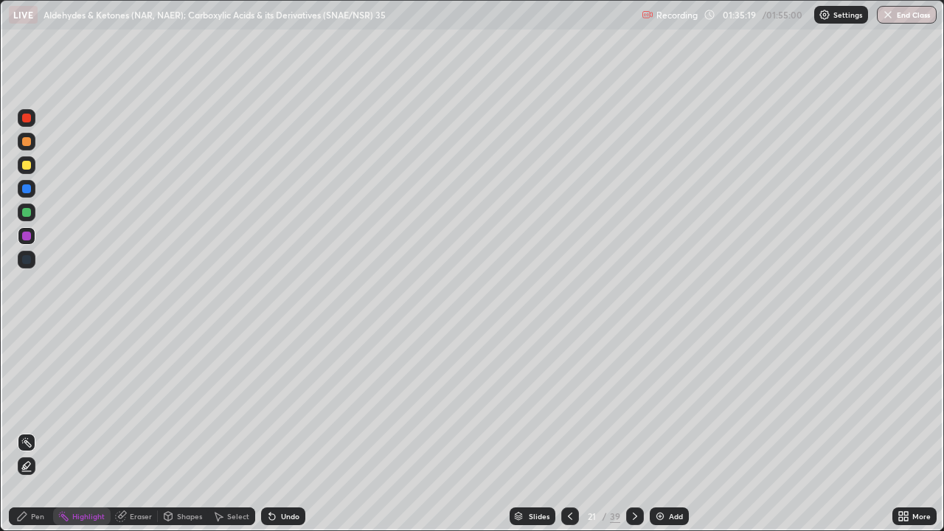
click at [32, 431] on div "Pen" at bounding box center [37, 516] width 13 height 7
click at [24, 167] on div at bounding box center [26, 165] width 9 height 9
click at [29, 167] on div at bounding box center [26, 165] width 9 height 9
click at [281, 431] on div "Undo" at bounding box center [290, 516] width 18 height 7
click at [282, 431] on div "Undo" at bounding box center [290, 516] width 18 height 7
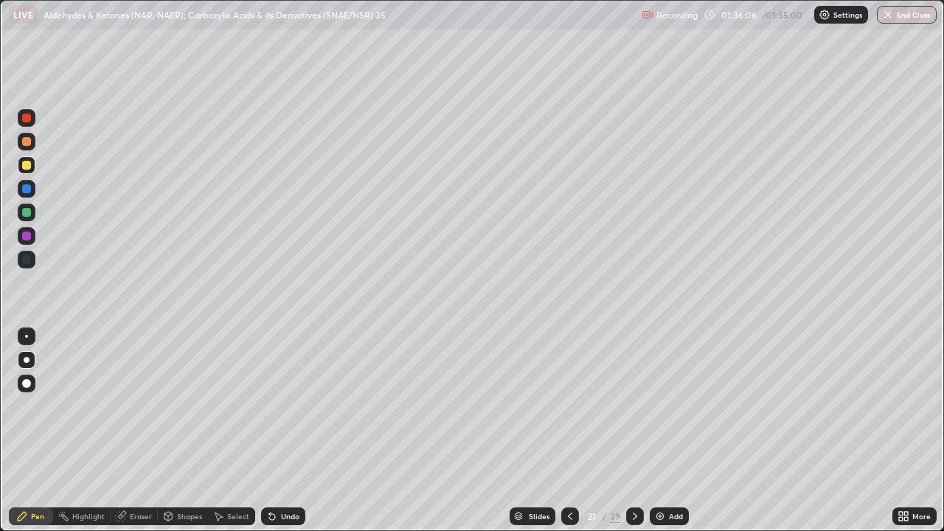
click at [282, 431] on div "Undo" at bounding box center [290, 516] width 18 height 7
click at [280, 431] on div "Undo" at bounding box center [283, 517] width 44 height 18
click at [286, 431] on div "Undo" at bounding box center [283, 517] width 44 height 18
click at [27, 211] on div at bounding box center [26, 212] width 9 height 9
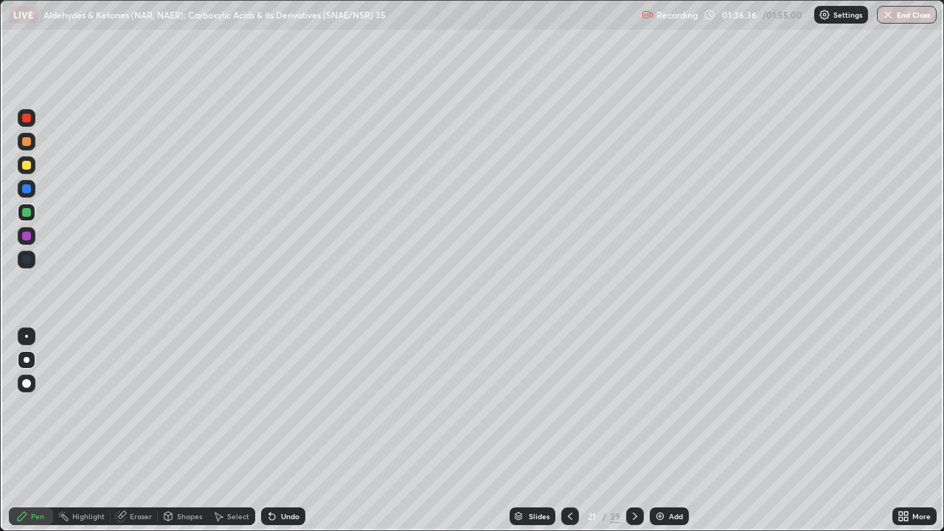
click at [280, 431] on div "Undo" at bounding box center [283, 517] width 44 height 18
click at [286, 431] on div "Undo" at bounding box center [280, 517] width 50 height 30
click at [288, 431] on div "Undo" at bounding box center [280, 517] width 50 height 30
click at [293, 431] on div "Undo" at bounding box center [280, 517] width 50 height 30
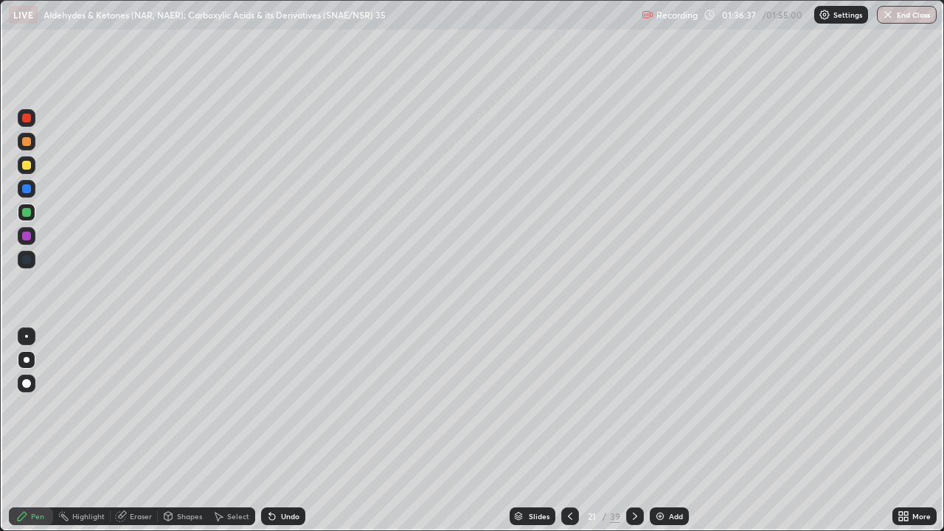
click at [293, 431] on div "Undo" at bounding box center [280, 517] width 50 height 30
click at [291, 431] on div "Undo" at bounding box center [283, 517] width 44 height 18
click at [294, 431] on div "Undo" at bounding box center [283, 517] width 44 height 18
click at [27, 122] on div at bounding box center [26, 118] width 9 height 9
click at [24, 214] on div at bounding box center [26, 212] width 9 height 9
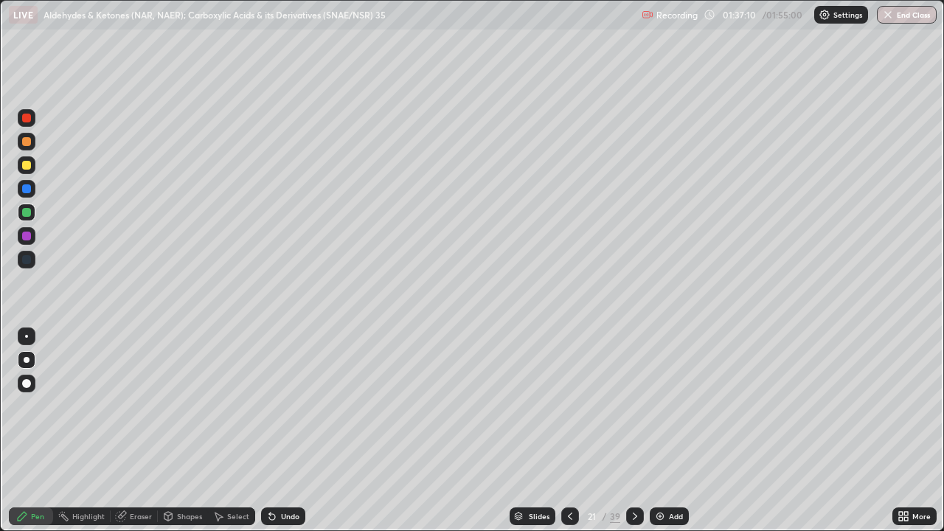
click at [27, 165] on div at bounding box center [26, 165] width 9 height 9
click at [28, 165] on div at bounding box center [26, 165] width 9 height 9
click at [30, 142] on div at bounding box center [26, 141] width 9 height 9
click at [30, 221] on div at bounding box center [27, 213] width 18 height 18
click at [24, 118] on div at bounding box center [26, 118] width 9 height 9
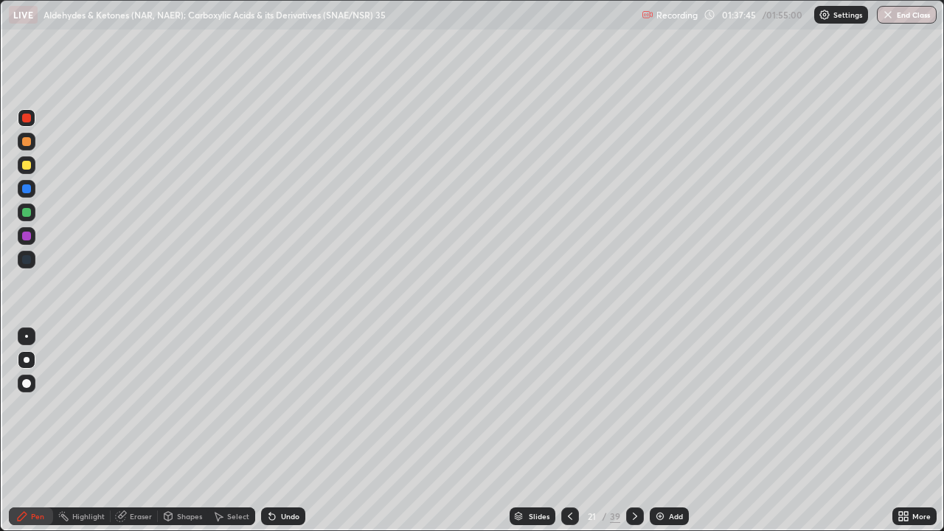
click at [25, 214] on div at bounding box center [26, 212] width 9 height 9
click at [29, 162] on div at bounding box center [26, 165] width 9 height 9
click at [22, 117] on div at bounding box center [26, 118] width 9 height 9
click at [26, 164] on div at bounding box center [26, 165] width 9 height 9
click at [28, 143] on div at bounding box center [26, 141] width 9 height 9
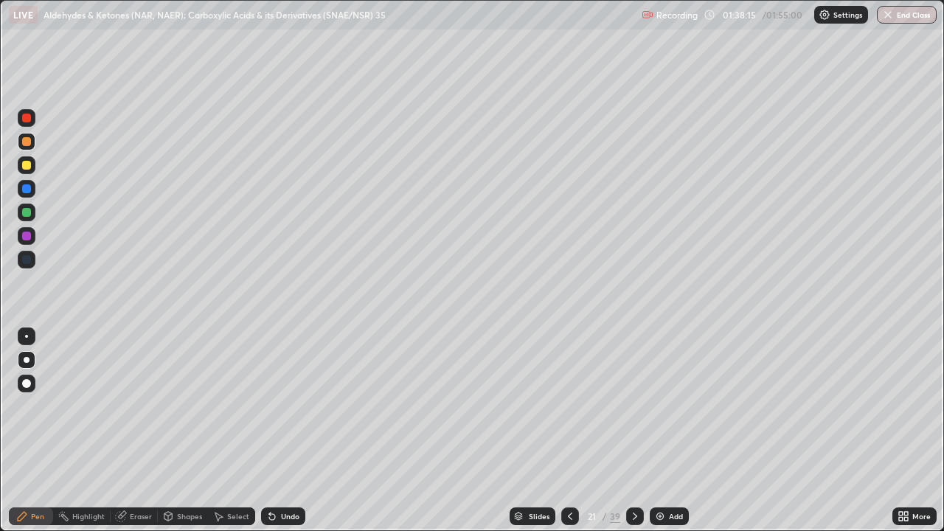
click at [295, 431] on div "Undo" at bounding box center [290, 516] width 18 height 7
click at [288, 431] on div "Undo" at bounding box center [290, 516] width 18 height 7
click at [283, 431] on div "Undo" at bounding box center [283, 517] width 44 height 18
click at [26, 216] on div at bounding box center [26, 212] width 9 height 9
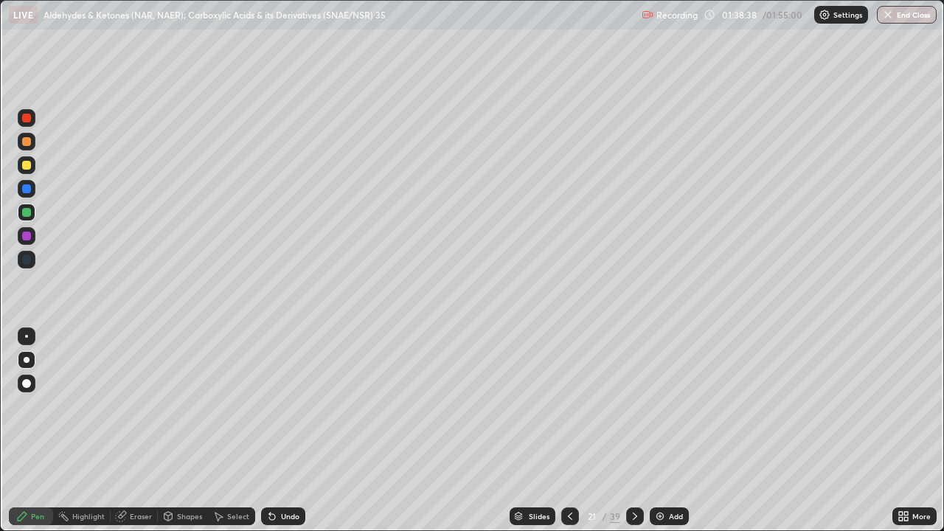
click at [26, 139] on div at bounding box center [26, 141] width 9 height 9
click at [77, 431] on div "Highlight" at bounding box center [88, 516] width 32 height 7
click at [27, 165] on div at bounding box center [26, 165] width 9 height 9
click at [21, 431] on icon at bounding box center [22, 516] width 9 height 9
click at [70, 431] on div "Highlight" at bounding box center [82, 517] width 58 height 18
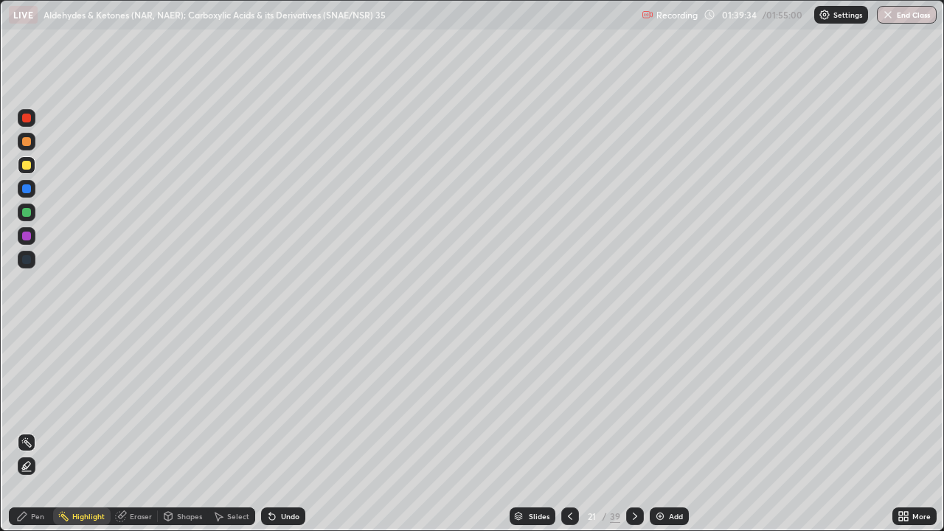
click at [30, 431] on div "Pen" at bounding box center [31, 517] width 44 height 18
click at [26, 213] on div at bounding box center [26, 212] width 9 height 9
click at [72, 431] on div "Highlight" at bounding box center [82, 517] width 58 height 18
click at [21, 431] on icon at bounding box center [22, 517] width 12 height 12
click at [25, 167] on div at bounding box center [26, 165] width 9 height 9
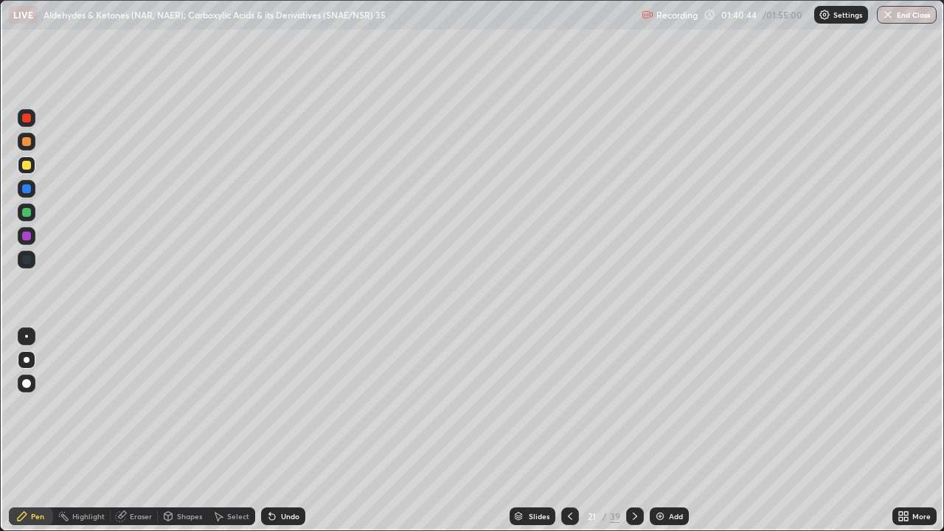
click at [281, 431] on div "Undo" at bounding box center [290, 516] width 18 height 7
click at [286, 431] on div "Undo" at bounding box center [290, 516] width 18 height 7
click at [26, 143] on div at bounding box center [26, 141] width 9 height 9
click at [82, 431] on div "Highlight" at bounding box center [88, 516] width 32 height 7
click at [26, 431] on icon at bounding box center [22, 517] width 12 height 12
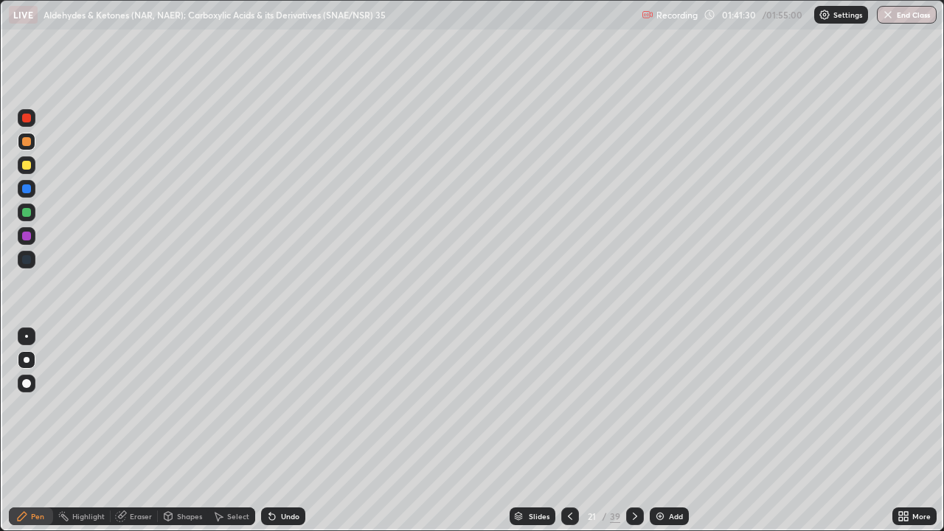
click at [27, 125] on div at bounding box center [27, 118] width 18 height 18
click at [24, 209] on div at bounding box center [26, 212] width 9 height 9
click at [94, 431] on div "Highlight" at bounding box center [82, 517] width 58 height 18
click at [20, 431] on icon at bounding box center [22, 517] width 12 height 12
click at [25, 167] on div at bounding box center [26, 165] width 9 height 9
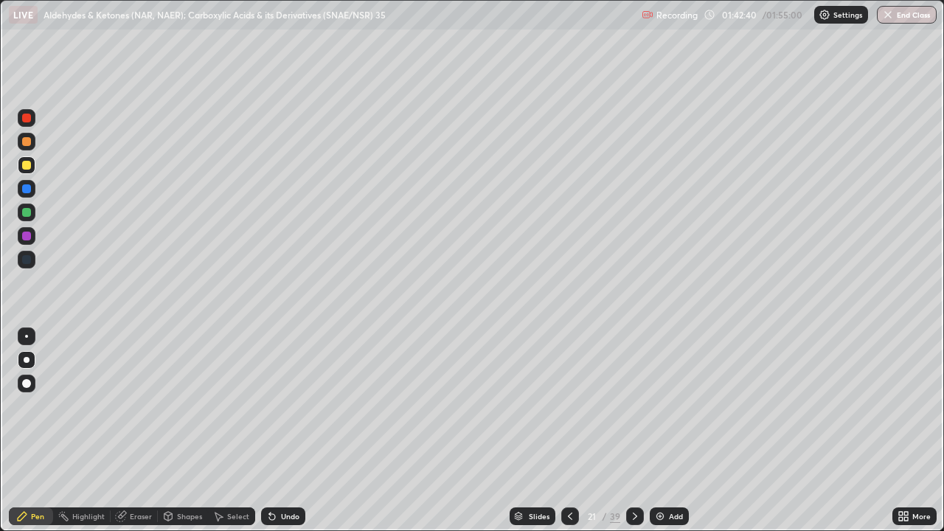
click at [177, 431] on div "Shapes" at bounding box center [189, 516] width 25 height 7
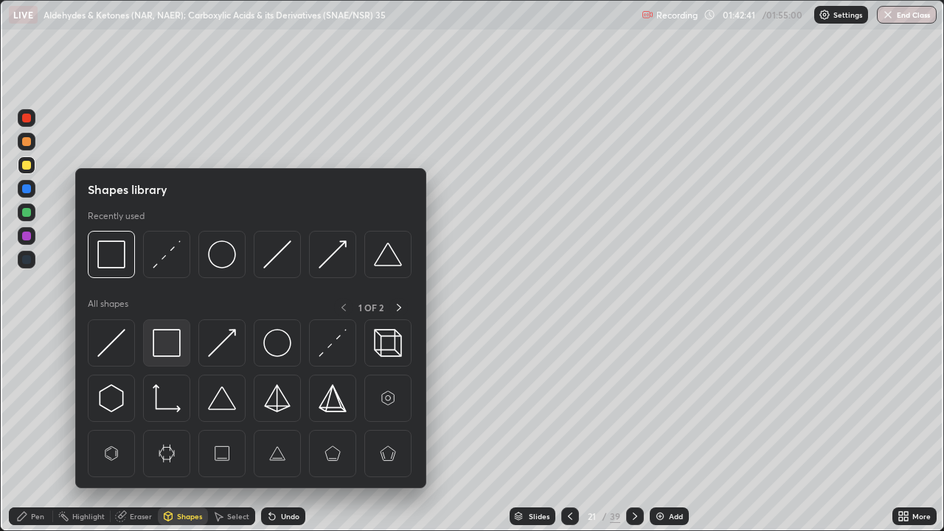
click at [162, 346] on img at bounding box center [167, 343] width 28 height 28
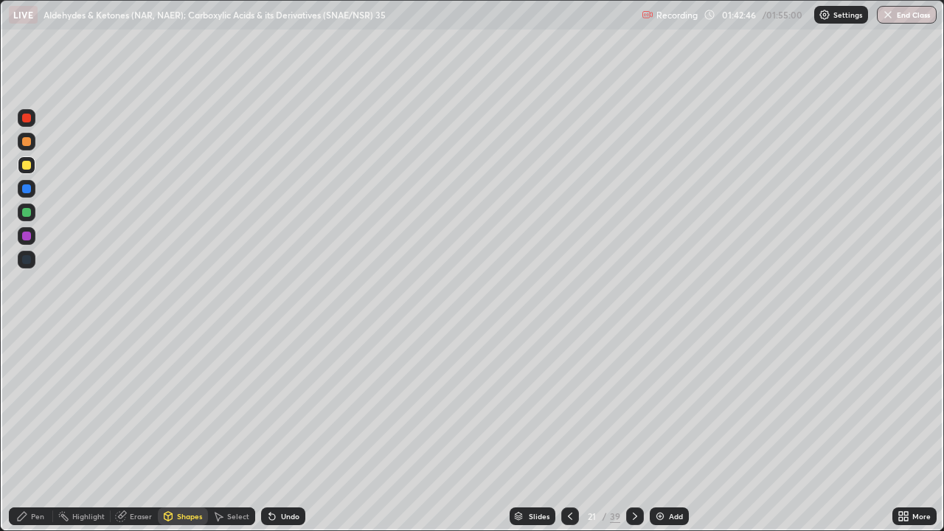
click at [34, 431] on div "Pen" at bounding box center [37, 516] width 13 height 7
click at [25, 117] on div at bounding box center [26, 118] width 9 height 9
click at [27, 165] on div at bounding box center [26, 165] width 9 height 9
click at [29, 120] on div at bounding box center [26, 118] width 9 height 9
click at [192, 431] on div "Shapes" at bounding box center [189, 516] width 25 height 7
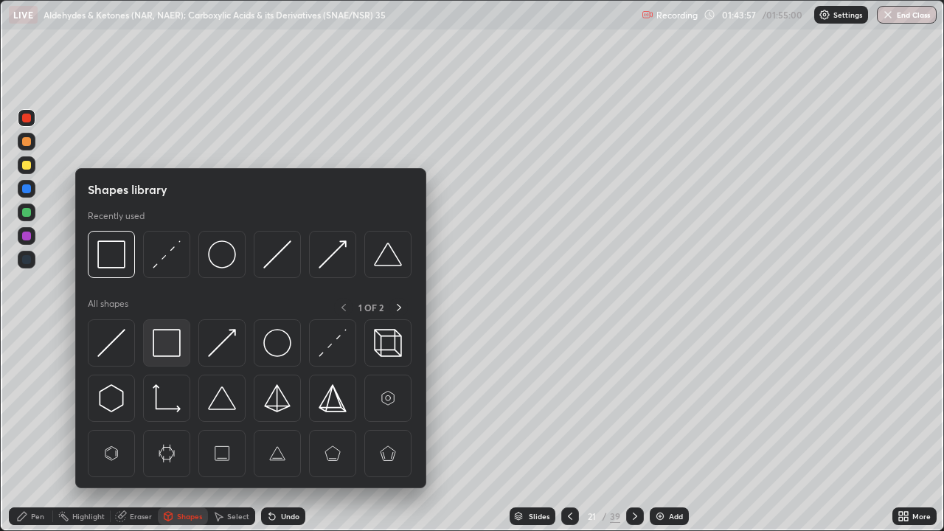
click at [171, 336] on img at bounding box center [167, 343] width 28 height 28
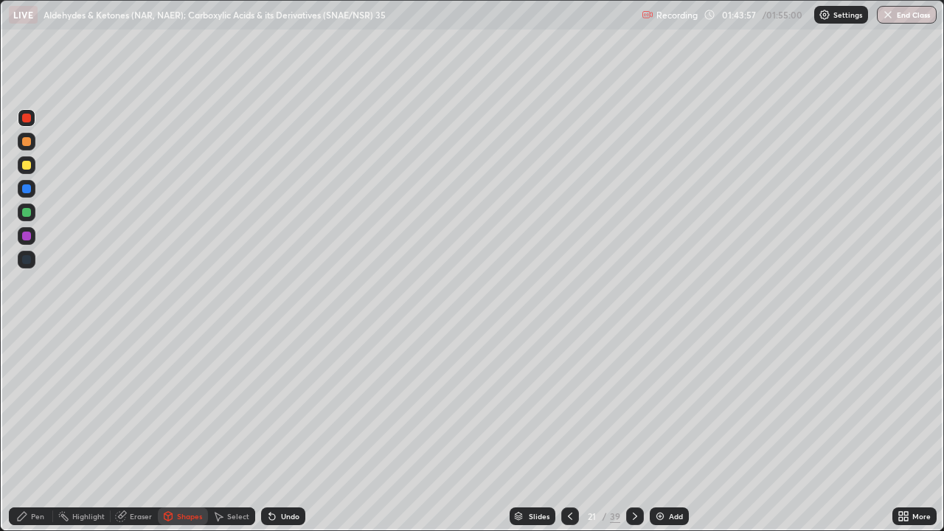
click at [27, 213] on div at bounding box center [26, 212] width 9 height 9
click at [903, 10] on button "End Class" at bounding box center [907, 15] width 60 height 18
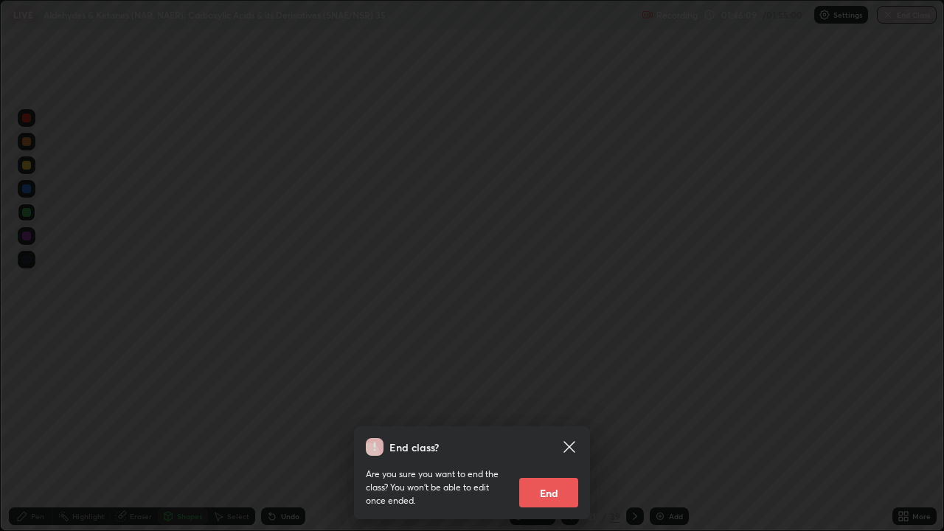
click at [550, 431] on button "End" at bounding box center [548, 493] width 59 height 30
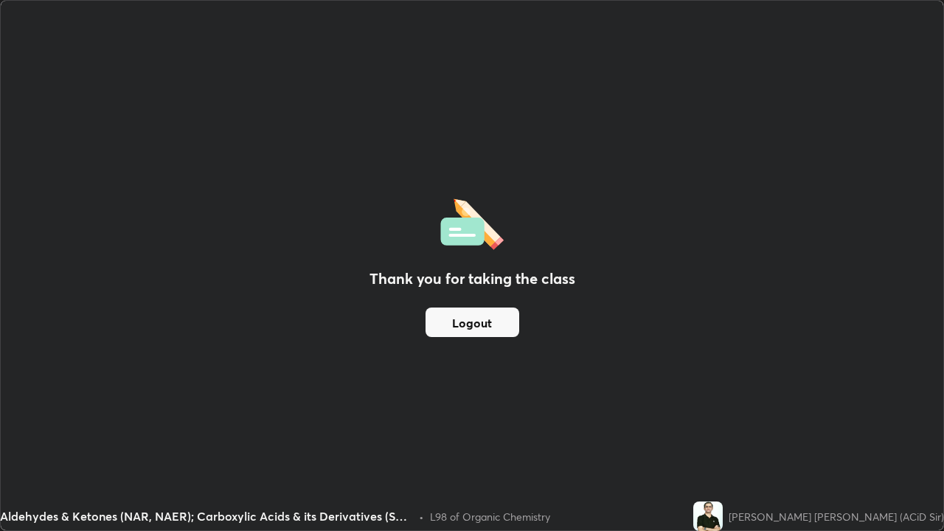
click at [498, 332] on button "Logout" at bounding box center [473, 323] width 94 height 30
click at [494, 330] on button "Logout" at bounding box center [473, 323] width 94 height 30
